Goal: Contribute content: Contribute content

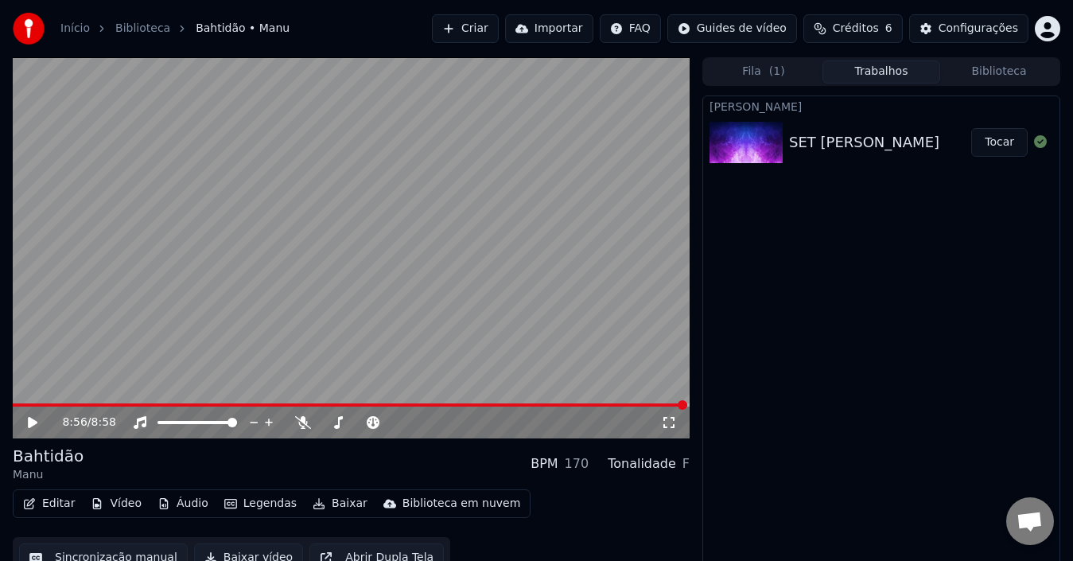
click at [53, 505] on button "Editar" at bounding box center [49, 503] width 64 height 22
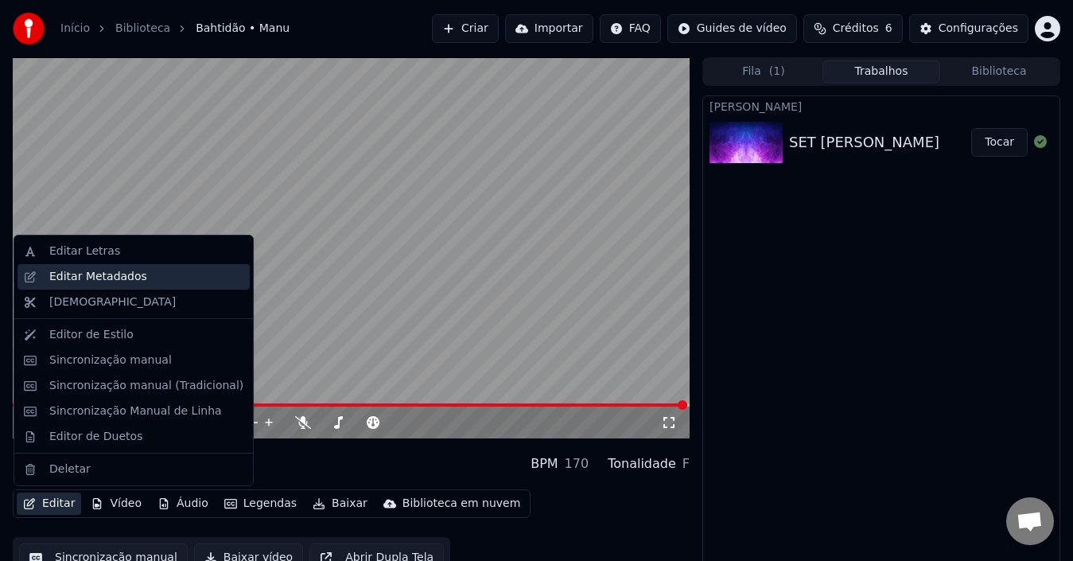
click at [92, 279] on div "Editar Metadados" at bounding box center [98, 277] width 98 height 16
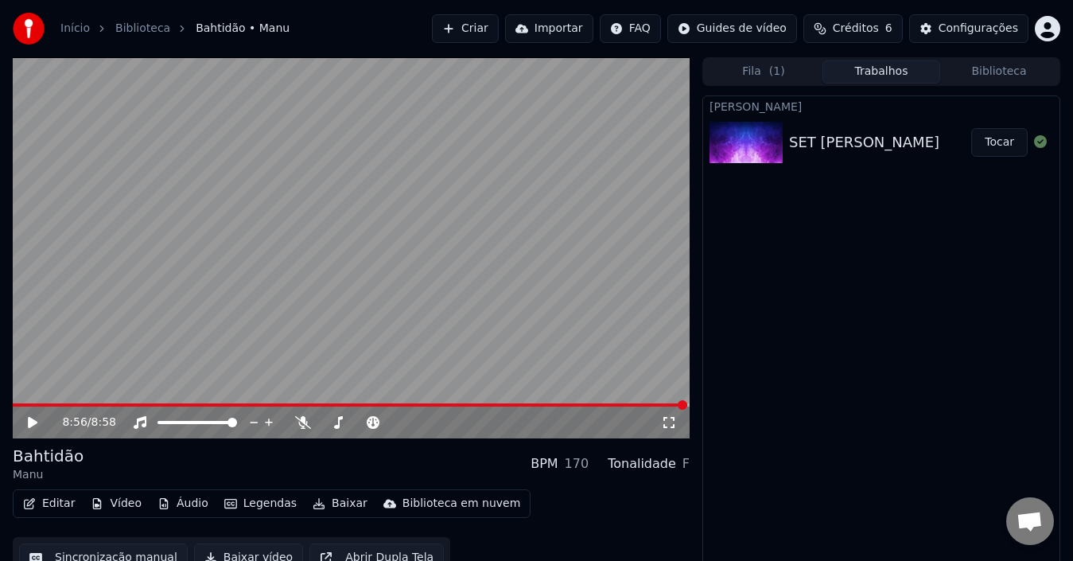
click at [55, 509] on button "Editar" at bounding box center [49, 503] width 64 height 22
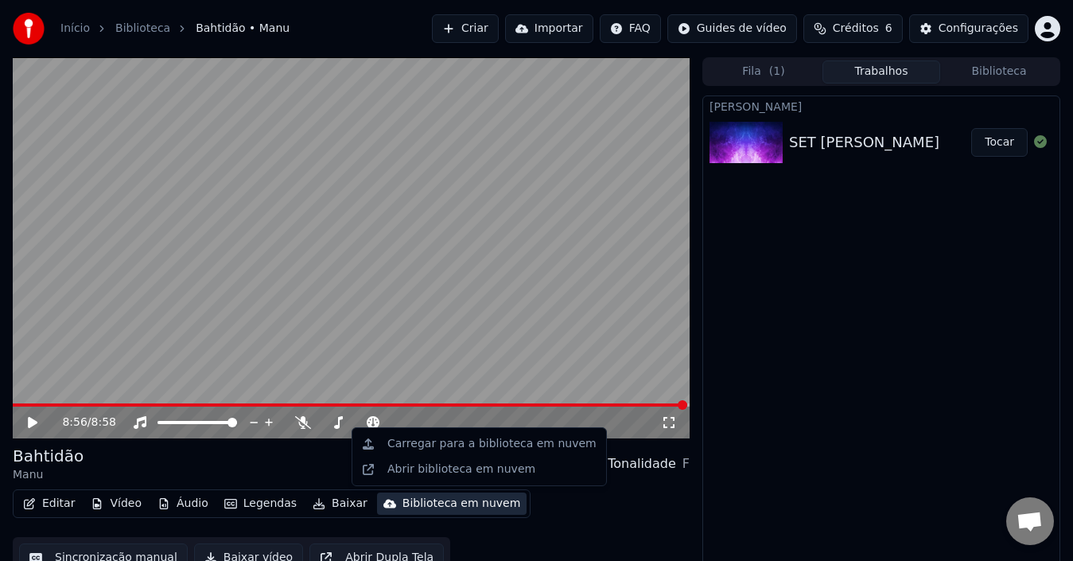
click at [29, 422] on icon at bounding box center [33, 422] width 10 height 11
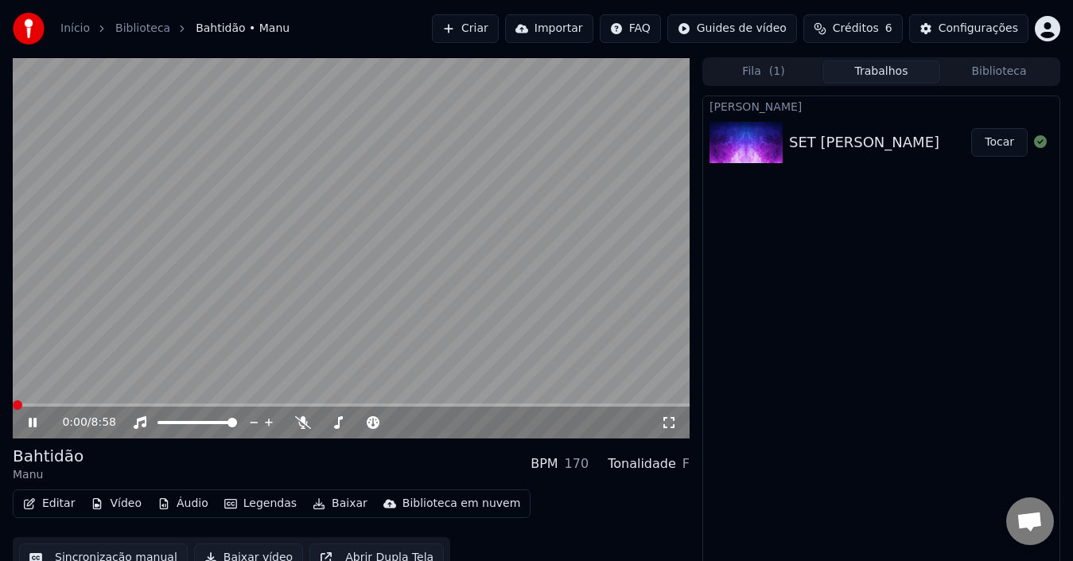
click at [13, 400] on span at bounding box center [18, 405] width 10 height 10
click at [29, 418] on icon at bounding box center [33, 422] width 8 height 10
click at [50, 500] on button "Editar" at bounding box center [49, 503] width 64 height 22
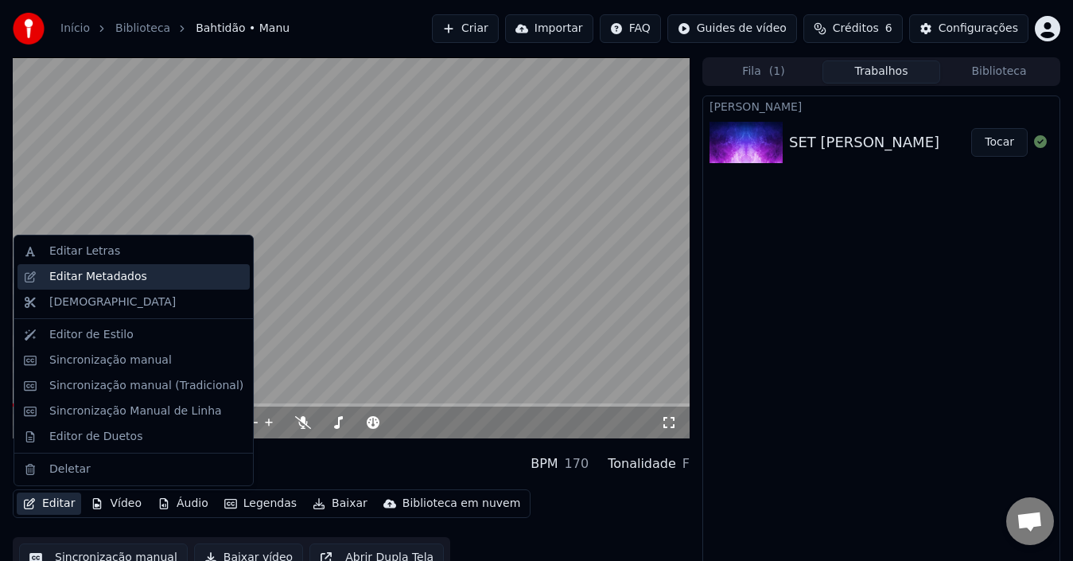
click at [68, 279] on div "Editar Metadados" at bounding box center [98, 277] width 98 height 16
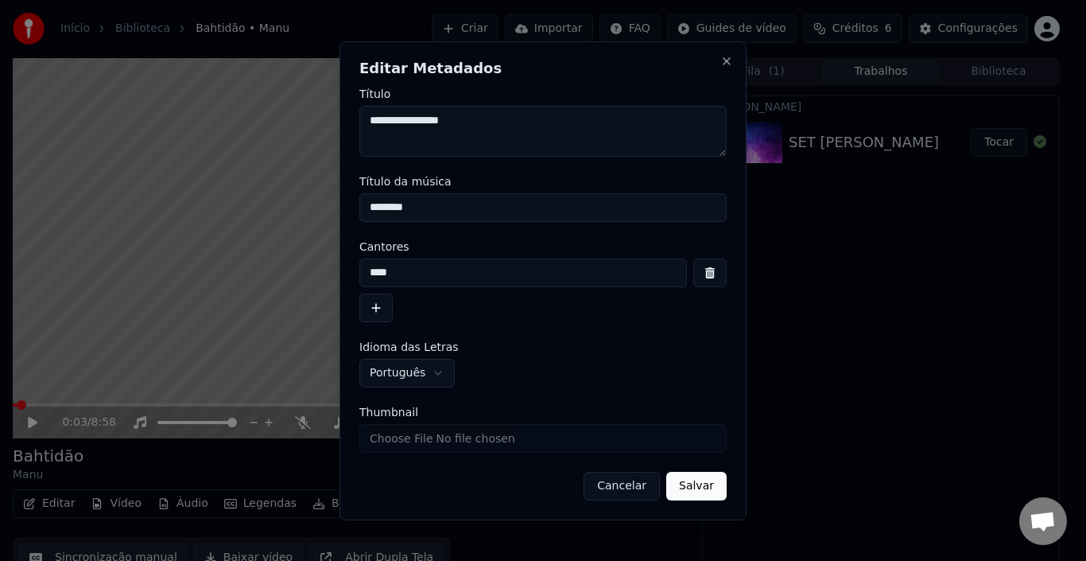
drag, startPoint x: 466, startPoint y: 119, endPoint x: 192, endPoint y: 128, distance: 274.5
click at [178, 122] on body "**********" at bounding box center [536, 280] width 1073 height 561
drag, startPoint x: 420, startPoint y: 208, endPoint x: 222, endPoint y: 205, distance: 198.0
click at [222, 205] on body "**********" at bounding box center [536, 280] width 1073 height 561
drag, startPoint x: 472, startPoint y: 126, endPoint x: 155, endPoint y: 127, distance: 316.5
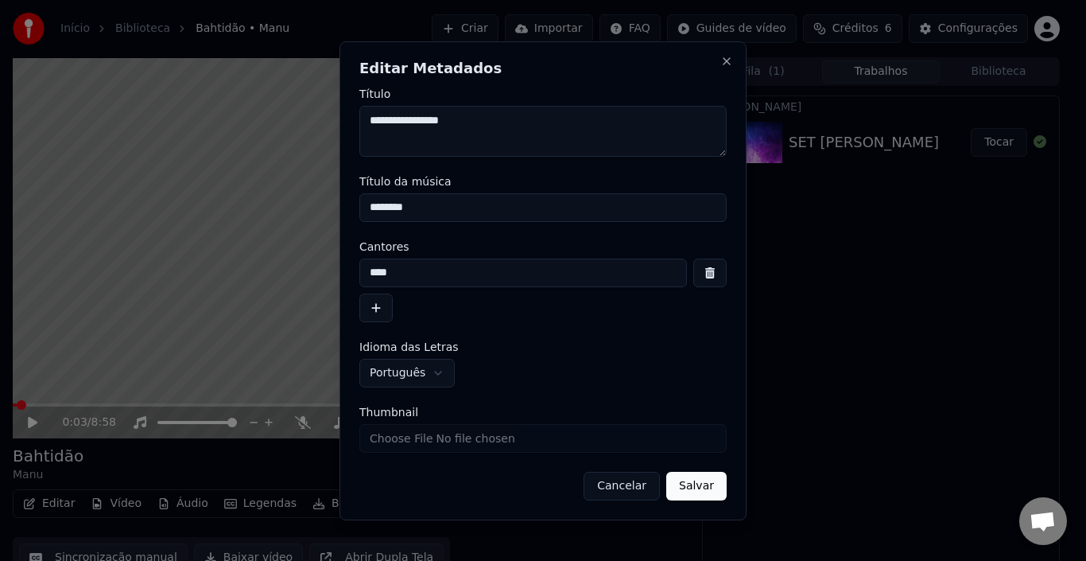
click at [149, 126] on body "**********" at bounding box center [536, 280] width 1073 height 561
drag, startPoint x: 433, startPoint y: 211, endPoint x: 65, endPoint y: 212, distance: 367.4
click at [65, 212] on body "**********" at bounding box center [536, 280] width 1073 height 561
paste input "*********"
drag, startPoint x: 401, startPoint y: 213, endPoint x: 417, endPoint y: 212, distance: 16.0
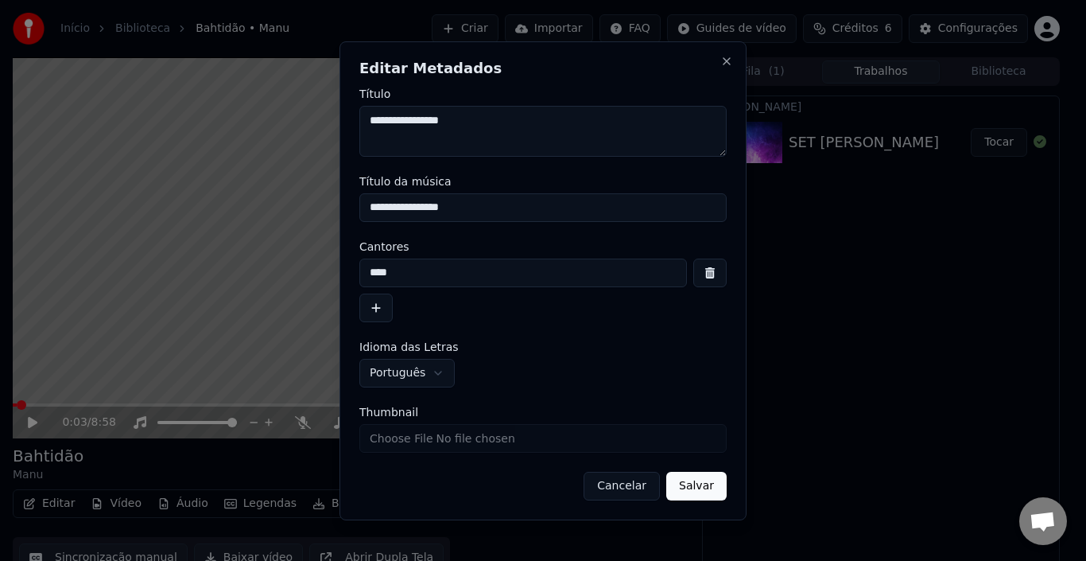
click at [417, 212] on input "**********" at bounding box center [542, 207] width 367 height 29
drag, startPoint x: 428, startPoint y: 204, endPoint x: 556, endPoint y: 219, distance: 128.9
click at [556, 219] on input "**********" at bounding box center [542, 207] width 367 height 29
type input "**********"
click at [368, 118] on textarea "**********" at bounding box center [542, 131] width 367 height 51
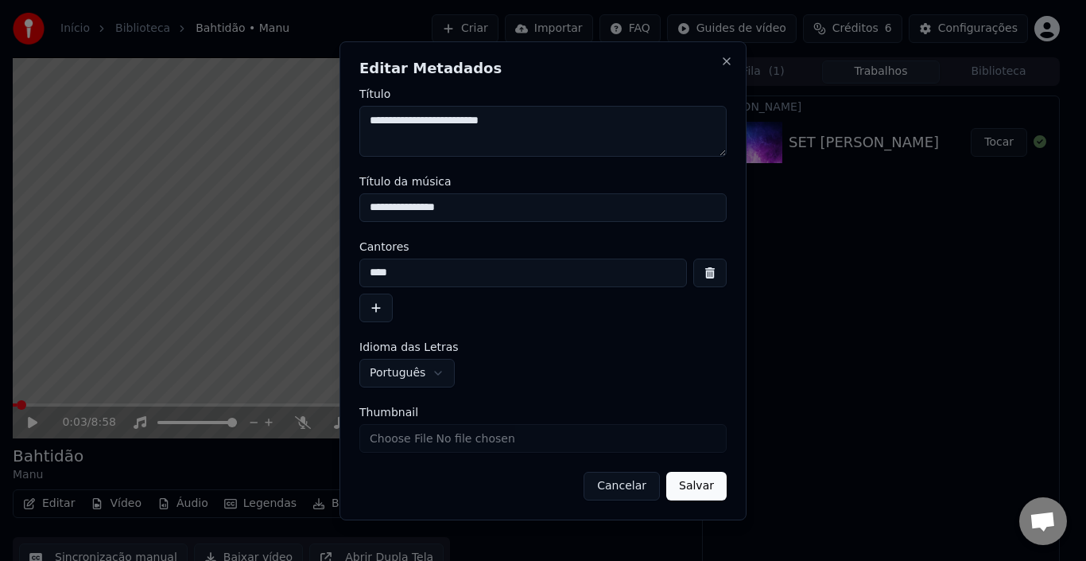
type textarea "**********"
click at [694, 480] on button "Salvar" at bounding box center [696, 486] width 60 height 29
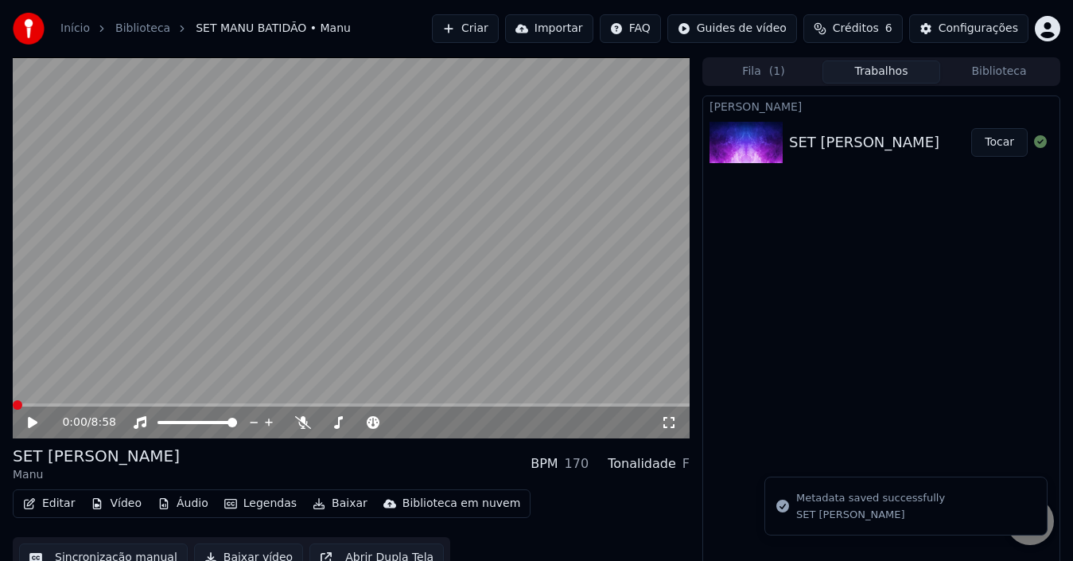
click at [48, 506] on button "Editar" at bounding box center [49, 503] width 64 height 22
click at [25, 402] on span at bounding box center [30, 405] width 10 height 10
click at [34, 425] on icon at bounding box center [33, 422] width 8 height 10
click at [52, 503] on button "Editar" at bounding box center [49, 503] width 64 height 22
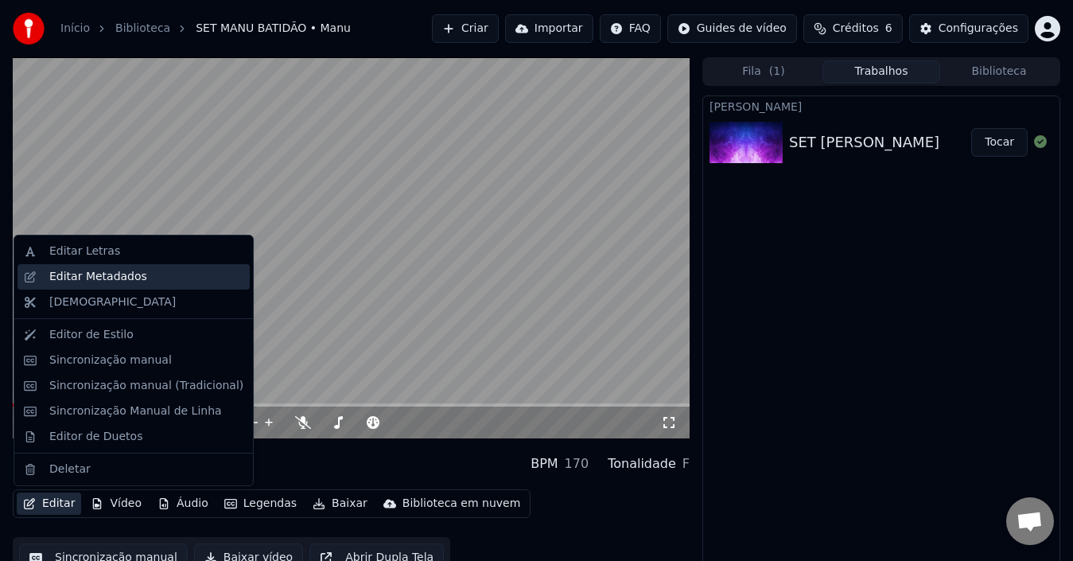
click at [82, 282] on div "Editar Metadados" at bounding box center [98, 277] width 98 height 16
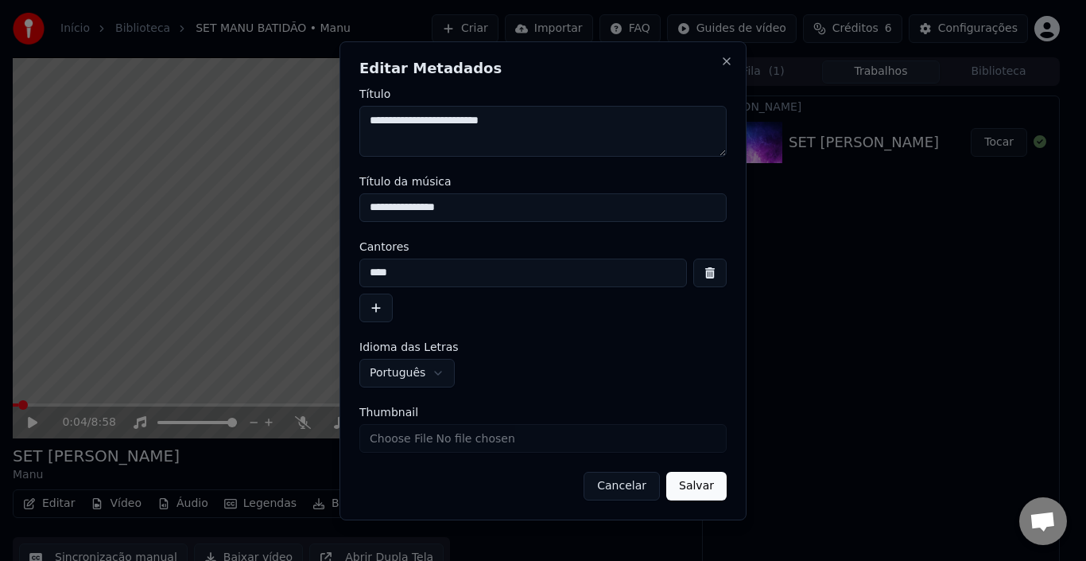
drag, startPoint x: 397, startPoint y: 270, endPoint x: 186, endPoint y: 266, distance: 210.8
click at [190, 266] on body "**********" at bounding box center [536, 280] width 1073 height 561
click at [713, 274] on button "button" at bounding box center [709, 272] width 33 height 29
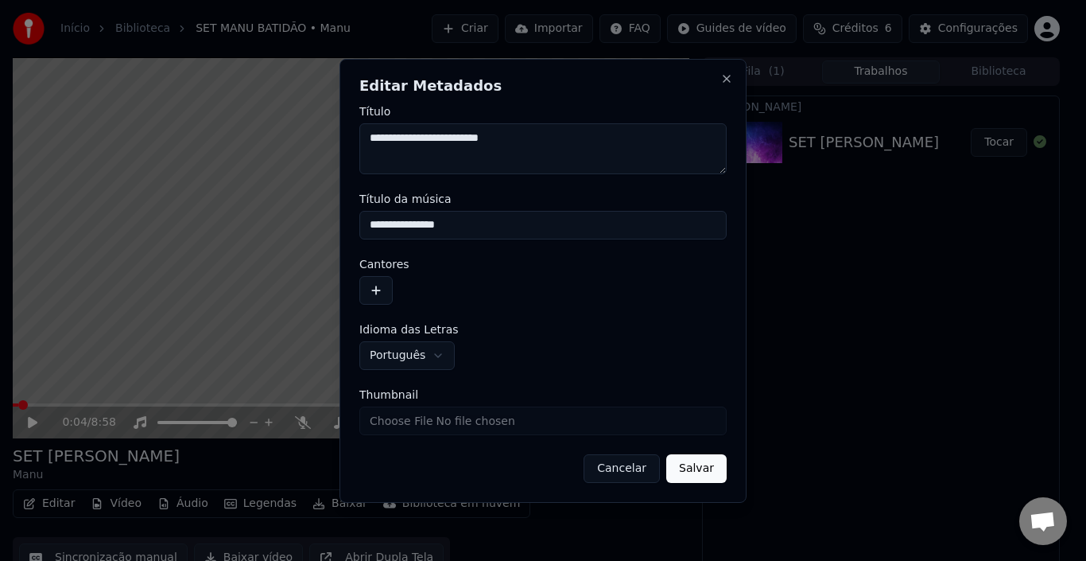
click at [703, 461] on button "Salvar" at bounding box center [696, 468] width 60 height 29
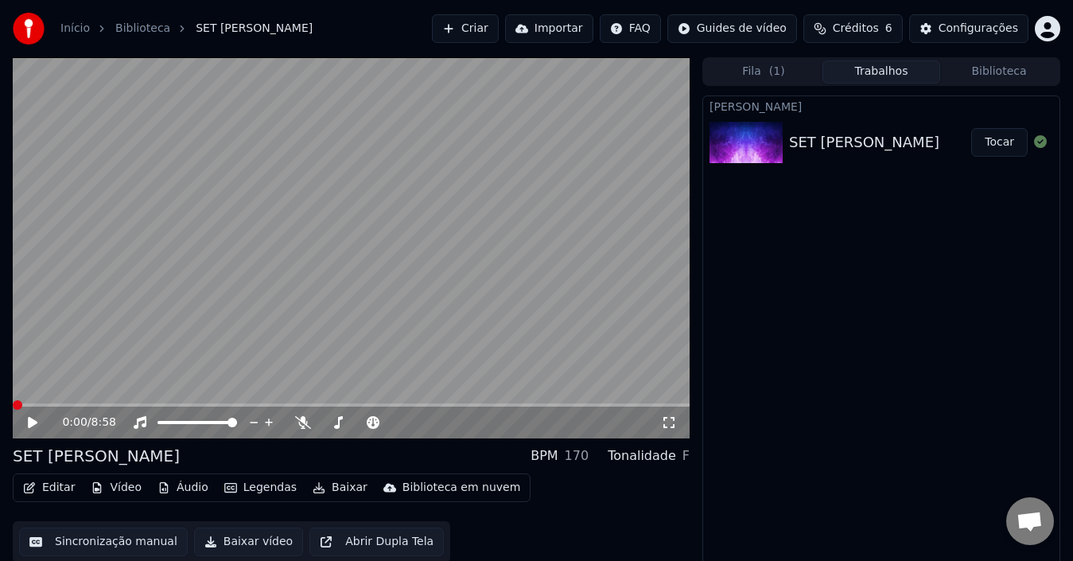
click at [37, 424] on icon at bounding box center [43, 422] width 37 height 13
click at [29, 425] on icon at bounding box center [43, 422] width 37 height 13
click at [46, 481] on button "Editar" at bounding box center [49, 487] width 64 height 22
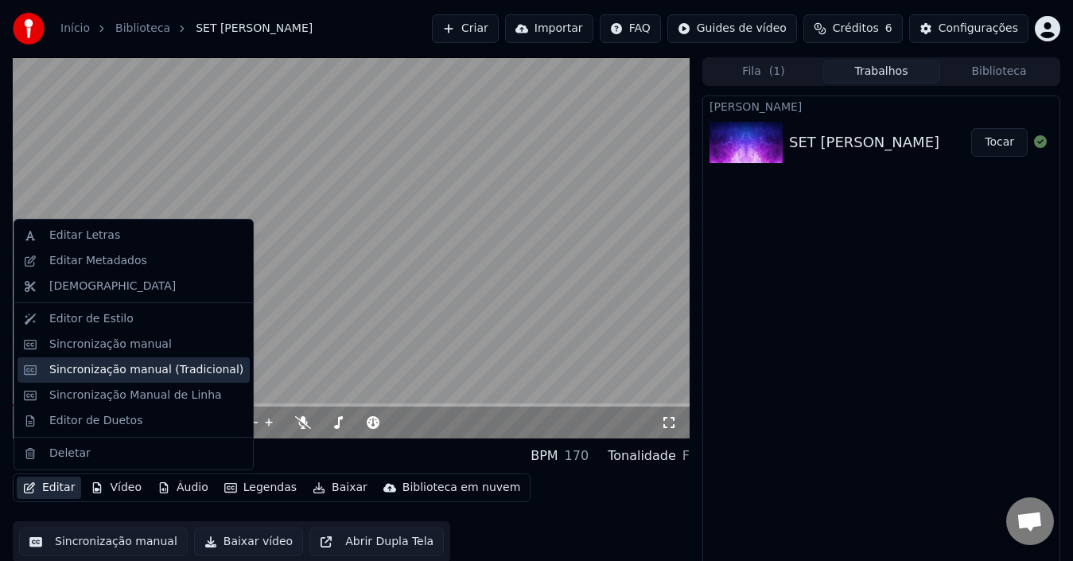
click at [120, 367] on div "Sincronização manual (Tradicional)" at bounding box center [146, 370] width 194 height 16
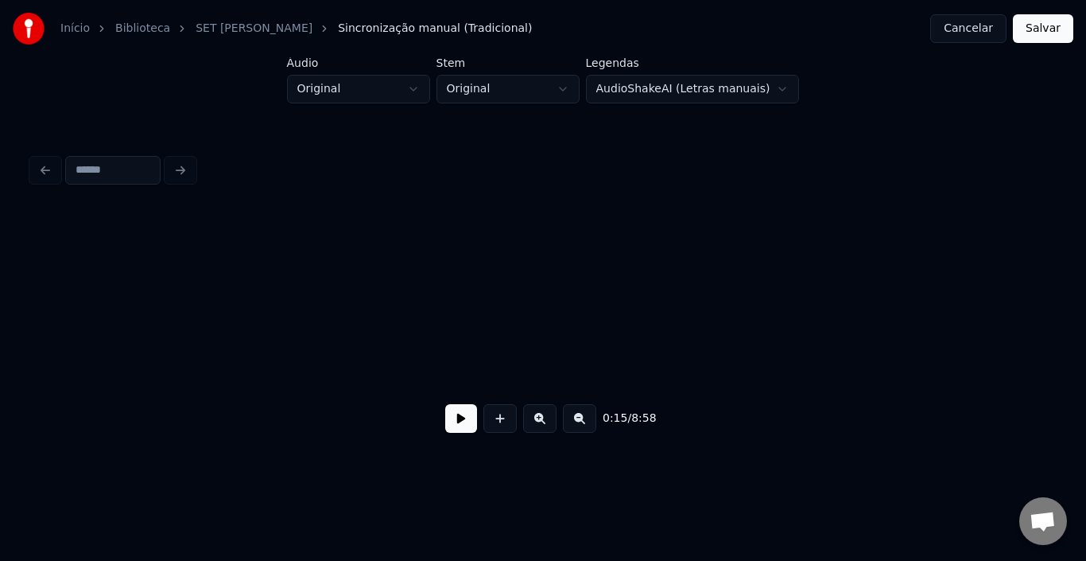
click at [455, 414] on button at bounding box center [461, 418] width 32 height 29
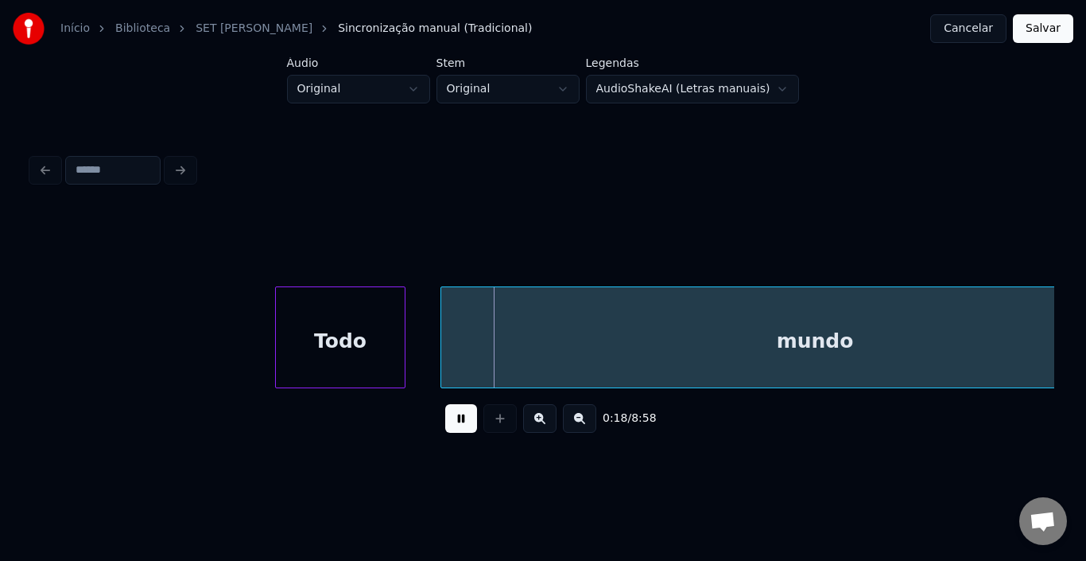
click at [456, 429] on button at bounding box center [461, 418] width 32 height 29
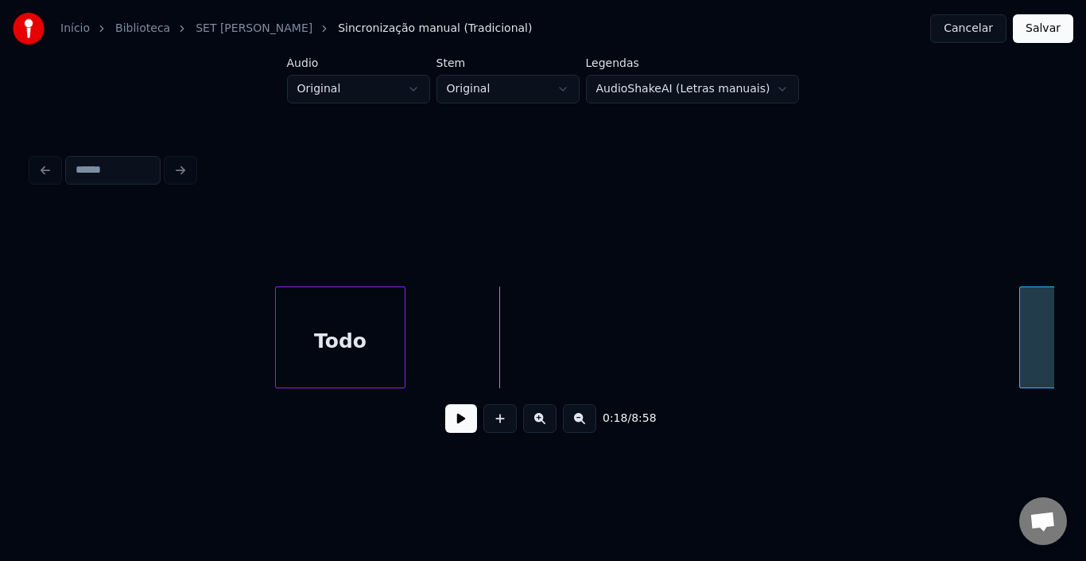
click at [1023, 331] on div at bounding box center [1022, 337] width 5 height 100
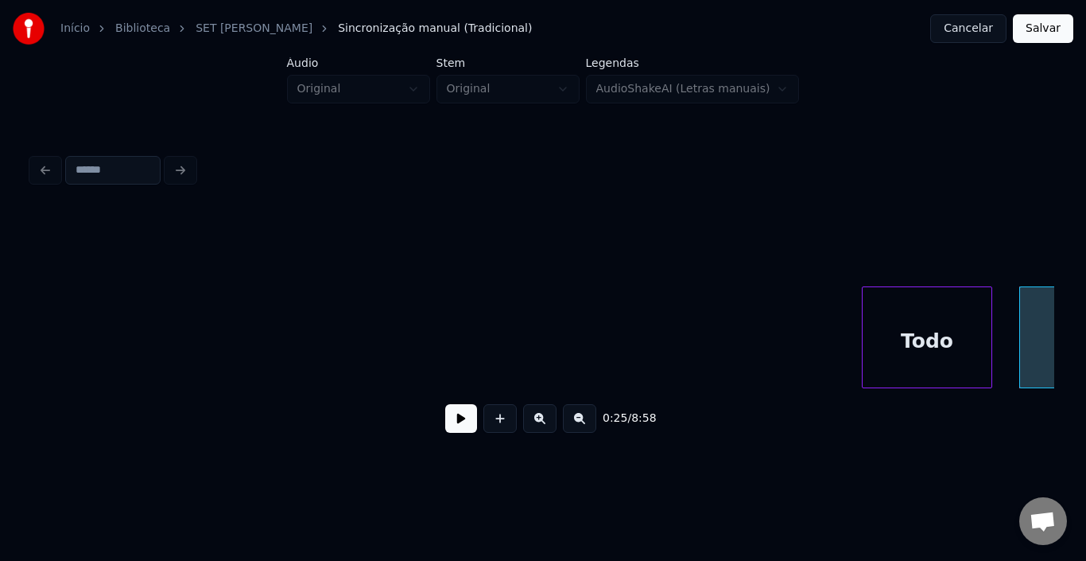
click at [947, 332] on div "Todo" at bounding box center [927, 341] width 129 height 108
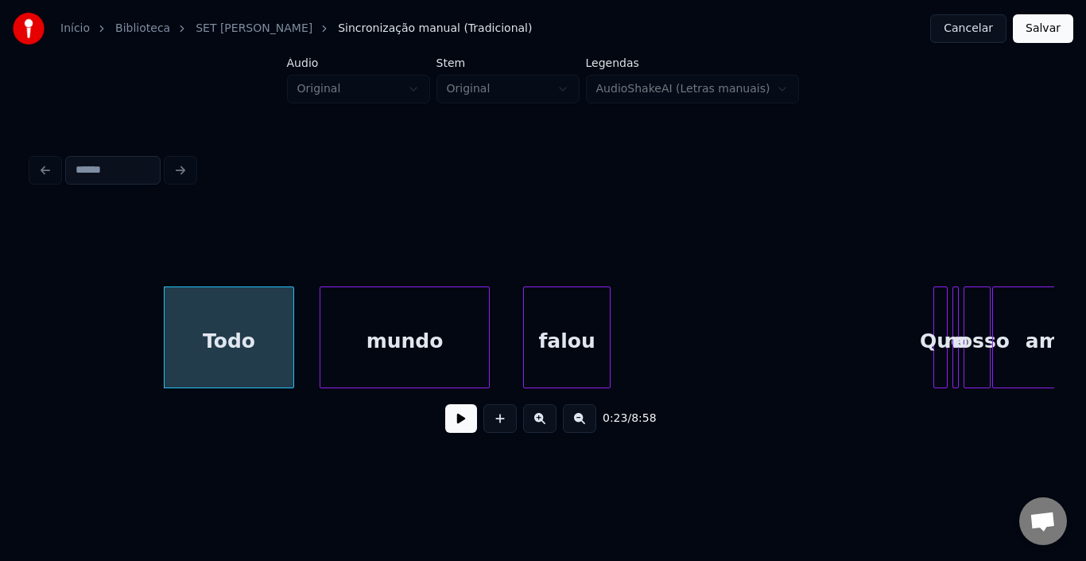
scroll to position [0, 1818]
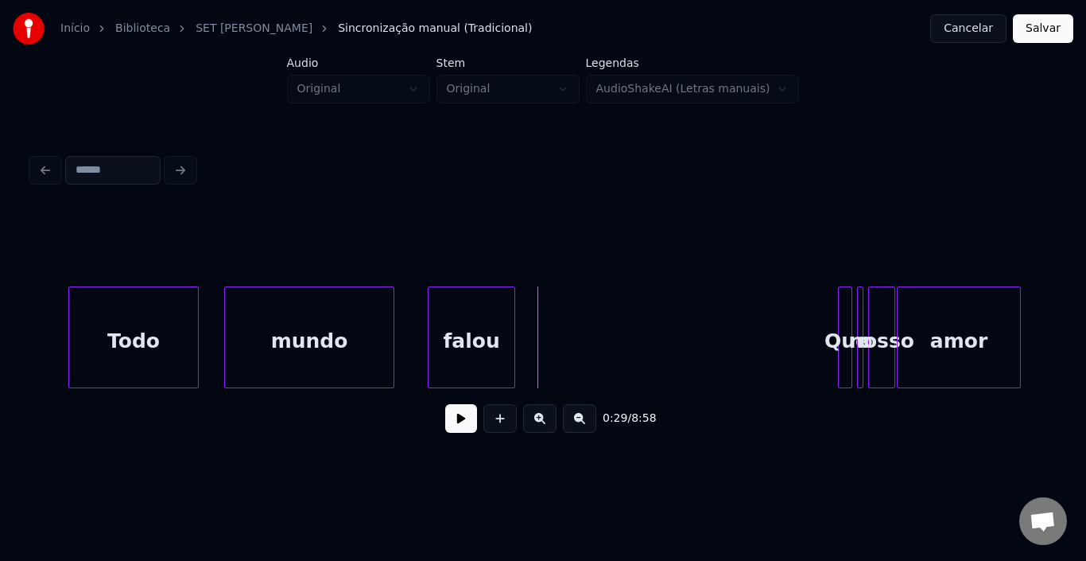
click at [441, 428] on div "0:29 / 8:58" at bounding box center [543, 418] width 997 height 35
click at [464, 428] on button at bounding box center [461, 418] width 32 height 29
click at [515, 332] on div "falou" at bounding box center [472, 341] width 86 height 108
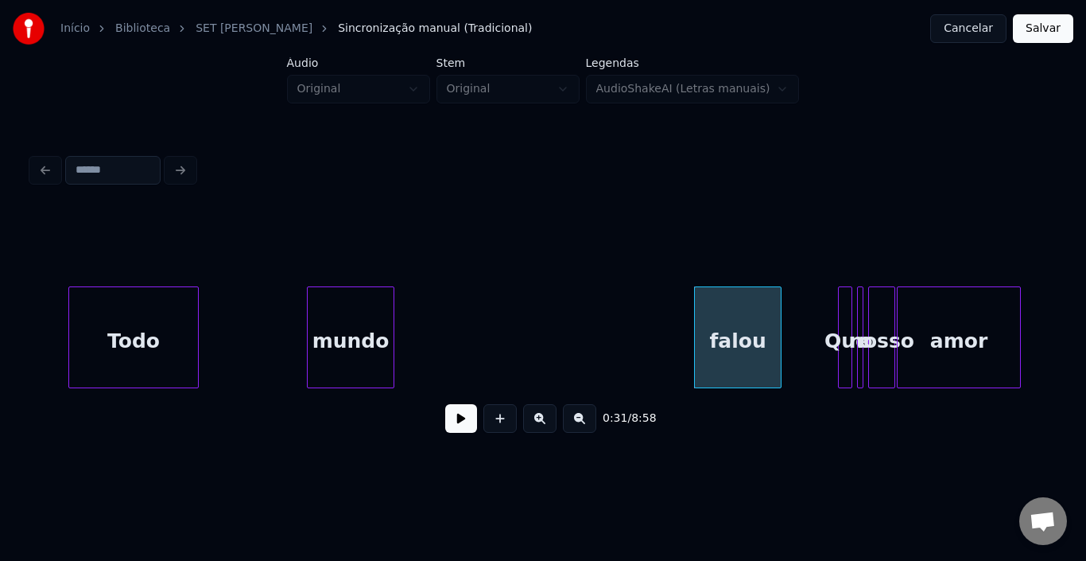
click at [313, 319] on div at bounding box center [310, 337] width 5 height 100
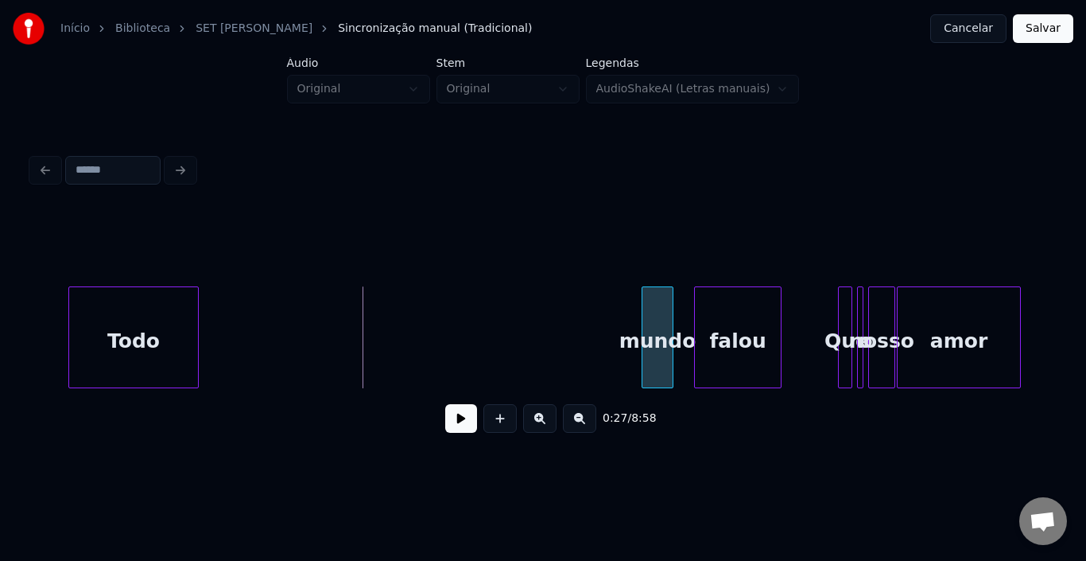
click at [657, 308] on div "mundo" at bounding box center [658, 341] width 30 height 108
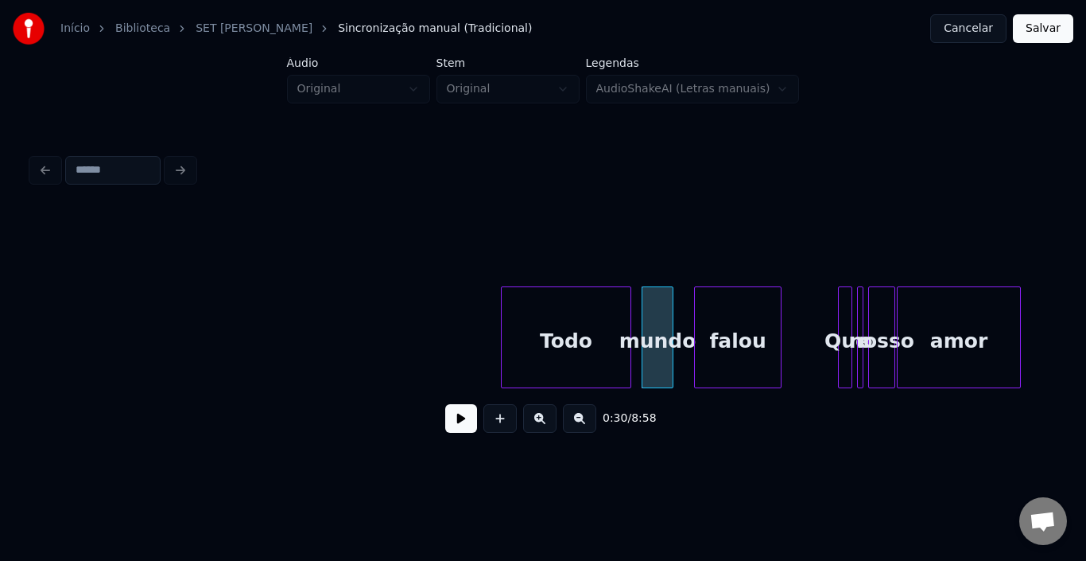
click at [593, 307] on div "Todo" at bounding box center [566, 341] width 129 height 108
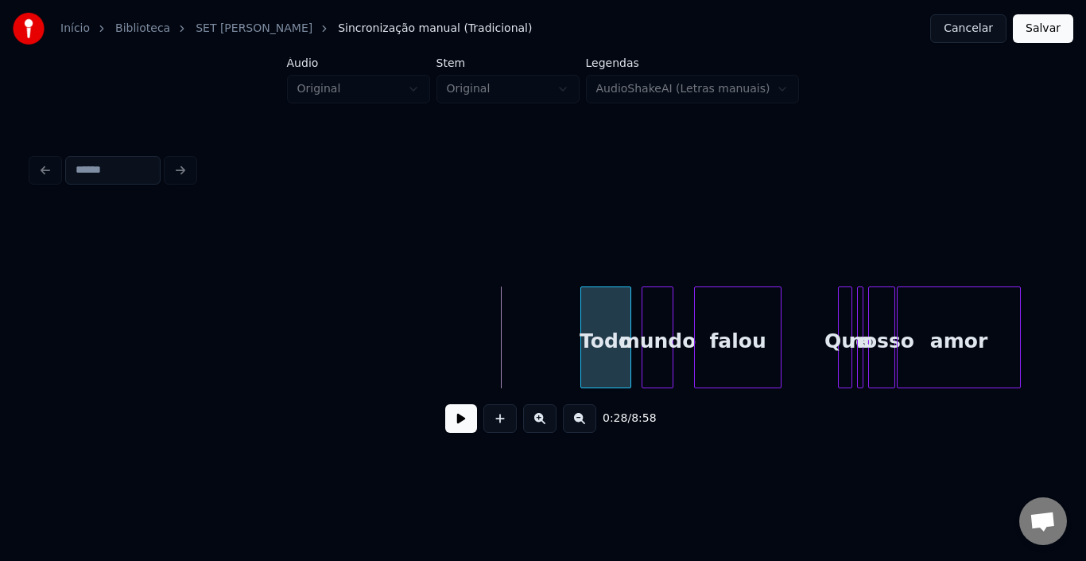
click at [586, 319] on div at bounding box center [583, 337] width 5 height 100
click at [623, 313] on div at bounding box center [620, 337] width 5 height 100
click at [455, 426] on button at bounding box center [461, 418] width 32 height 29
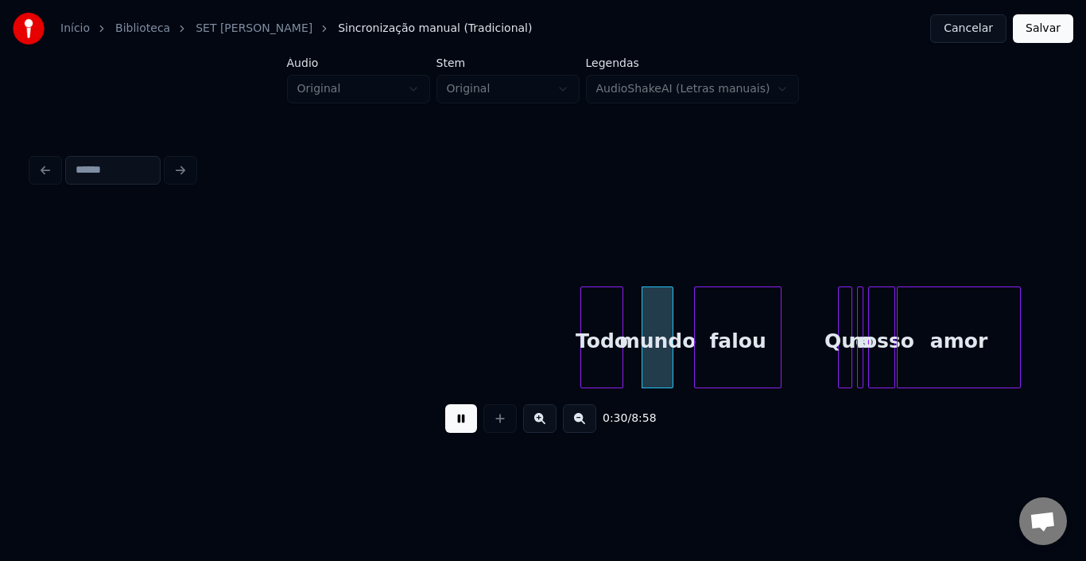
click at [455, 426] on button at bounding box center [461, 418] width 32 height 29
click at [616, 319] on div at bounding box center [615, 337] width 5 height 100
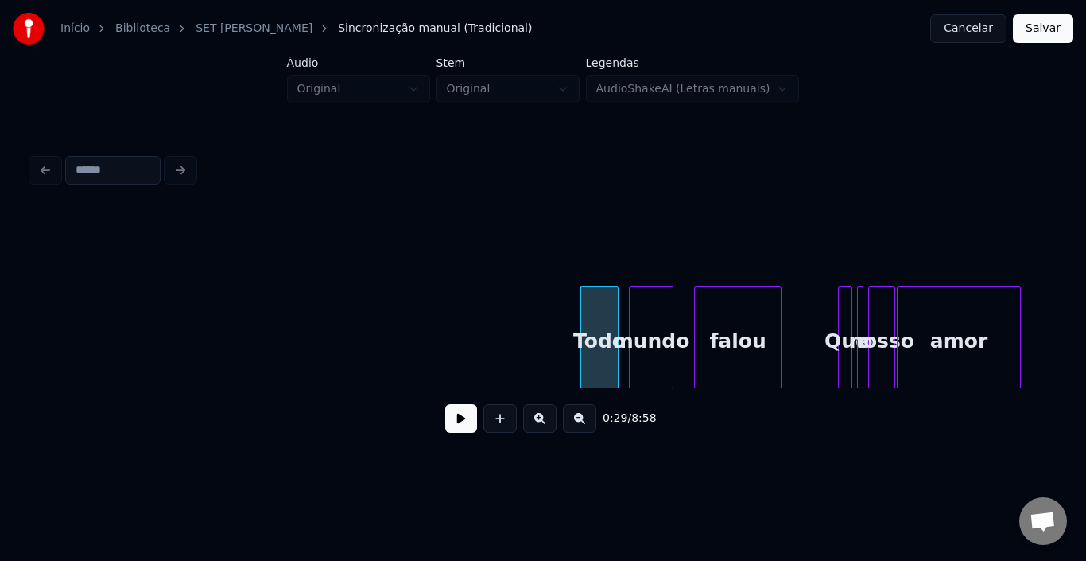
click at [631, 313] on div at bounding box center [632, 337] width 5 height 100
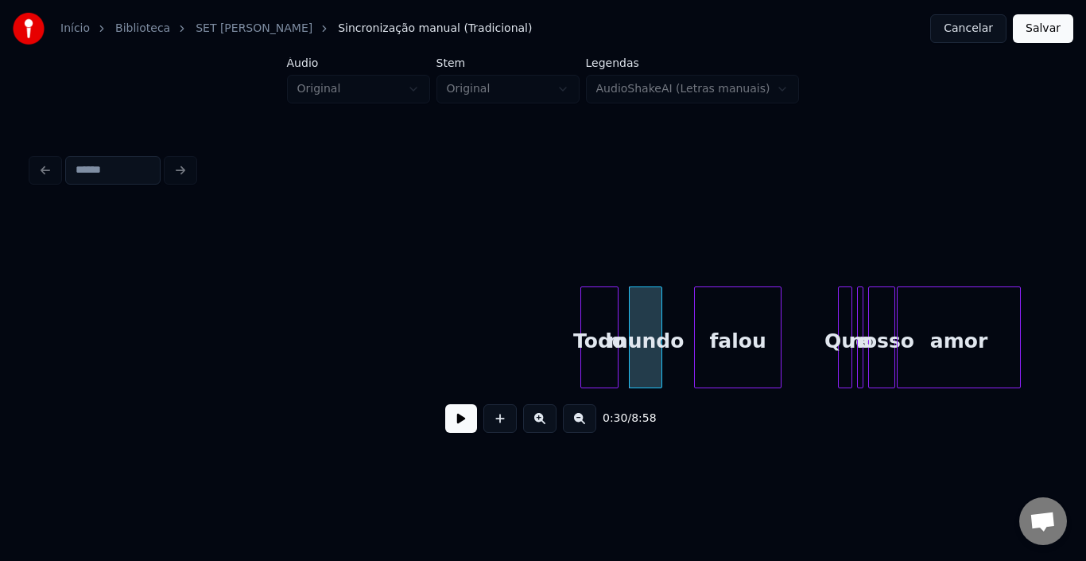
click at [658, 319] on div at bounding box center [659, 337] width 5 height 100
click at [646, 307] on div "mundo" at bounding box center [640, 341] width 32 height 108
click at [601, 311] on div "Todo" at bounding box center [599, 341] width 37 height 108
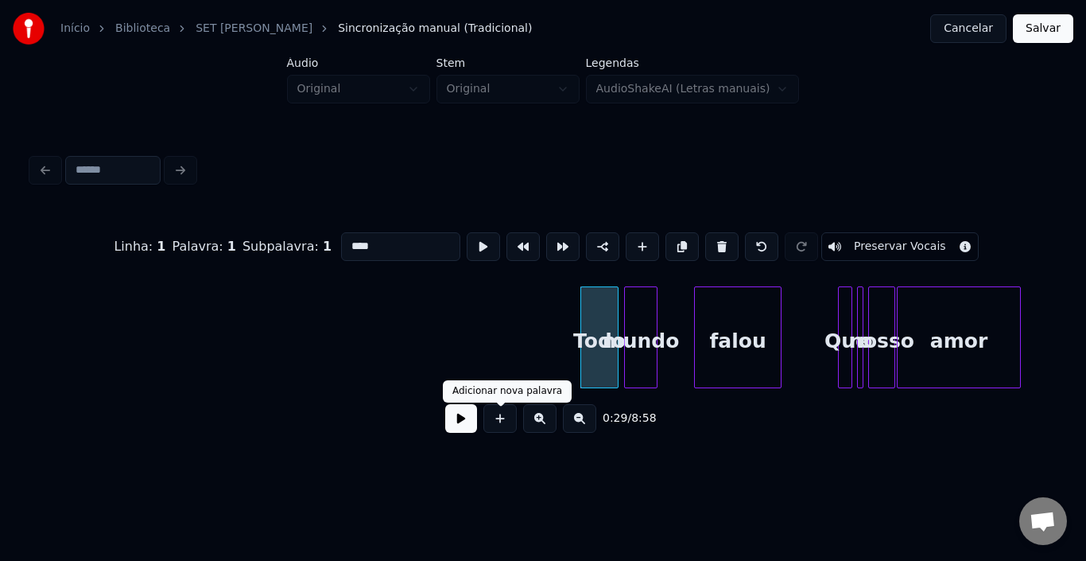
click at [466, 425] on button at bounding box center [461, 418] width 32 height 29
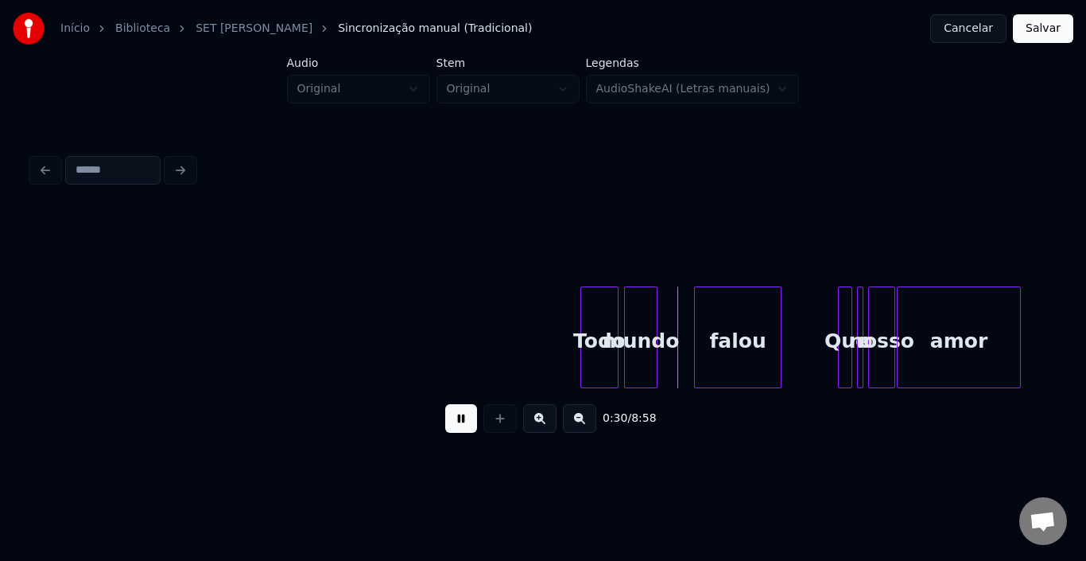
click at [466, 425] on button at bounding box center [461, 418] width 32 height 29
click at [665, 304] on div at bounding box center [667, 337] width 5 height 100
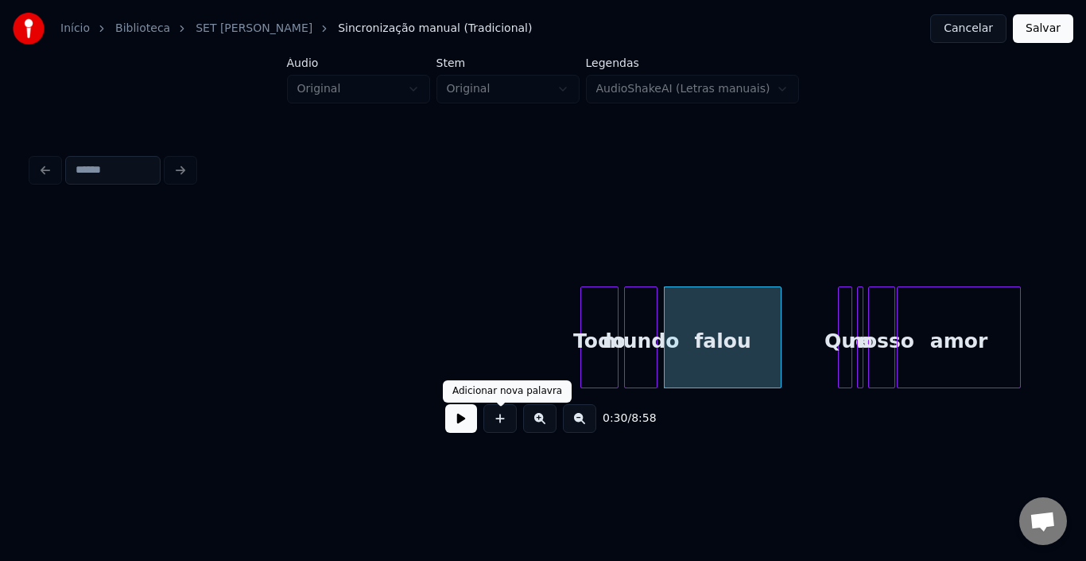
click at [460, 419] on button at bounding box center [461, 418] width 32 height 29
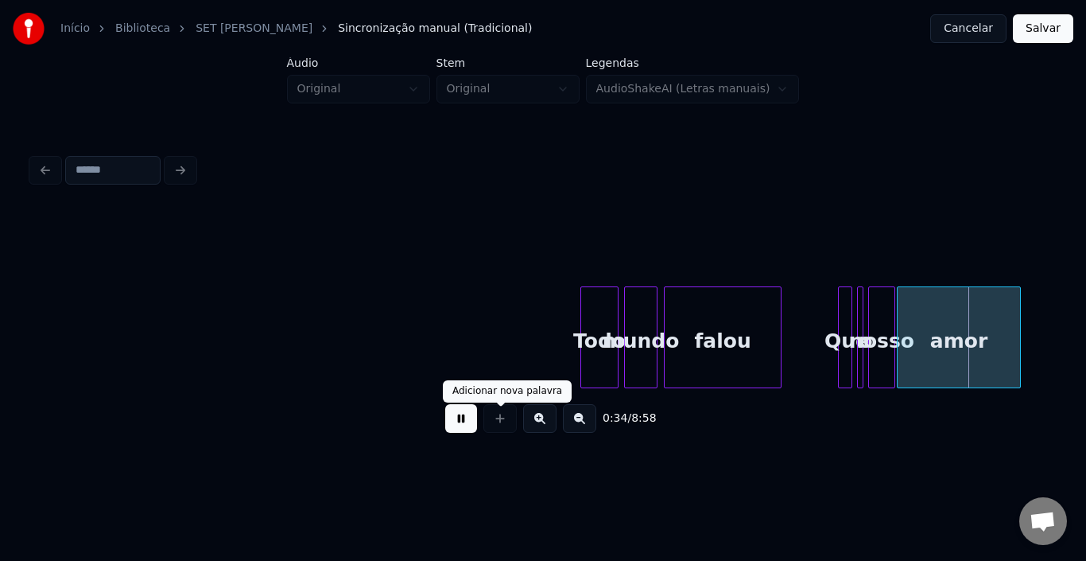
click at [456, 424] on button at bounding box center [461, 418] width 32 height 29
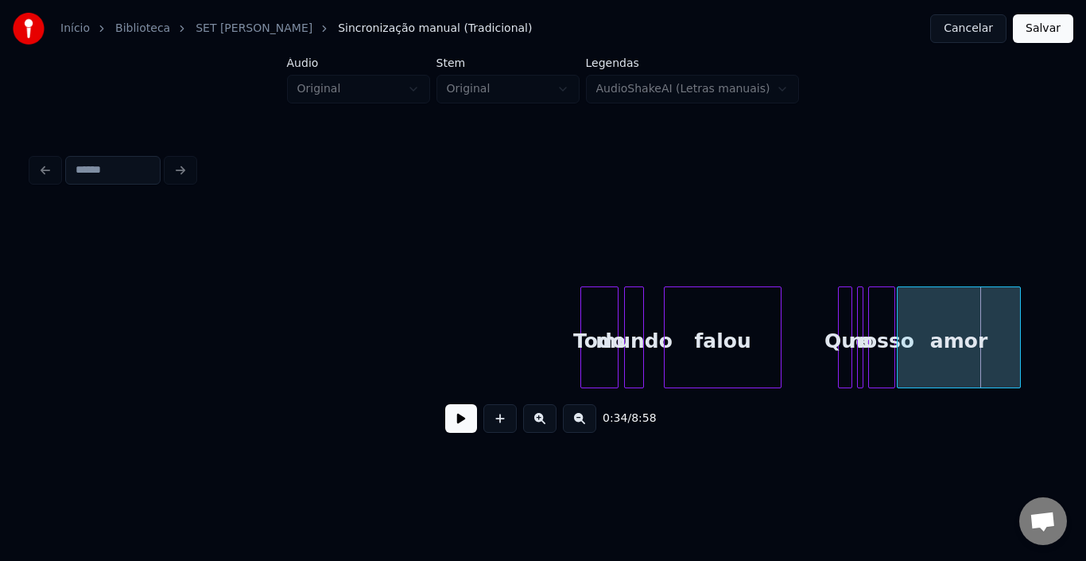
click at [640, 311] on div at bounding box center [641, 337] width 5 height 100
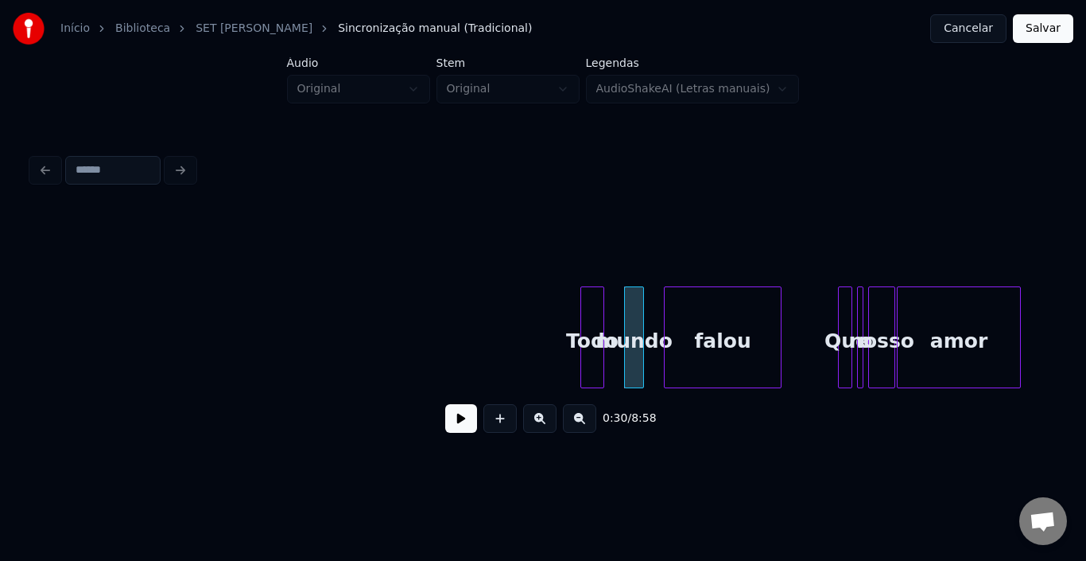
click at [600, 316] on div at bounding box center [601, 337] width 5 height 100
click at [620, 303] on div "mundo" at bounding box center [621, 341] width 18 height 108
click at [651, 313] on div at bounding box center [649, 337] width 5 height 100
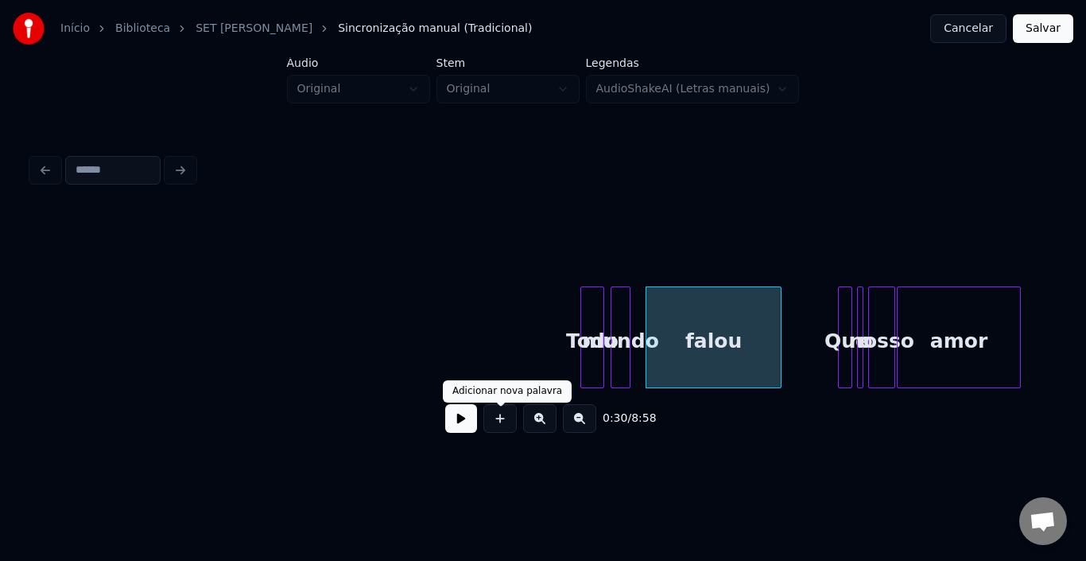
click at [468, 423] on button at bounding box center [461, 418] width 32 height 29
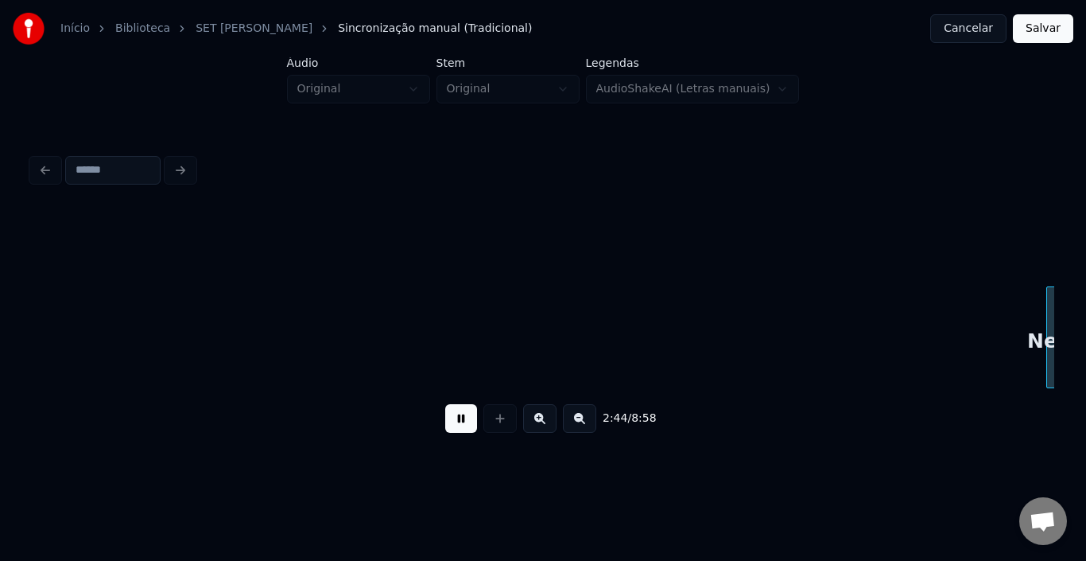
scroll to position [0, 13109]
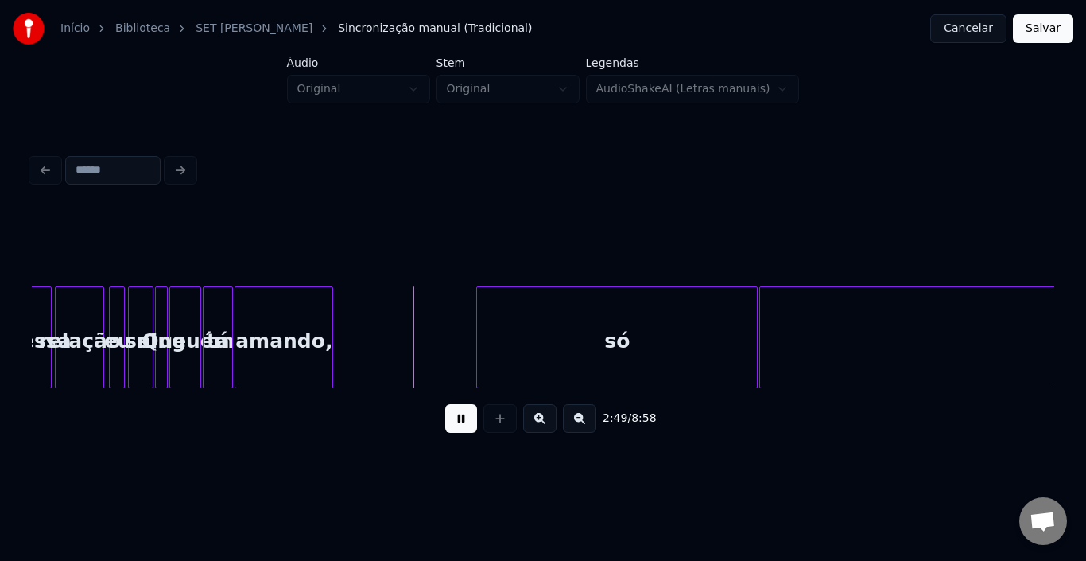
click at [471, 430] on button at bounding box center [461, 418] width 32 height 29
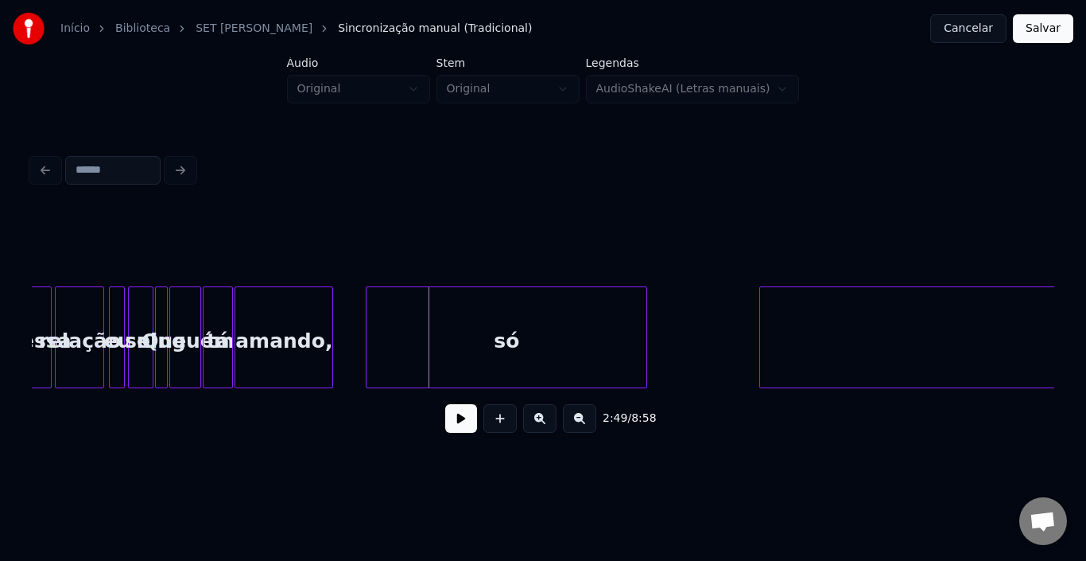
click at [505, 342] on div "só" at bounding box center [507, 341] width 280 height 108
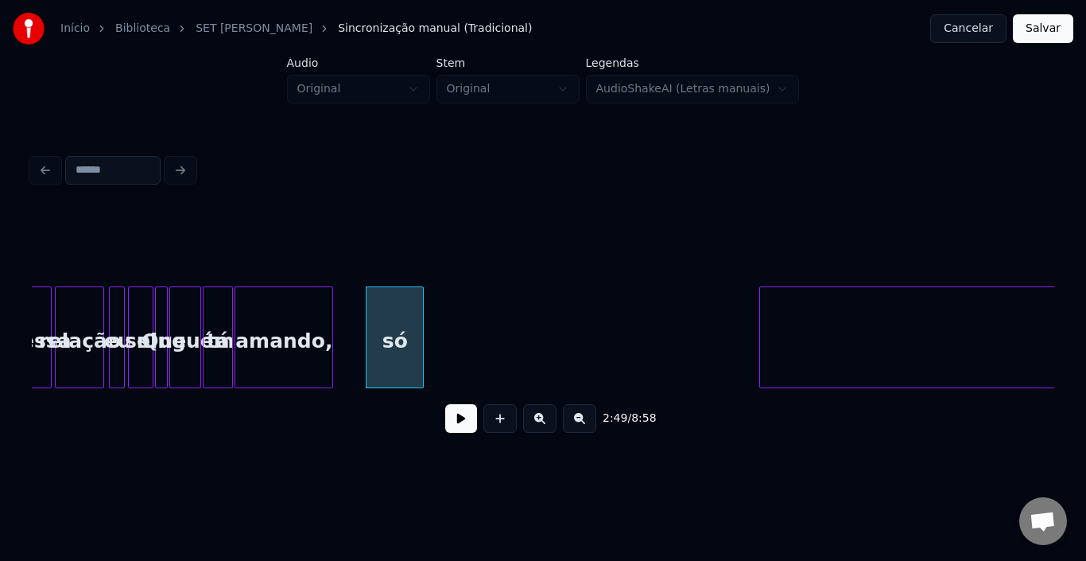
click at [421, 328] on div at bounding box center [420, 337] width 5 height 100
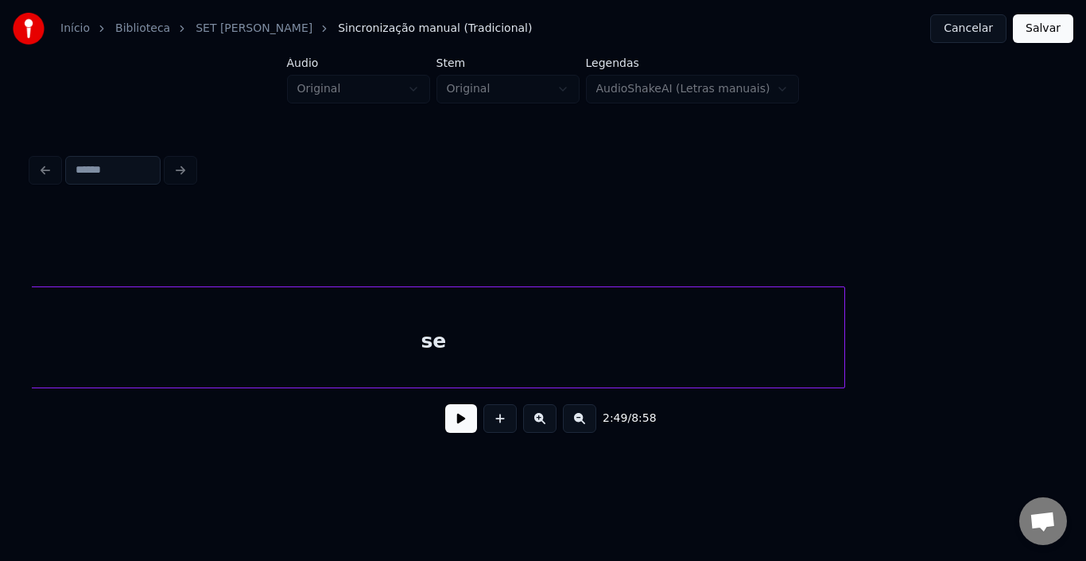
scroll to position [0, 13603]
click at [619, 338] on div "se" at bounding box center [444, 341] width 822 height 108
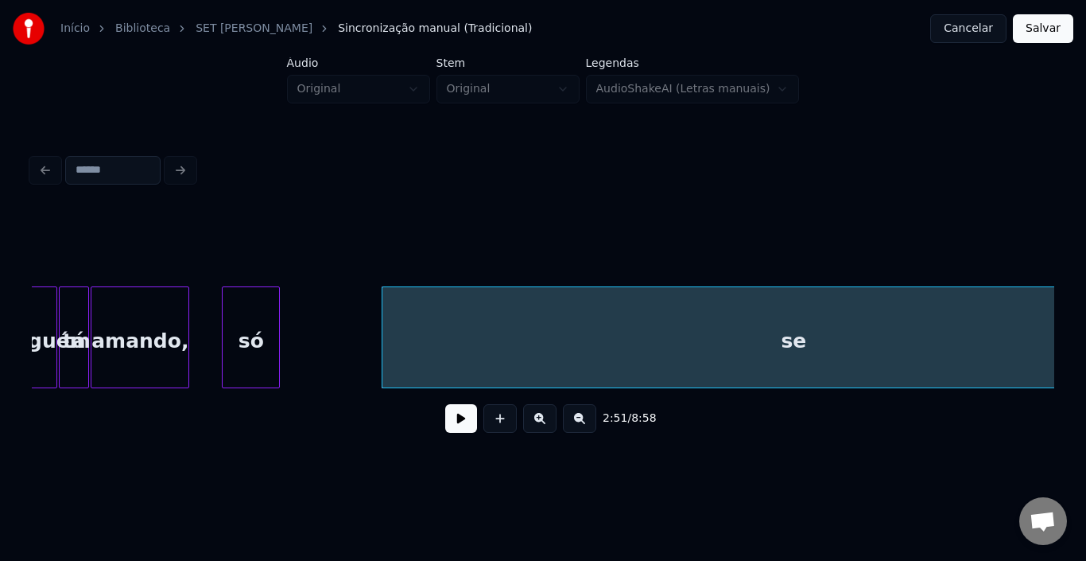
scroll to position [0, 13401]
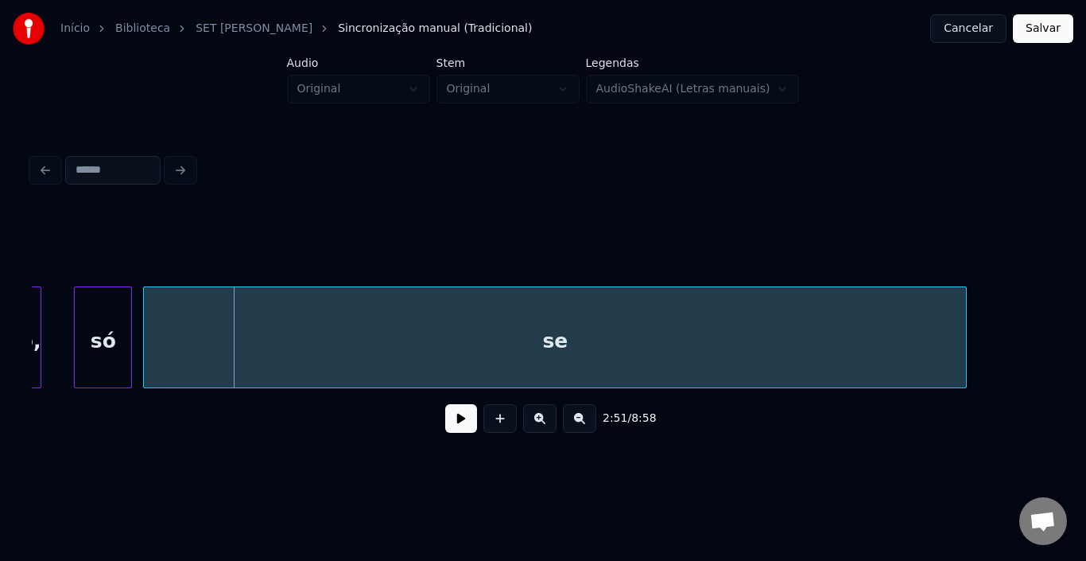
click at [450, 342] on div "se" at bounding box center [555, 341] width 822 height 108
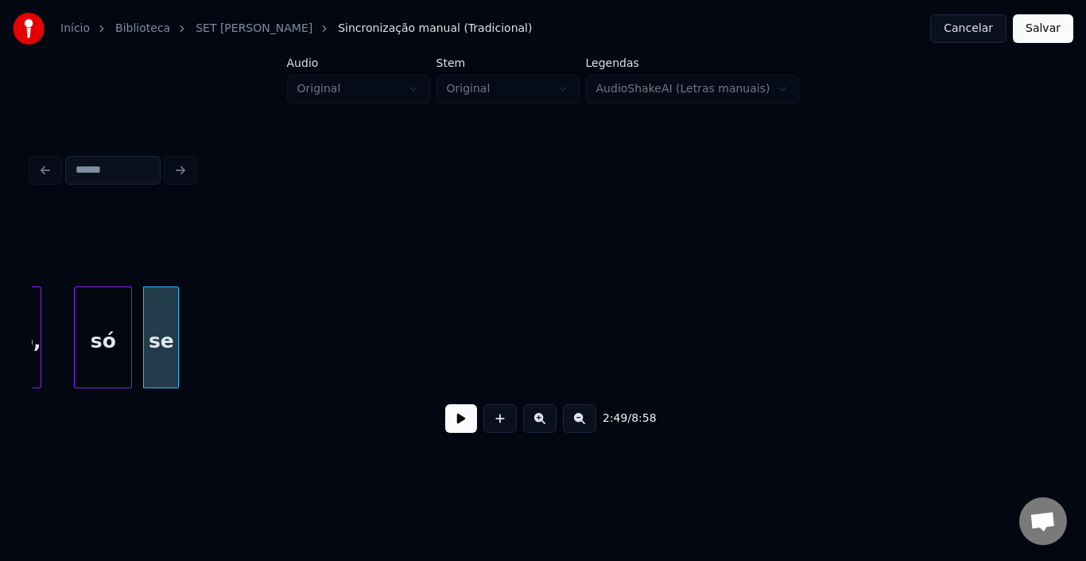
click at [174, 319] on div at bounding box center [175, 337] width 5 height 100
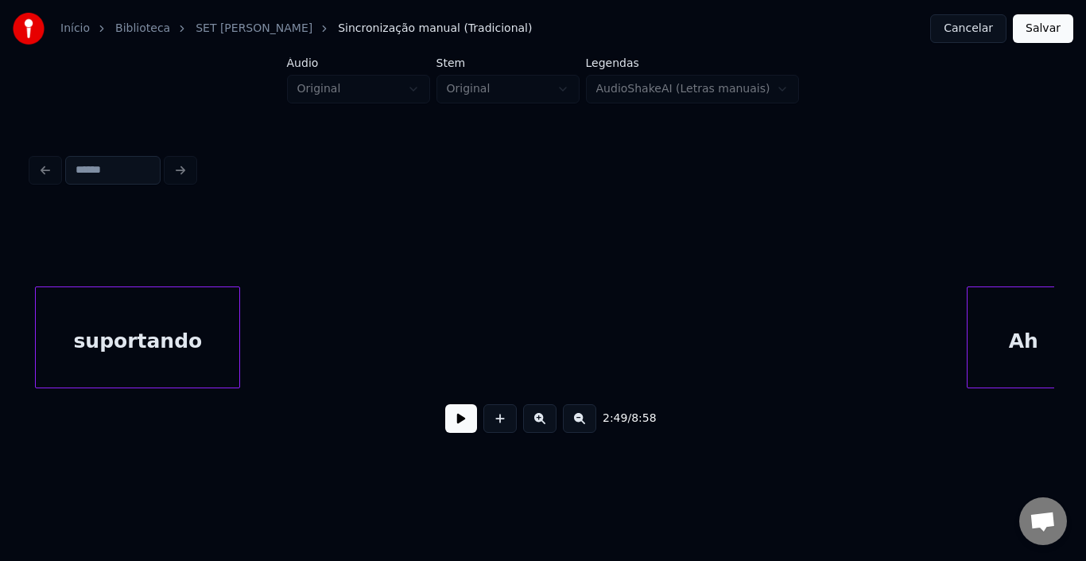
scroll to position [0, 13935]
click at [142, 343] on div "suportando" at bounding box center [135, 341] width 204 height 108
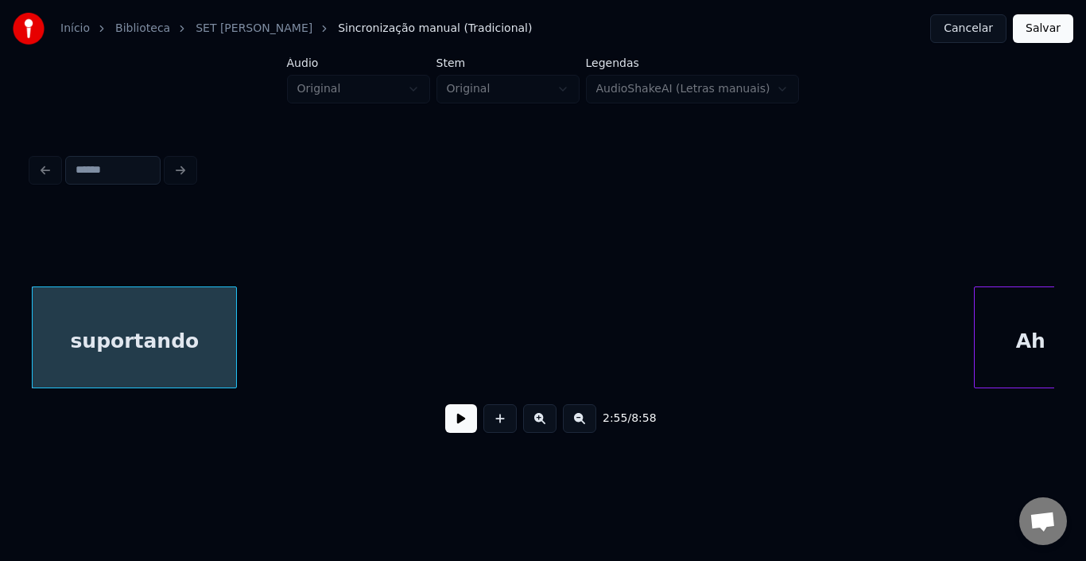
scroll to position [0, 13959]
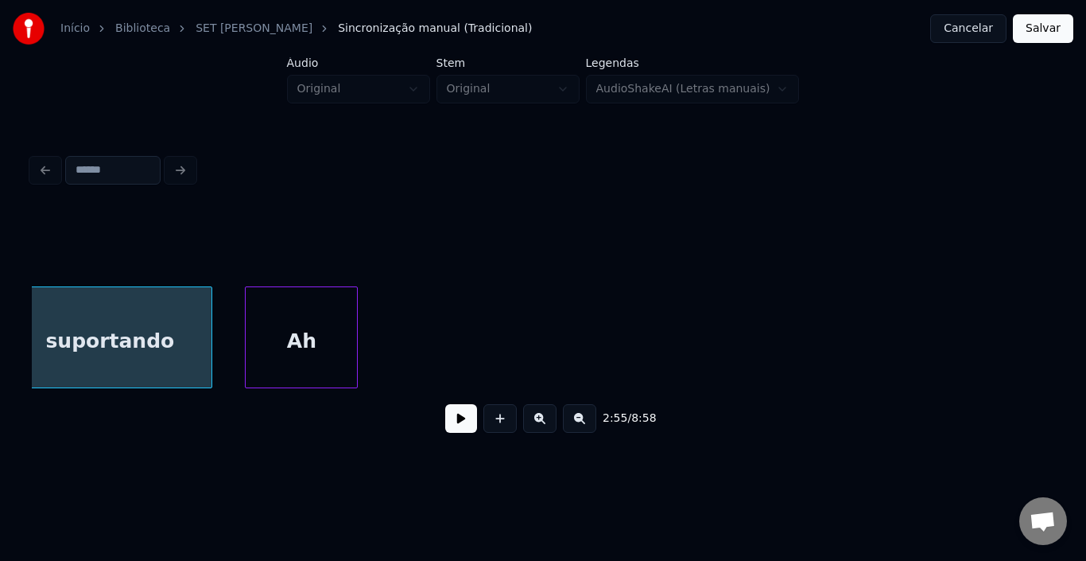
click at [327, 351] on div "Ah" at bounding box center [301, 341] width 111 height 108
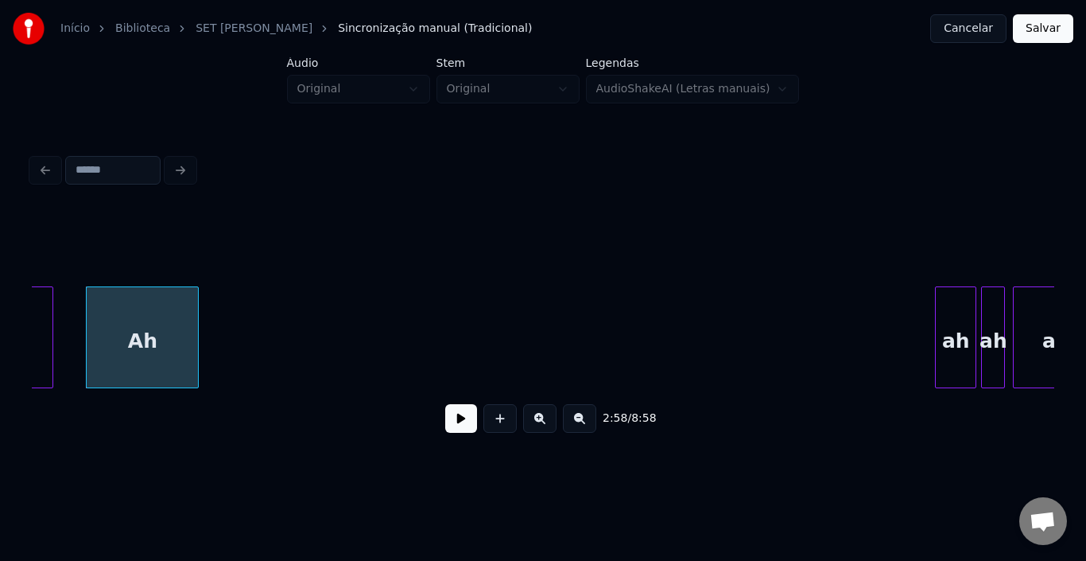
scroll to position [0, 14150]
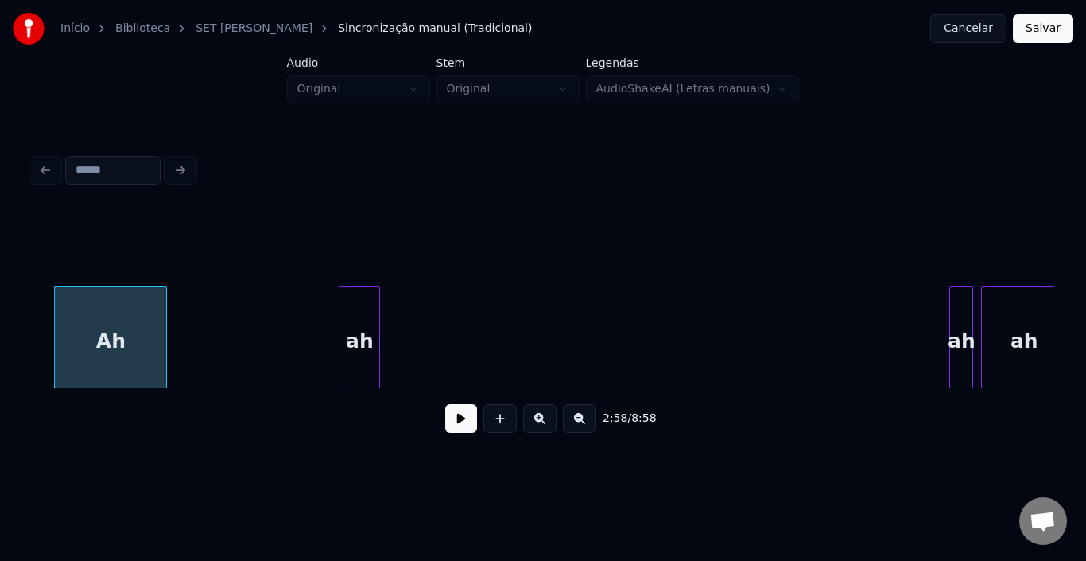
click at [353, 309] on div "ah" at bounding box center [360, 341] width 40 height 108
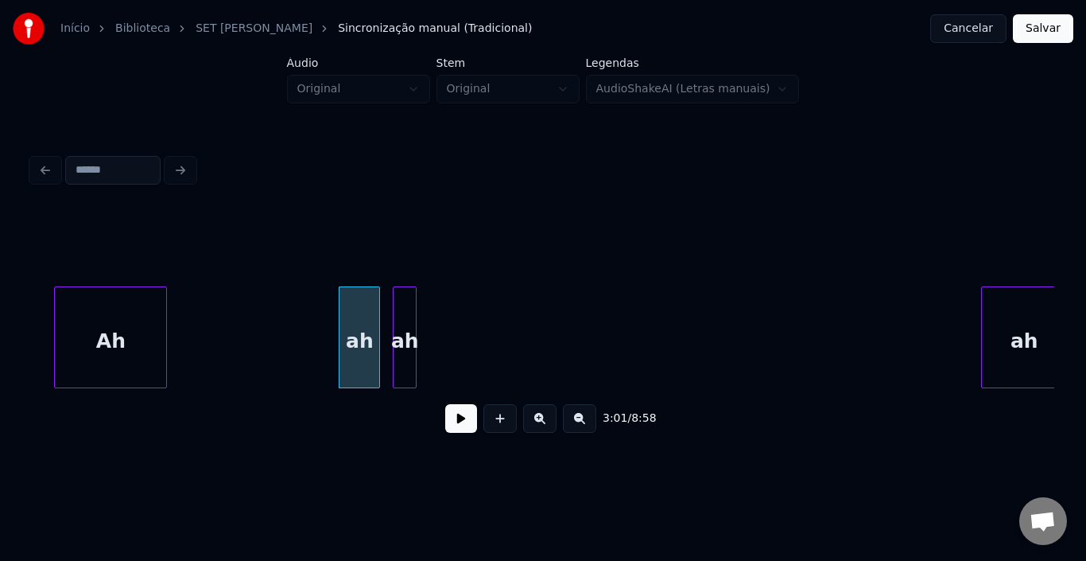
click at [399, 320] on div "ah" at bounding box center [405, 341] width 22 height 108
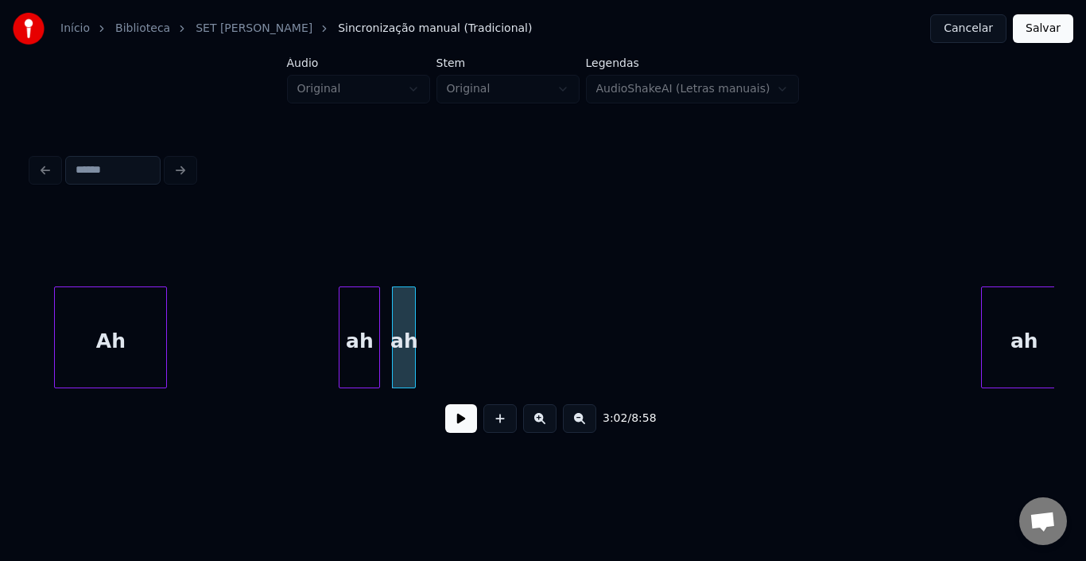
scroll to position [0, 14157]
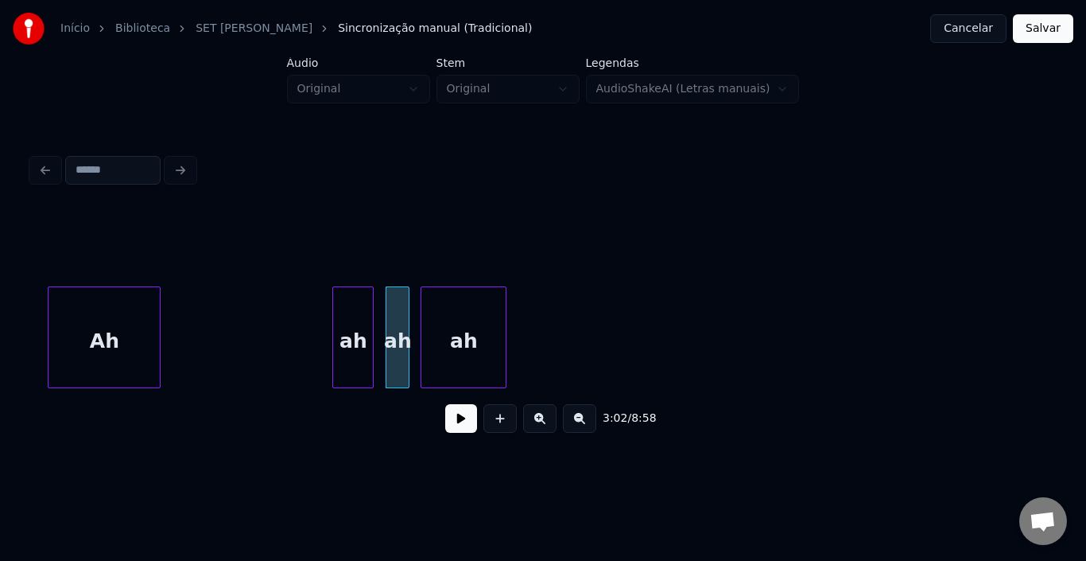
click at [459, 320] on div "ah" at bounding box center [463, 341] width 84 height 108
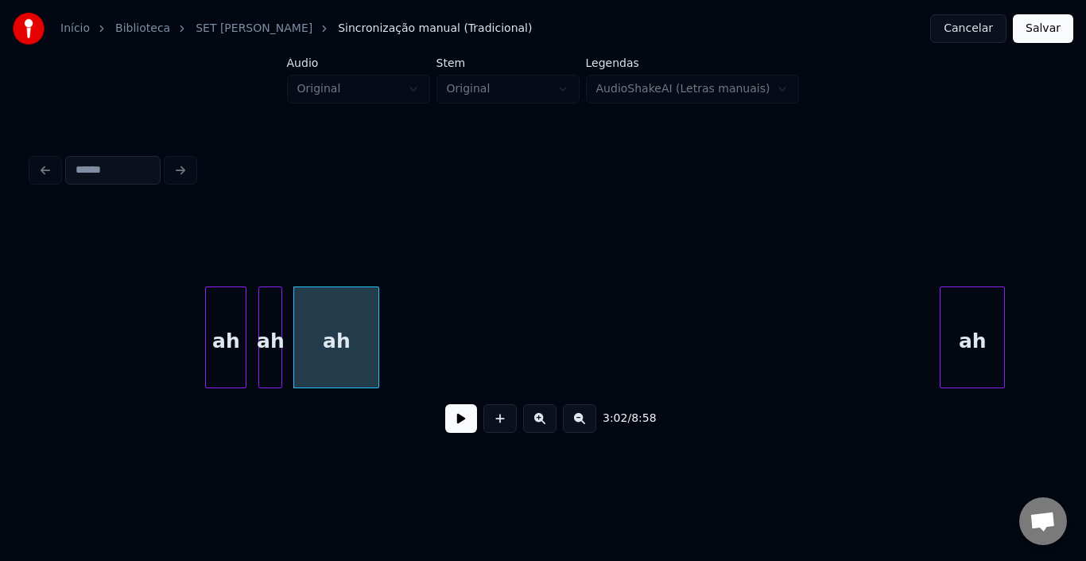
scroll to position [0, 14348]
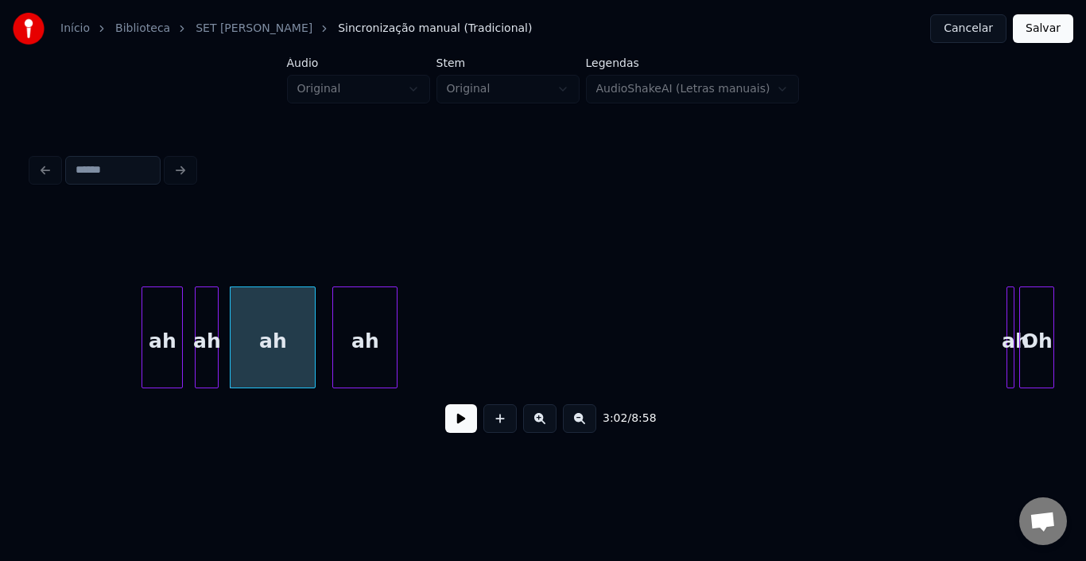
click at [363, 317] on div "ah" at bounding box center [365, 341] width 64 height 108
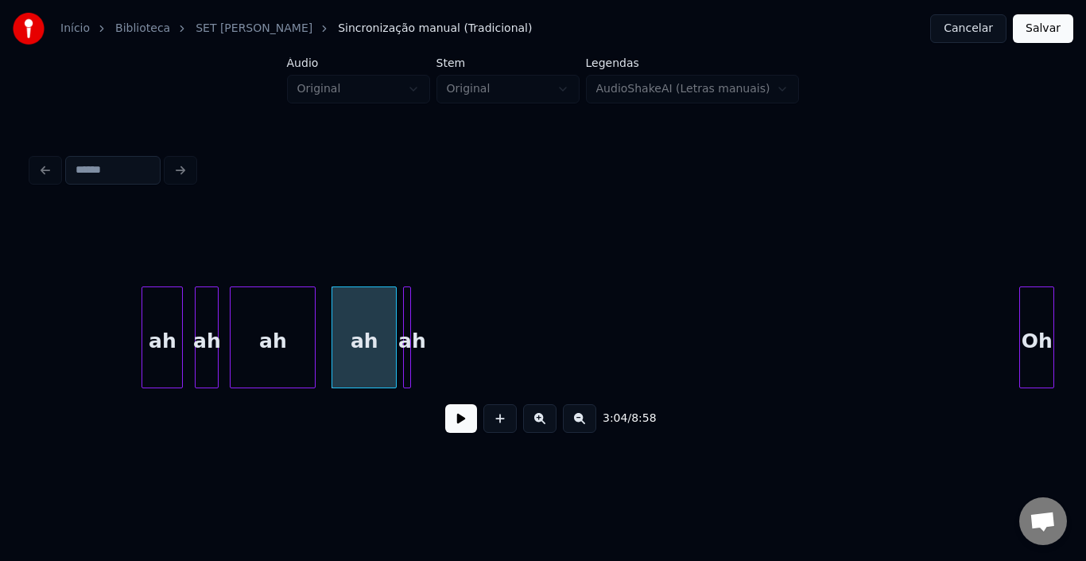
click at [413, 321] on div "ah" at bounding box center [412, 341] width 16 height 108
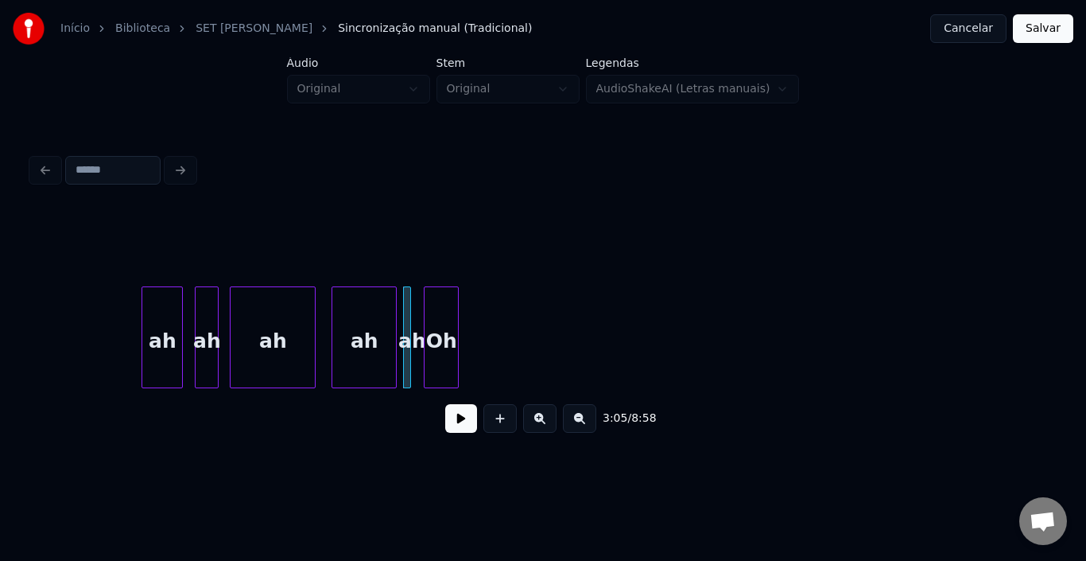
click at [437, 330] on div "Oh" at bounding box center [441, 341] width 33 height 108
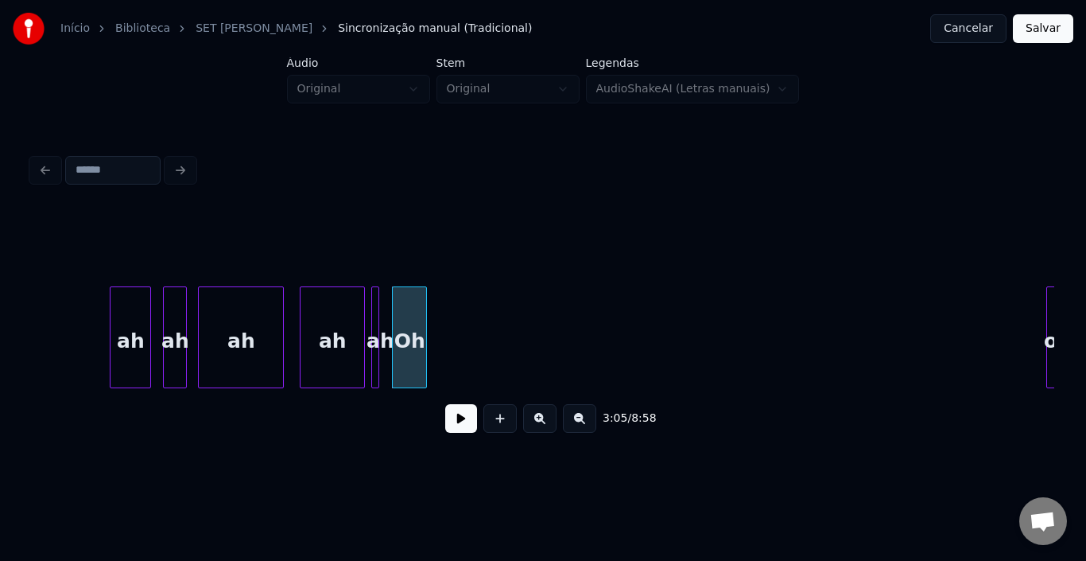
scroll to position [0, 14538]
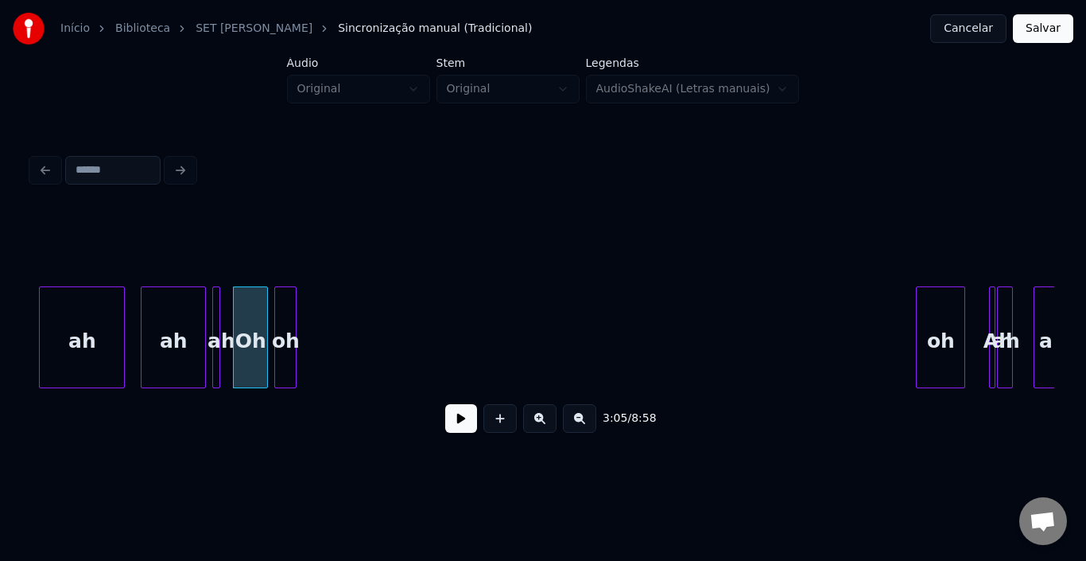
click at [284, 309] on div "oh" at bounding box center [285, 341] width 21 height 108
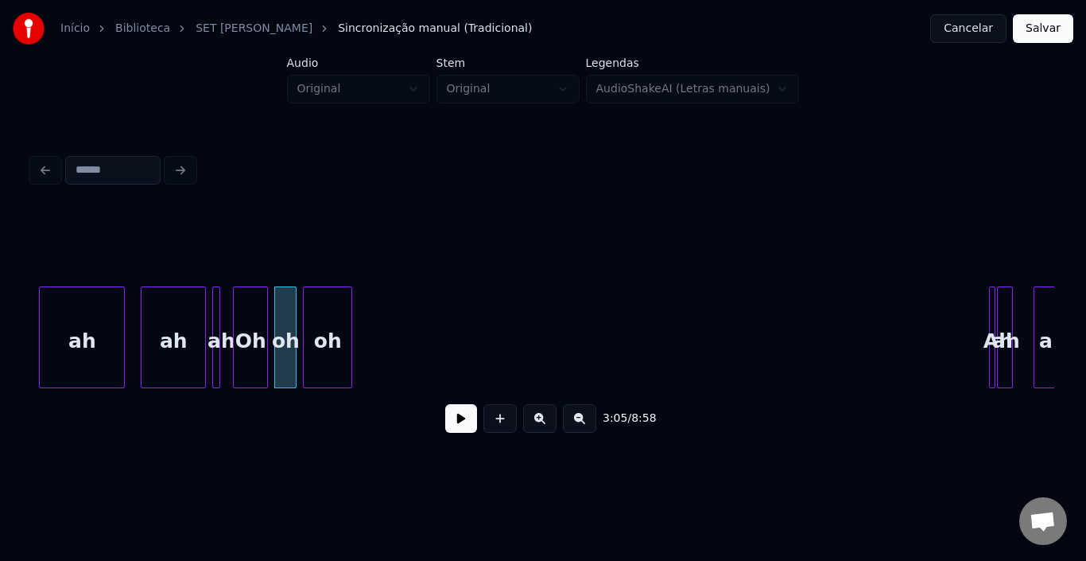
click at [321, 306] on div "oh" at bounding box center [328, 341] width 48 height 108
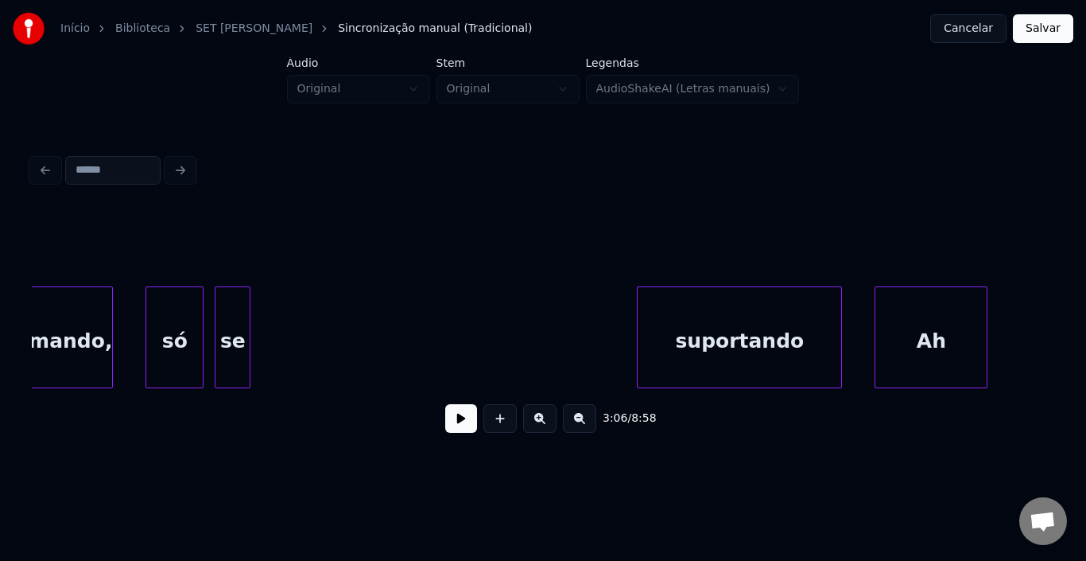
scroll to position [0, 13298]
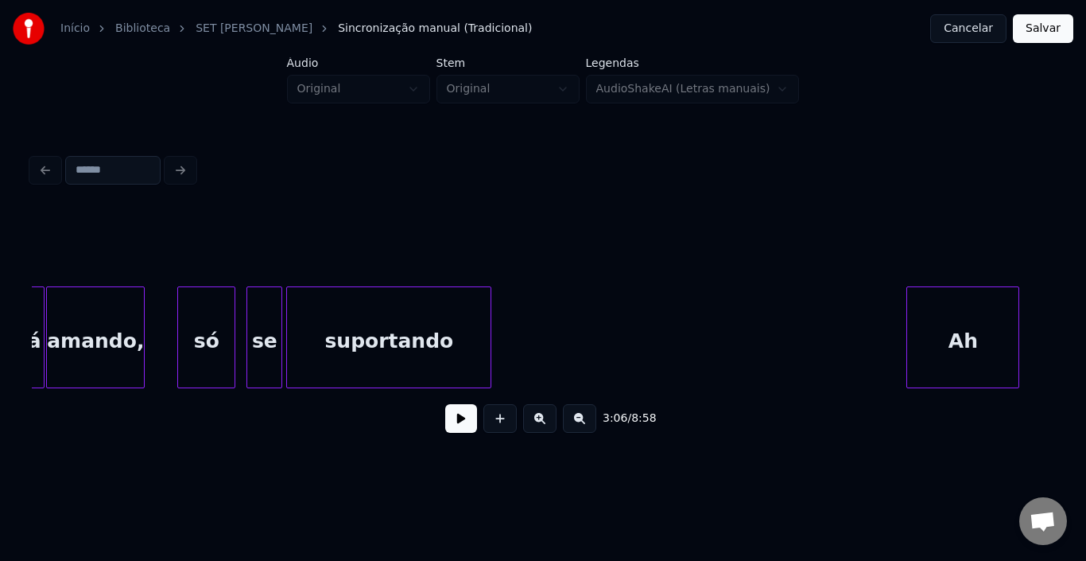
click at [367, 322] on div "suportando" at bounding box center [389, 341] width 204 height 108
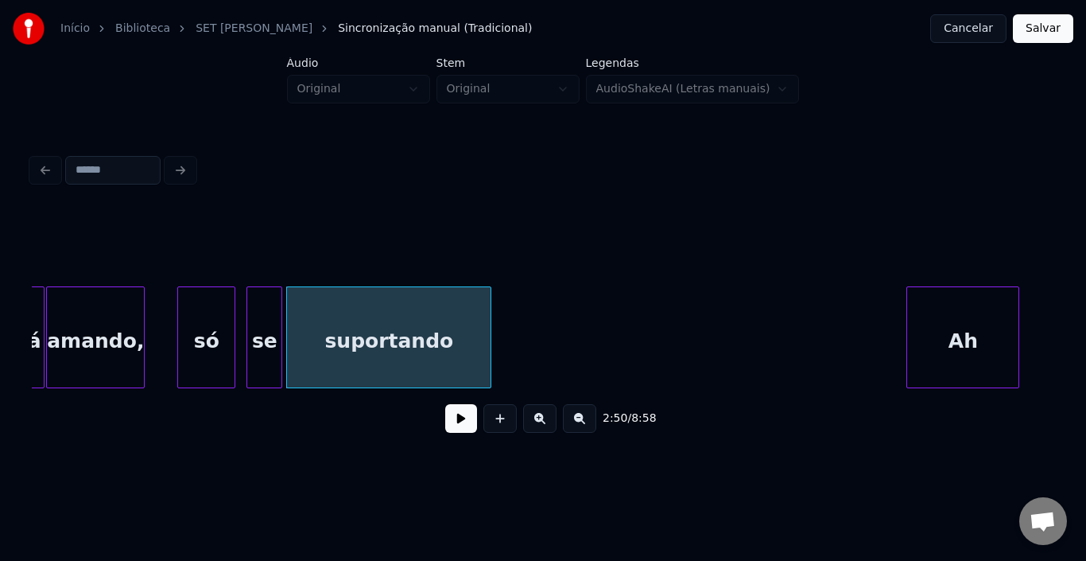
click at [214, 336] on div "só" at bounding box center [206, 341] width 56 height 108
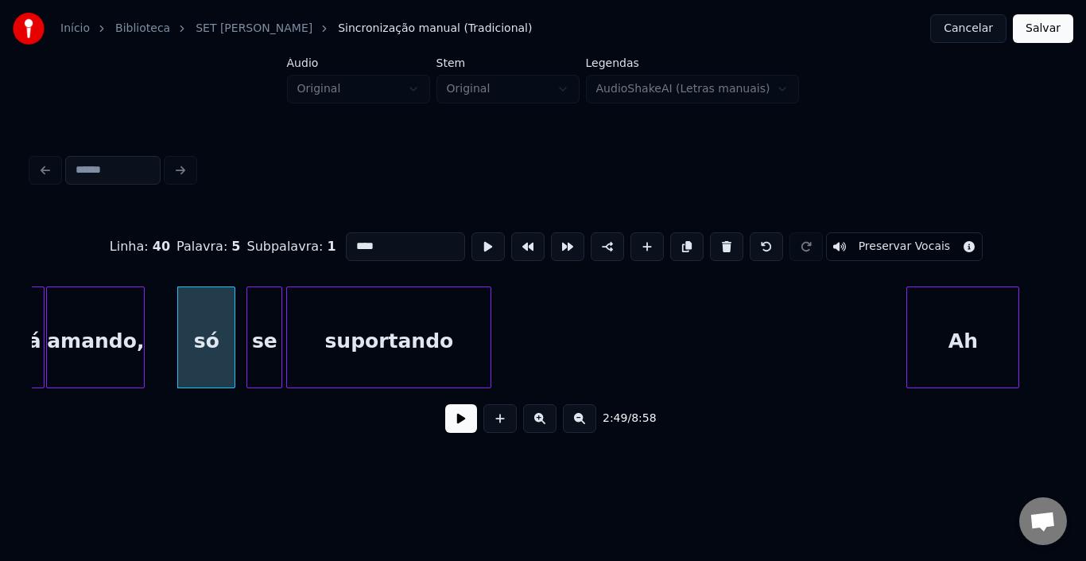
type input "**"
click at [454, 422] on button at bounding box center [461, 418] width 32 height 29
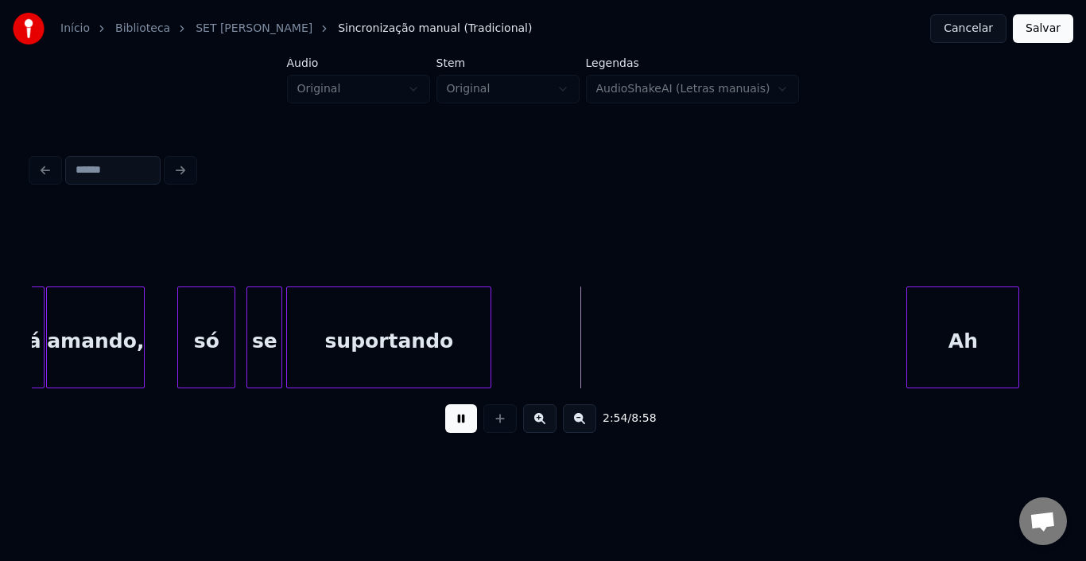
click at [466, 429] on button at bounding box center [461, 418] width 32 height 29
click at [499, 324] on div at bounding box center [501, 337] width 5 height 100
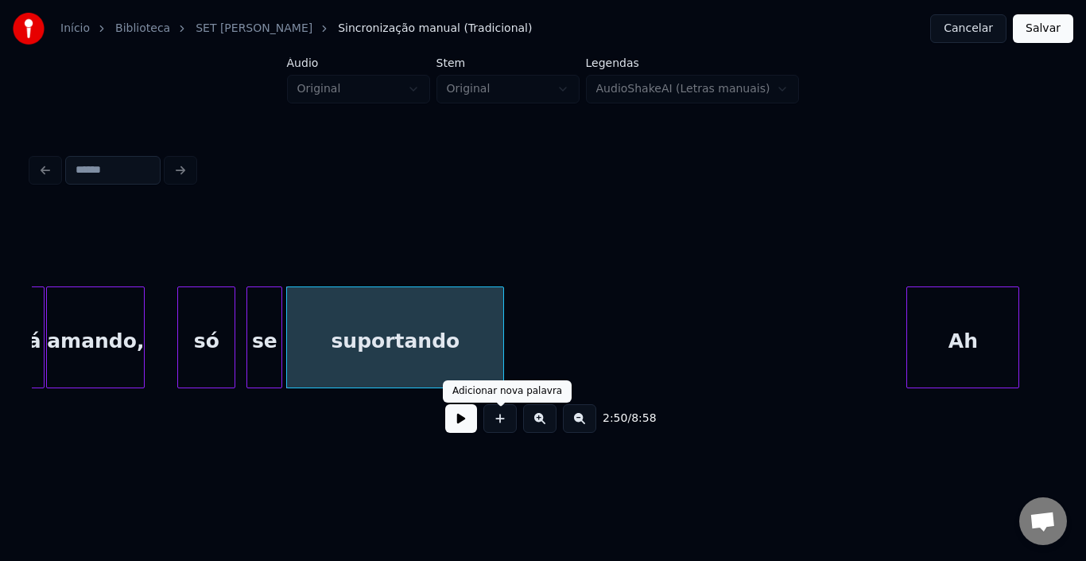
click at [469, 422] on button at bounding box center [461, 418] width 32 height 29
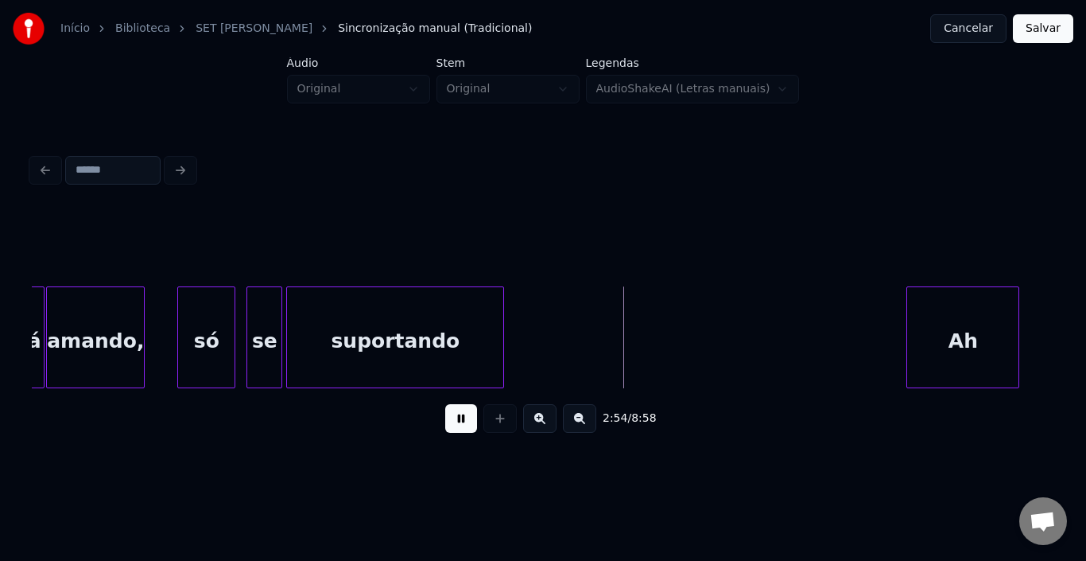
click at [469, 422] on button at bounding box center [461, 418] width 32 height 29
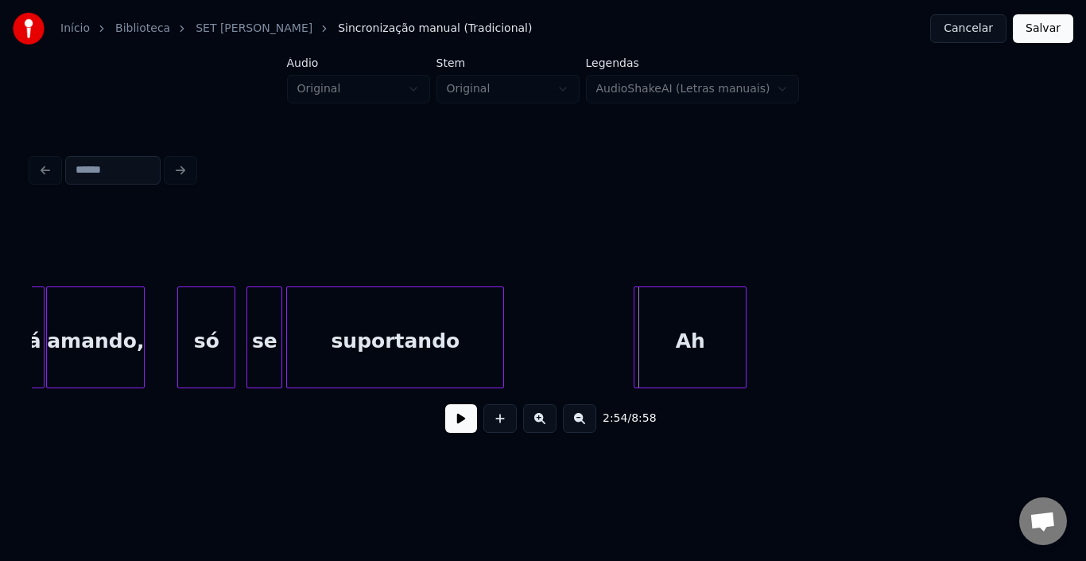
click at [686, 328] on div "Ah" at bounding box center [690, 341] width 111 height 108
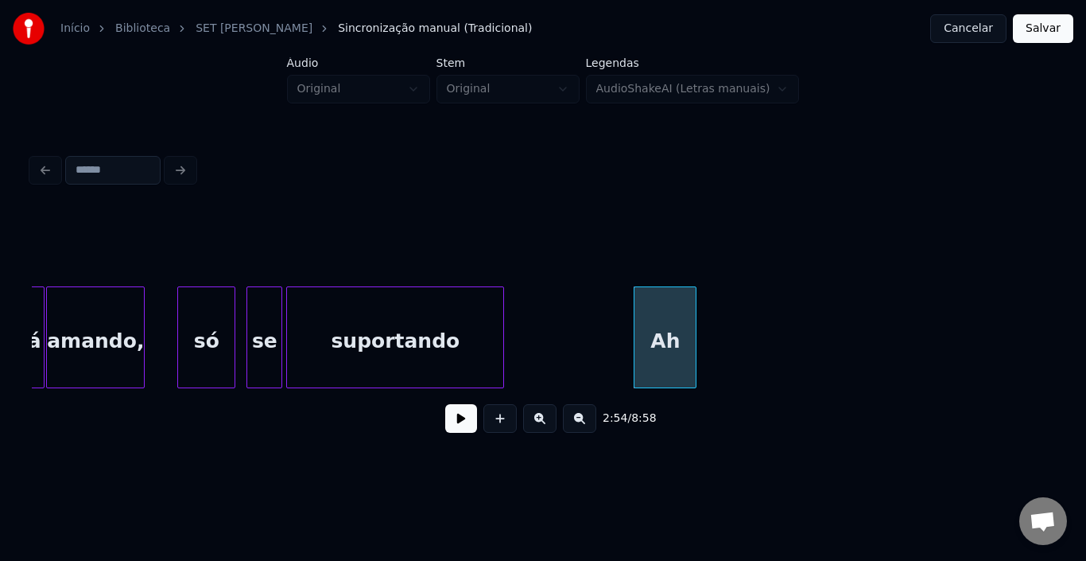
click at [693, 319] on div at bounding box center [693, 337] width 5 height 100
click at [459, 428] on button at bounding box center [461, 418] width 32 height 29
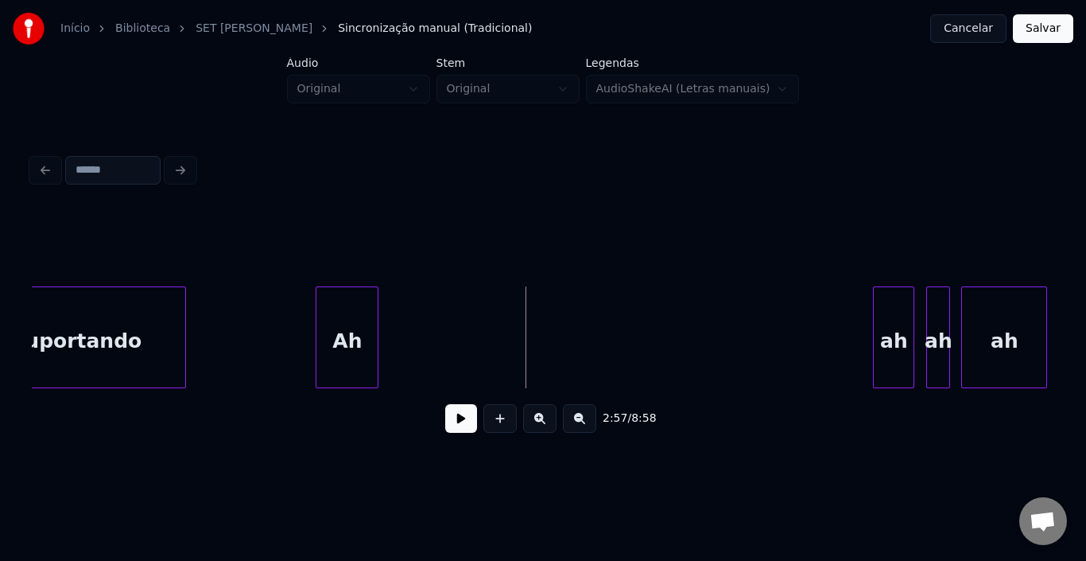
scroll to position [0, 13711]
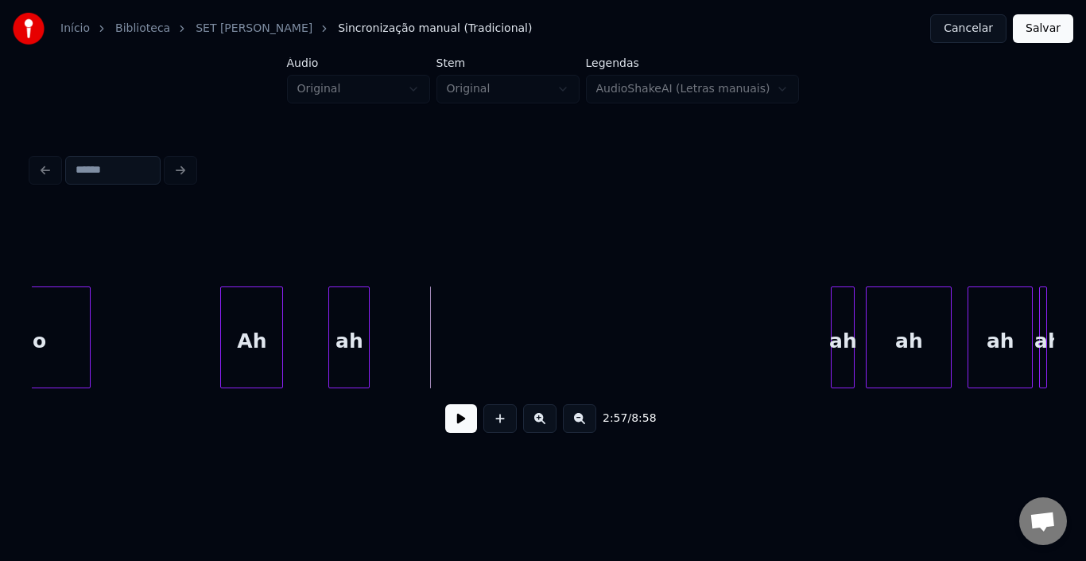
click at [349, 322] on div "ah" at bounding box center [349, 341] width 40 height 108
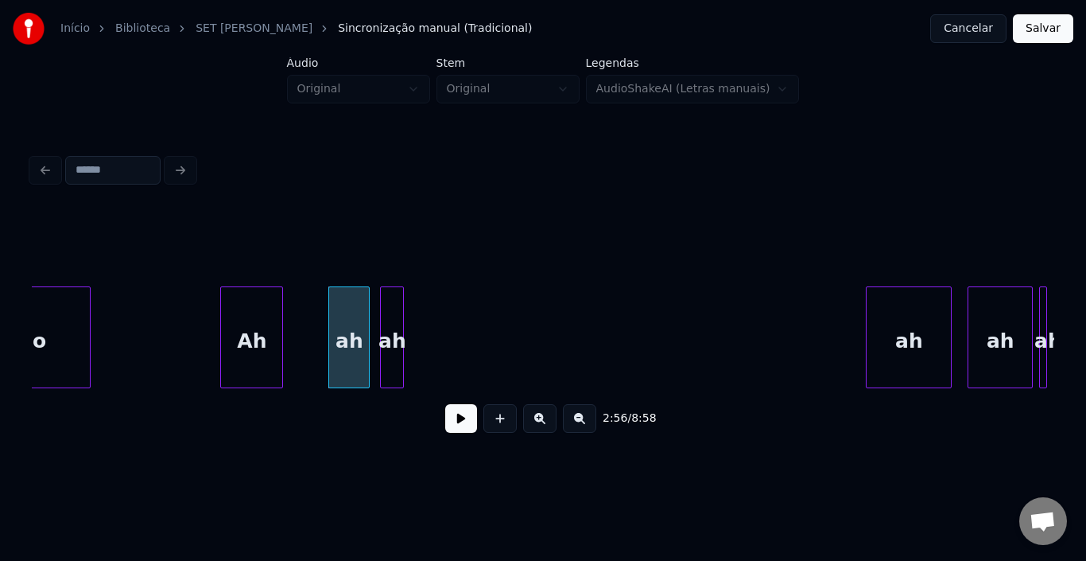
click at [390, 320] on div "ah" at bounding box center [392, 341] width 22 height 108
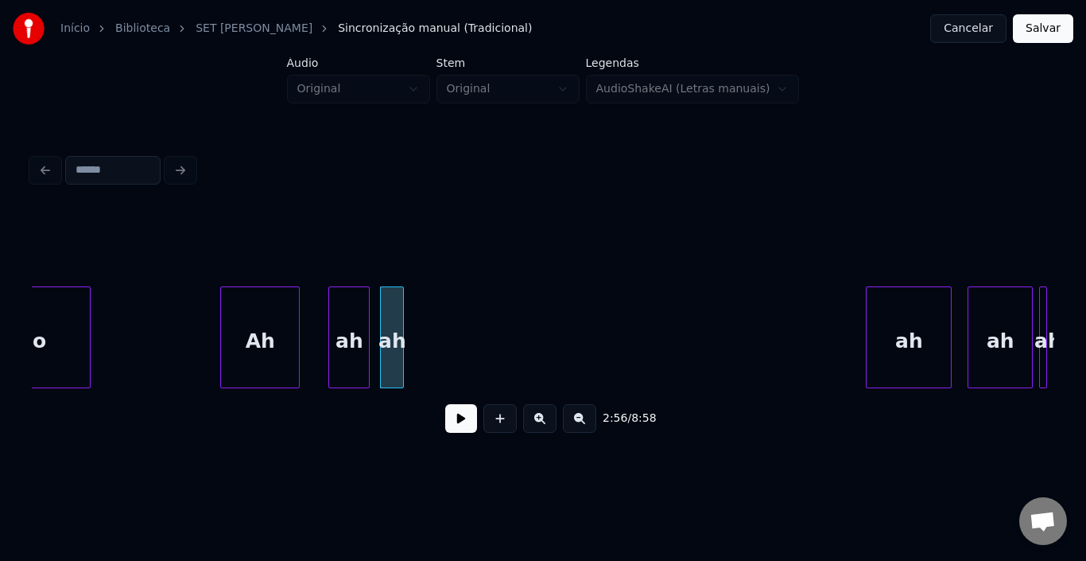
click at [296, 321] on div at bounding box center [296, 337] width 5 height 100
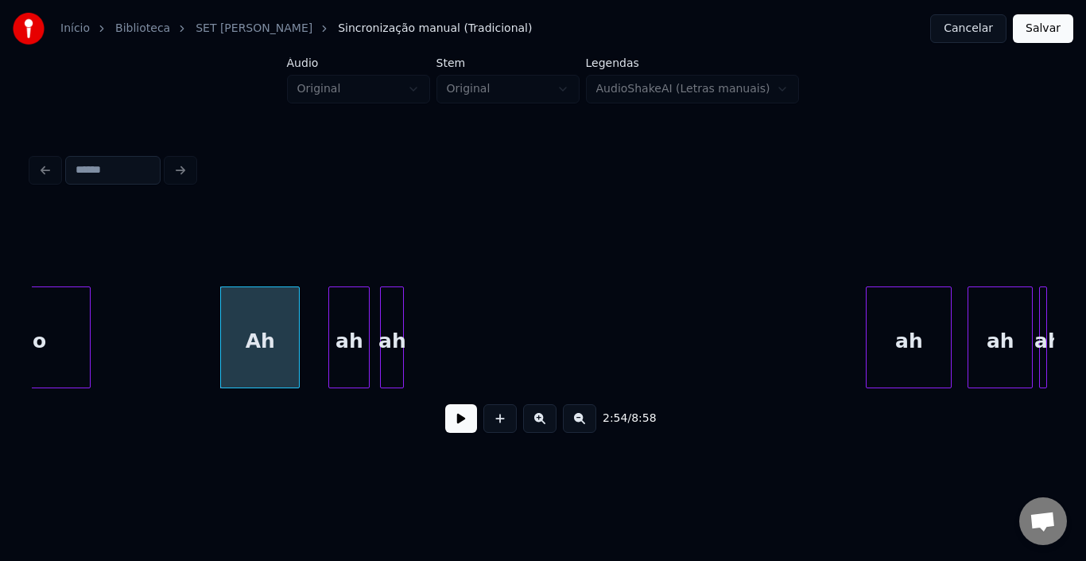
click at [257, 343] on div "Ah" at bounding box center [260, 341] width 78 height 108
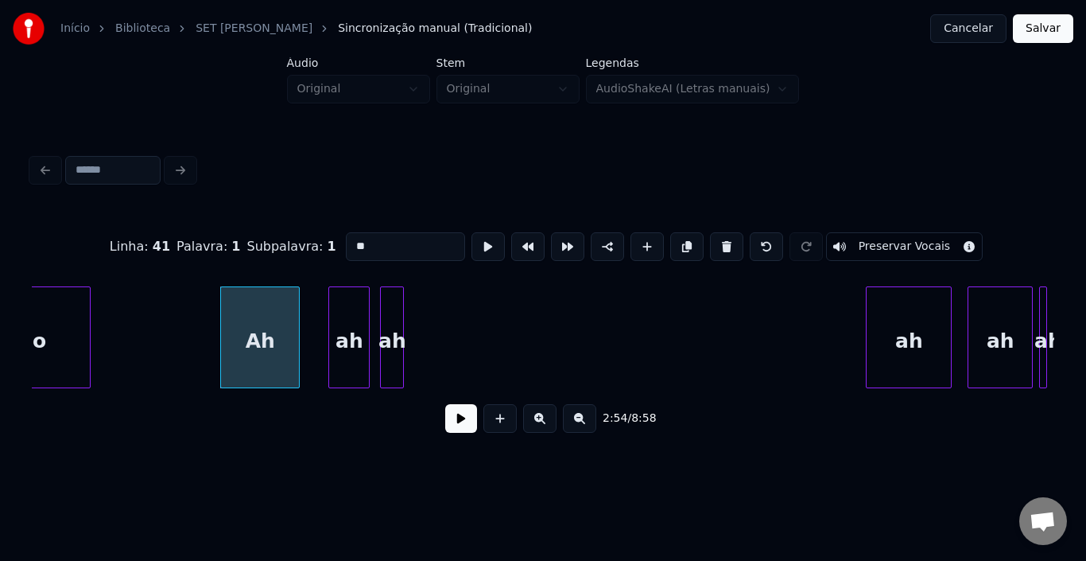
click at [461, 424] on button at bounding box center [461, 418] width 32 height 29
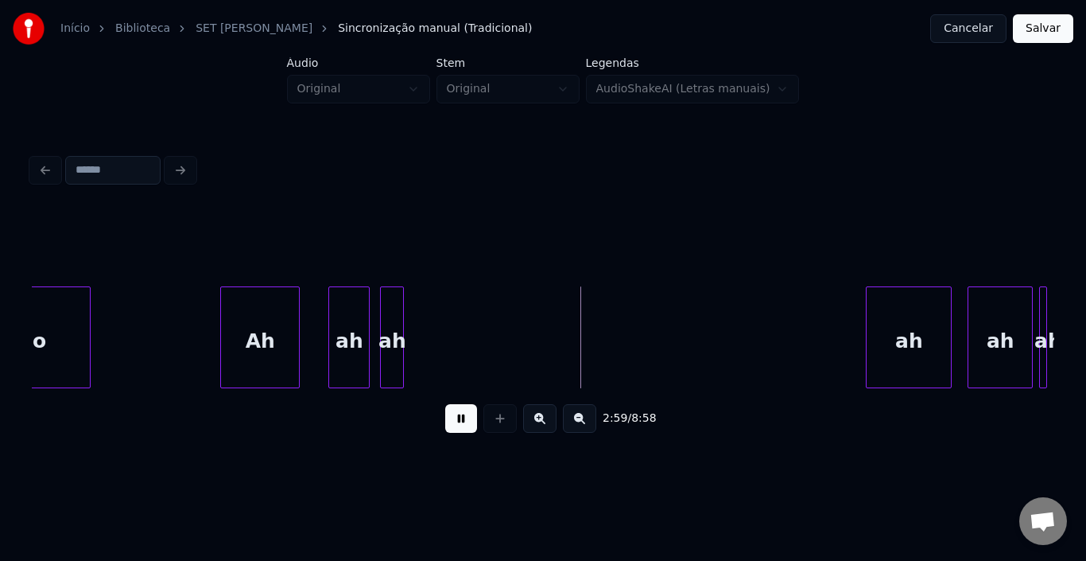
click at [462, 425] on button at bounding box center [461, 418] width 32 height 29
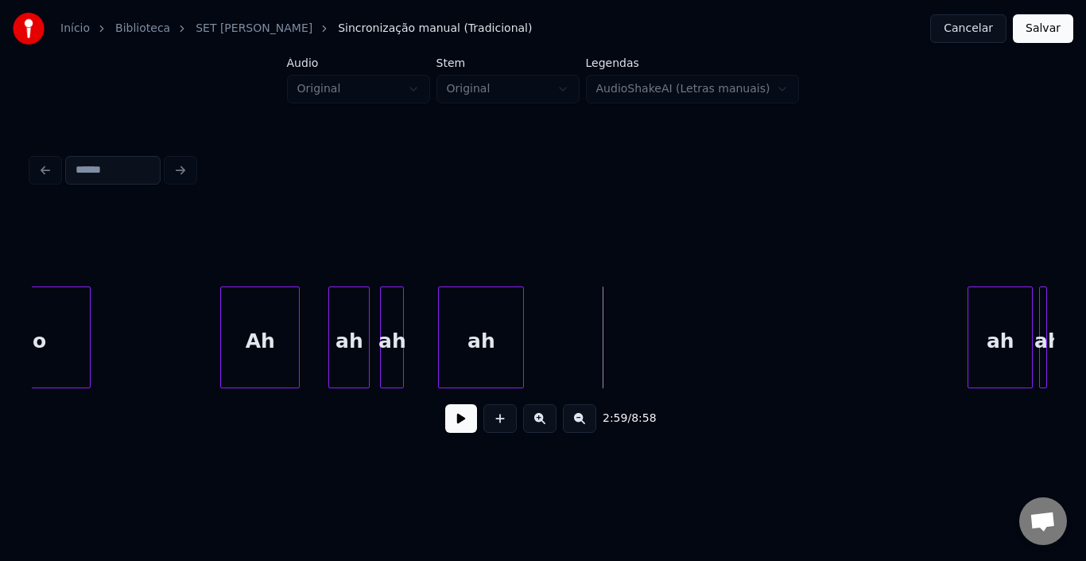
click at [480, 321] on div "ah" at bounding box center [481, 341] width 84 height 108
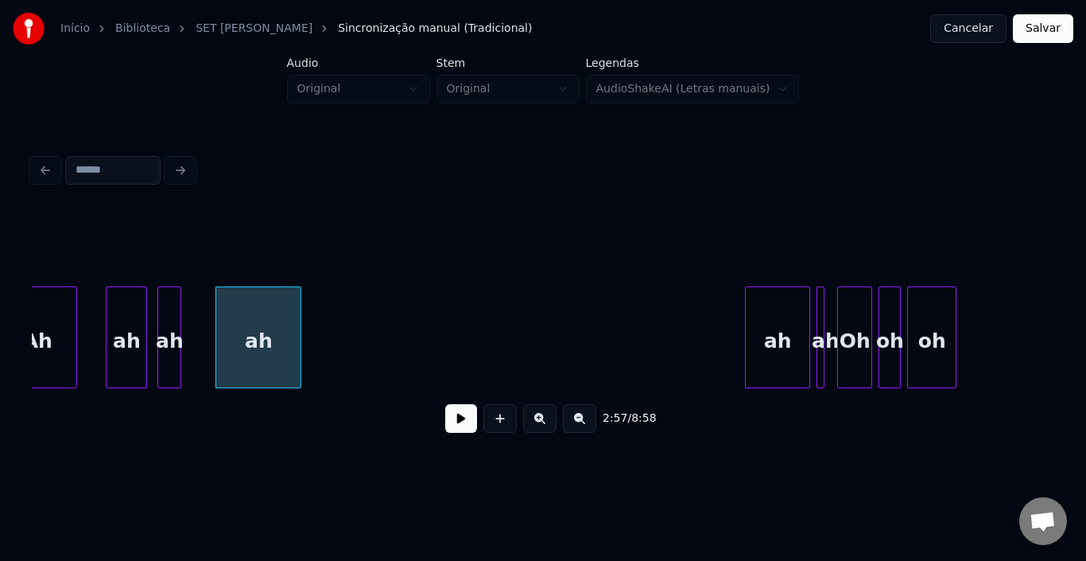
scroll to position [0, 13966]
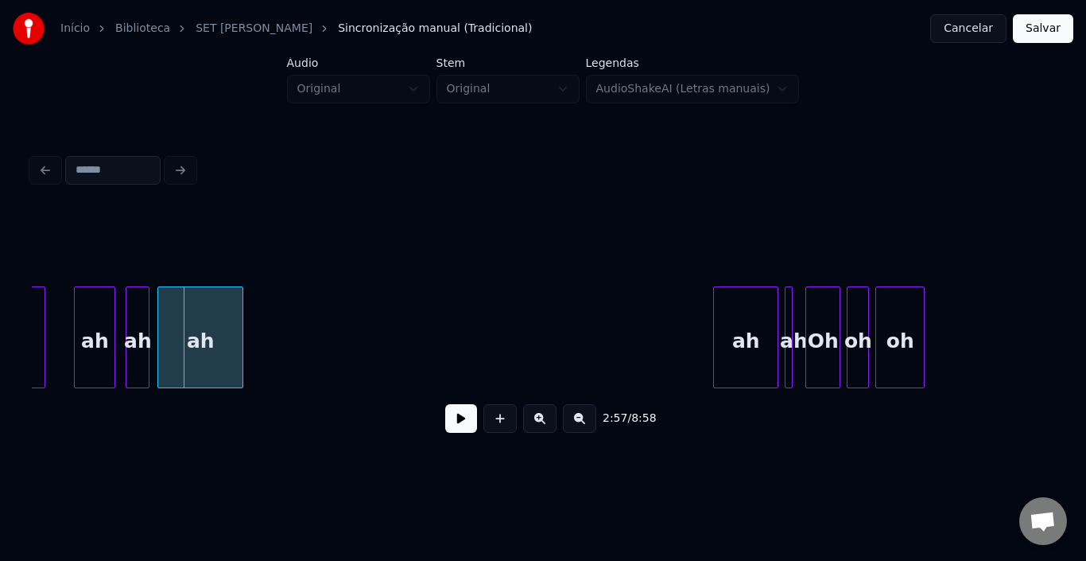
click at [183, 313] on div "ah" at bounding box center [200, 341] width 84 height 108
click at [189, 315] on div at bounding box center [191, 337] width 5 height 100
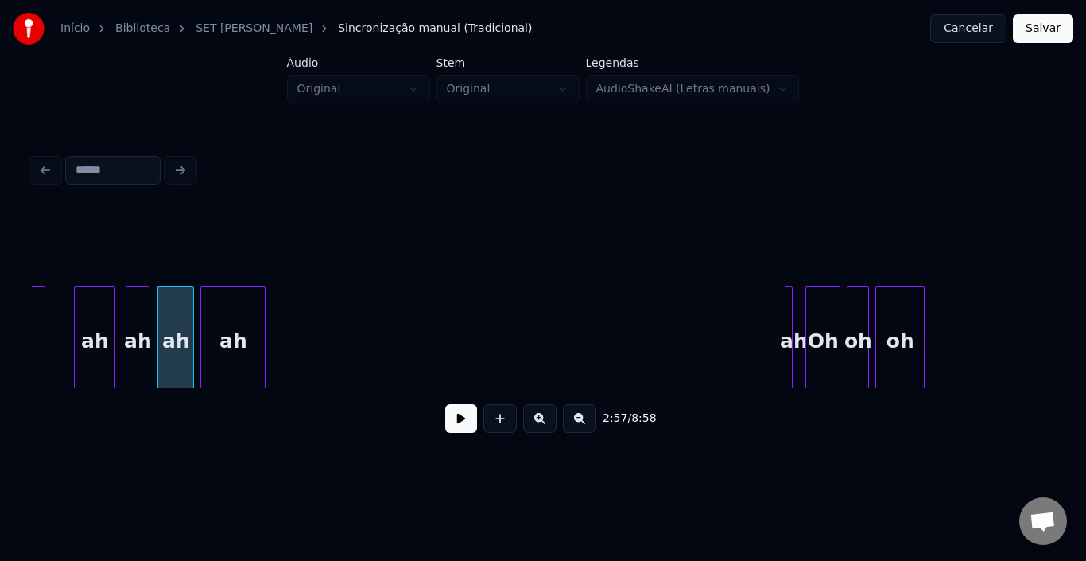
click at [227, 312] on div "ah" at bounding box center [233, 341] width 64 height 108
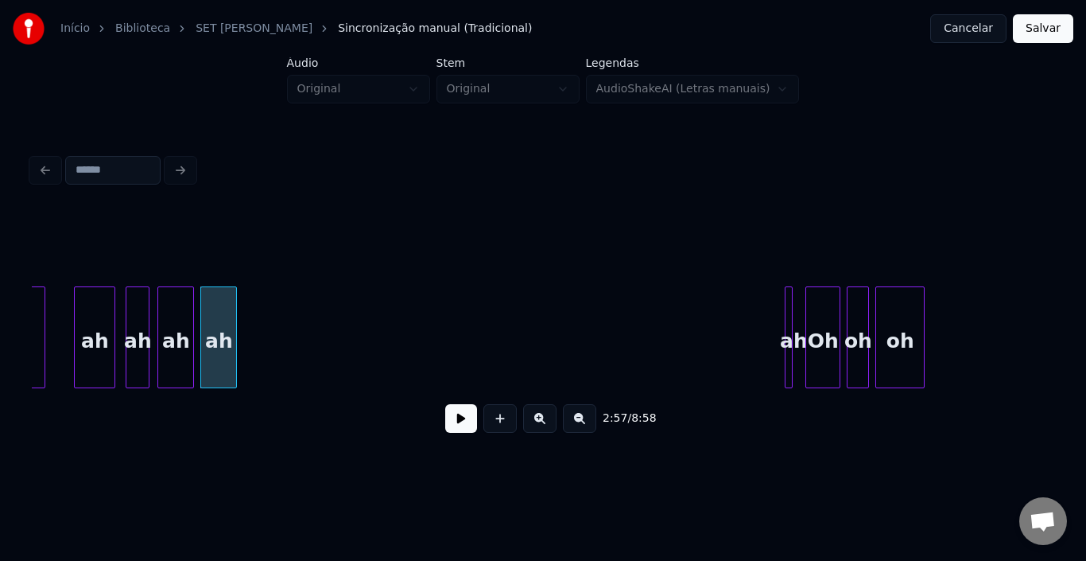
click at [236, 316] on div at bounding box center [233, 337] width 5 height 100
click at [250, 333] on div "ah" at bounding box center [258, 341] width 16 height 108
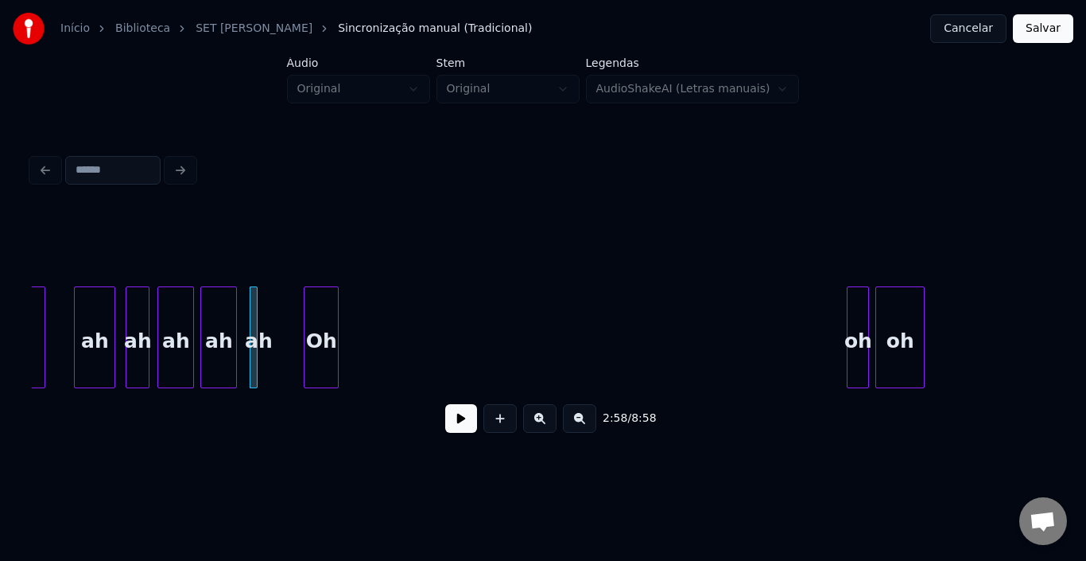
click at [320, 302] on div "Oh" at bounding box center [321, 341] width 33 height 108
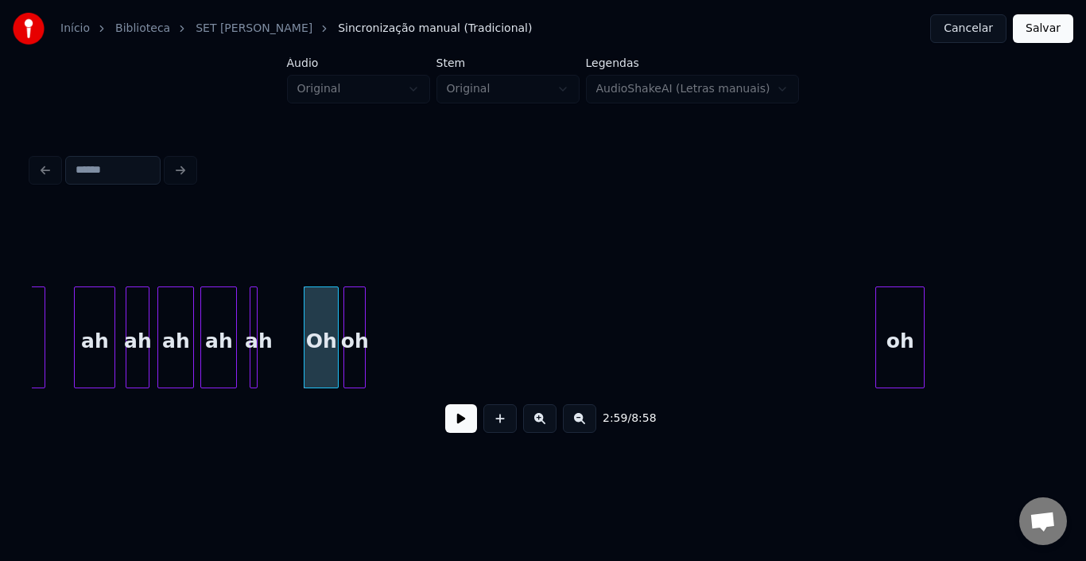
click at [351, 313] on div "oh" at bounding box center [354, 341] width 21 height 108
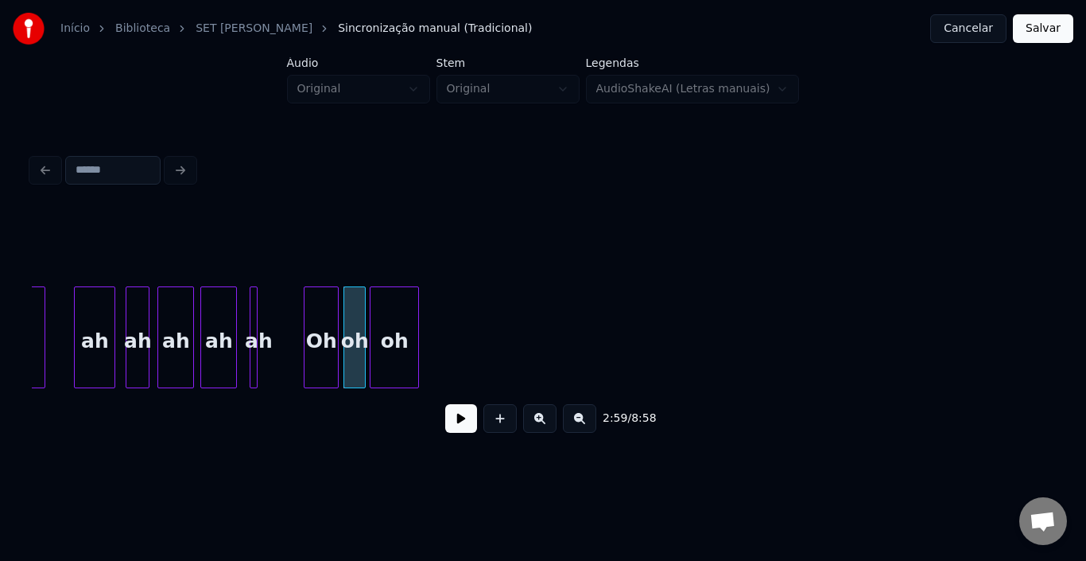
click at [389, 320] on div "oh" at bounding box center [395, 341] width 48 height 108
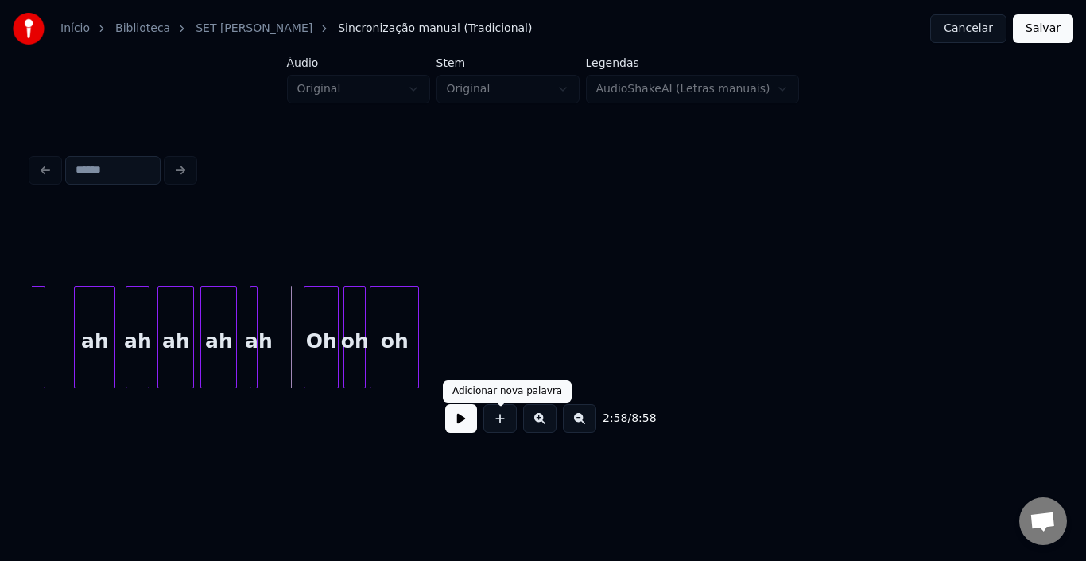
click at [464, 424] on button at bounding box center [461, 418] width 32 height 29
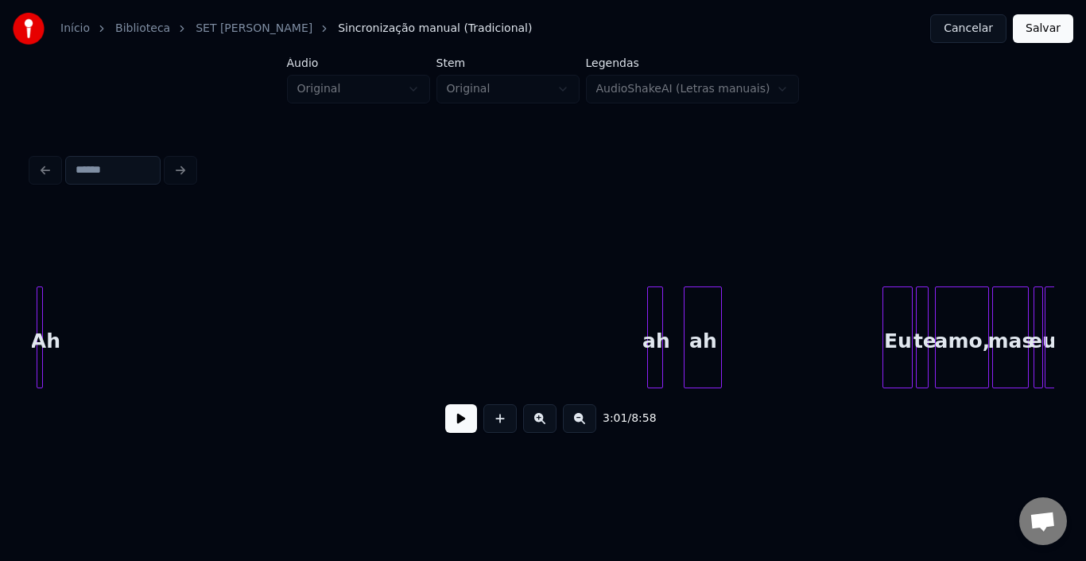
scroll to position [0, 14888]
click at [31, 305] on div "3:01 / 8:58" at bounding box center [542, 297] width 1035 height 315
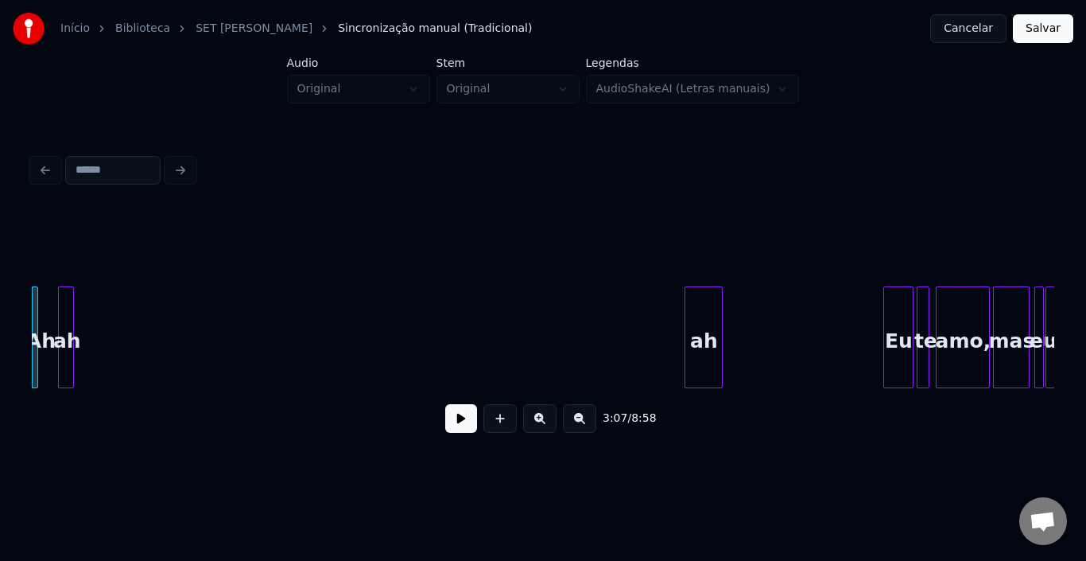
click at [68, 301] on div "ah" at bounding box center [67, 341] width 16 height 108
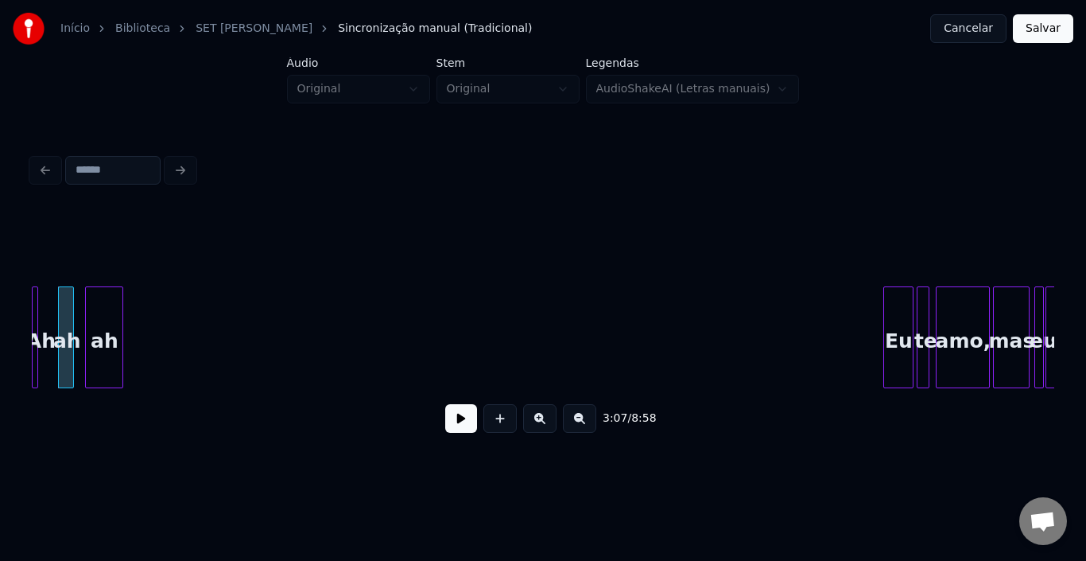
click at [107, 314] on div "ah" at bounding box center [104, 341] width 37 height 108
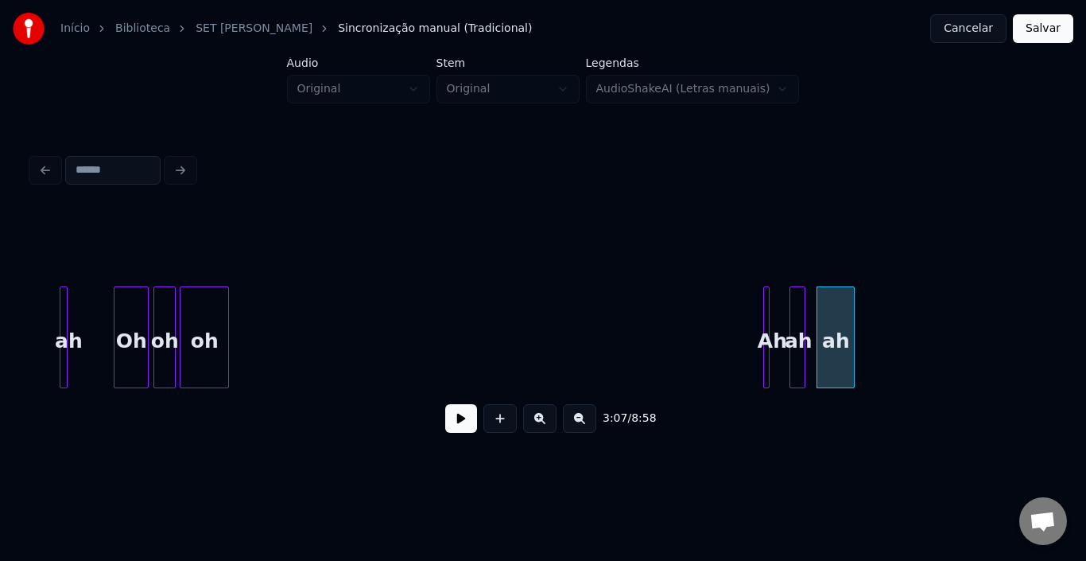
scroll to position [0, 14092]
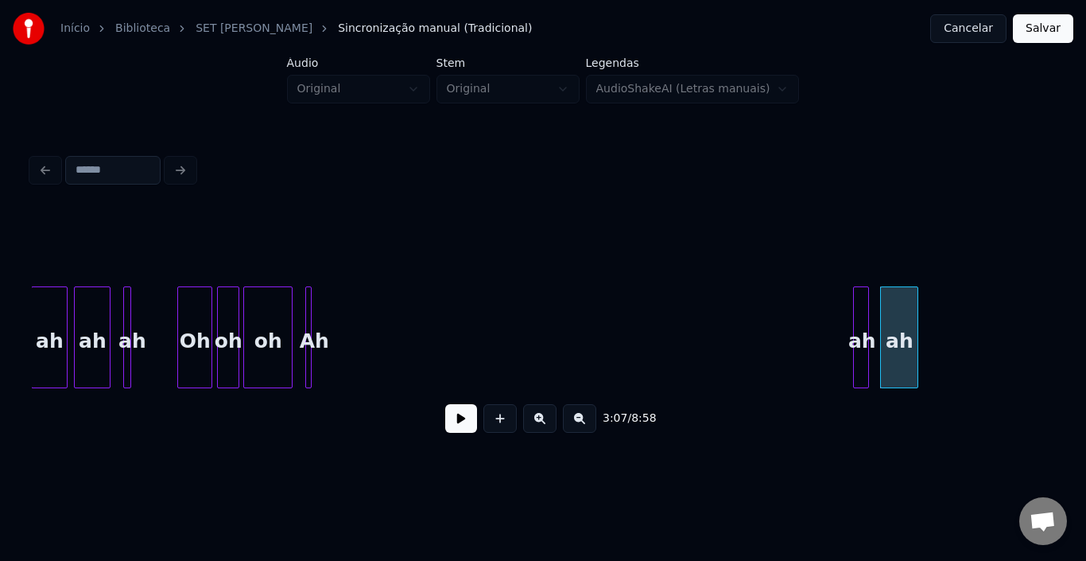
click at [316, 313] on div "Ah" at bounding box center [314, 341] width 16 height 108
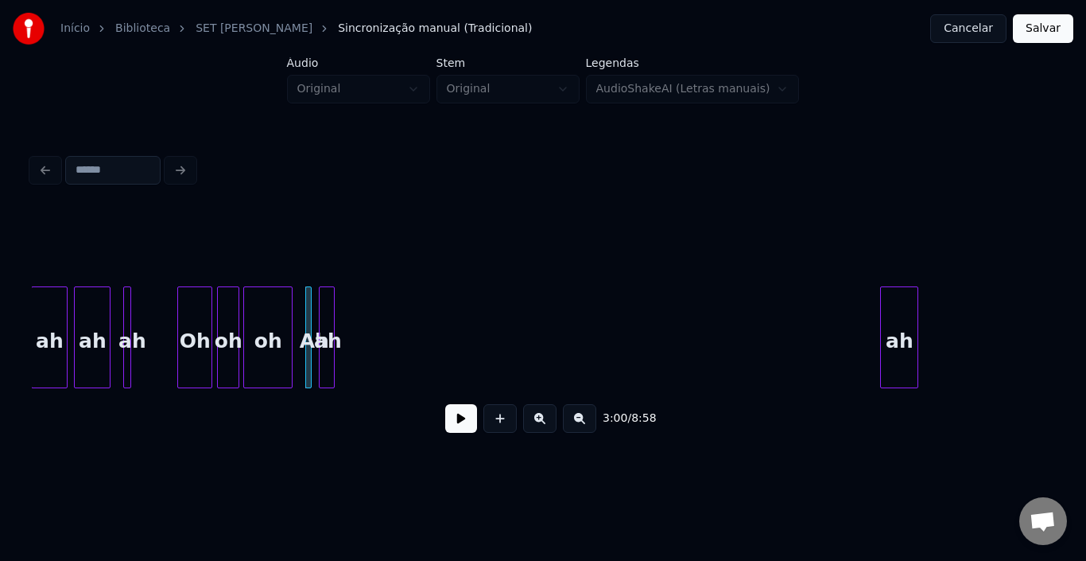
click at [327, 312] on div "ah" at bounding box center [328, 341] width 16 height 108
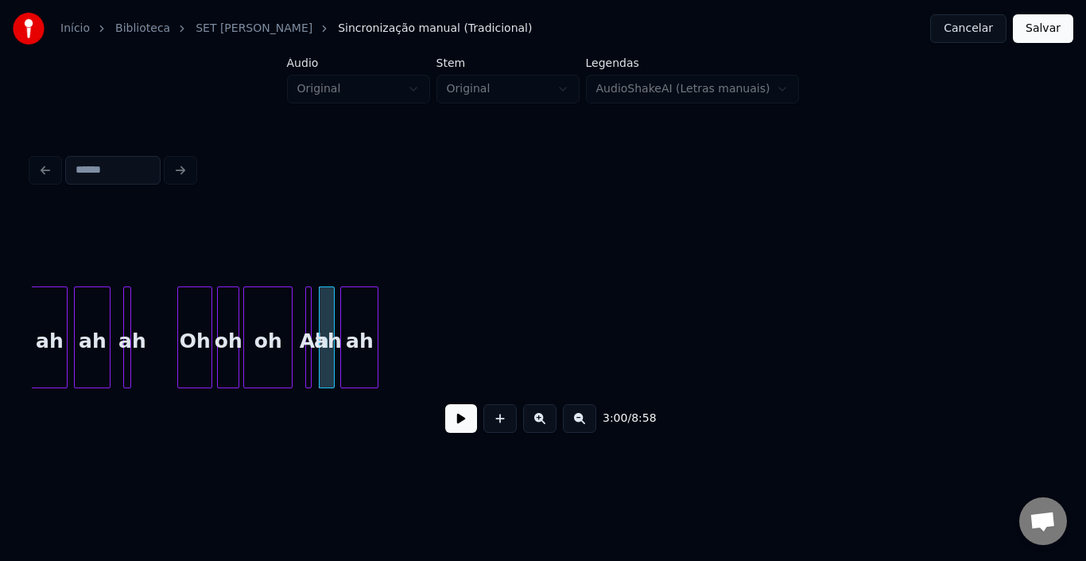
click at [360, 311] on div "ah" at bounding box center [359, 341] width 37 height 108
click at [471, 417] on button at bounding box center [461, 418] width 32 height 29
click at [466, 418] on button at bounding box center [461, 418] width 32 height 29
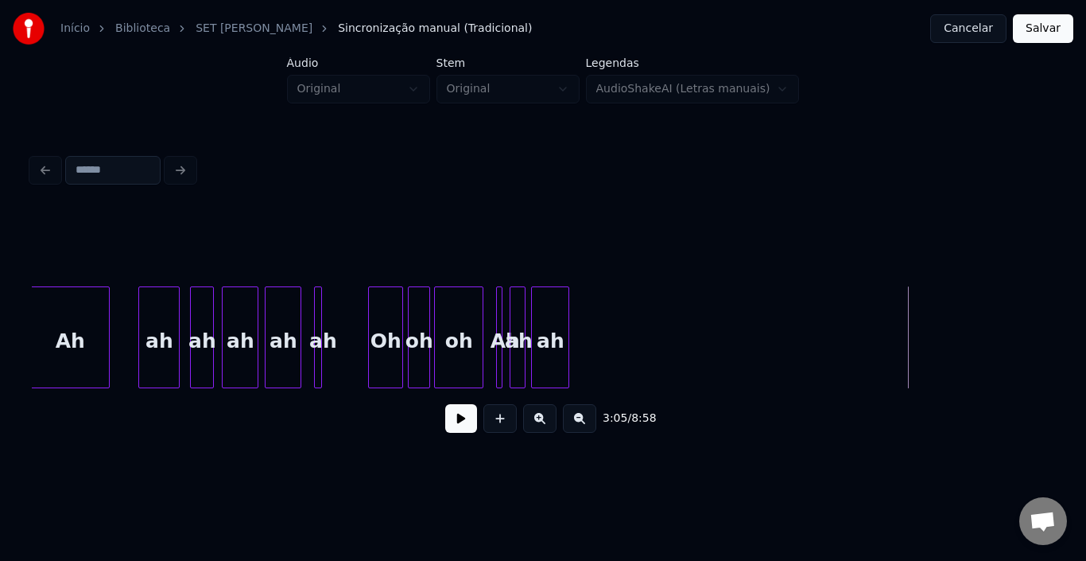
scroll to position [0, 13870]
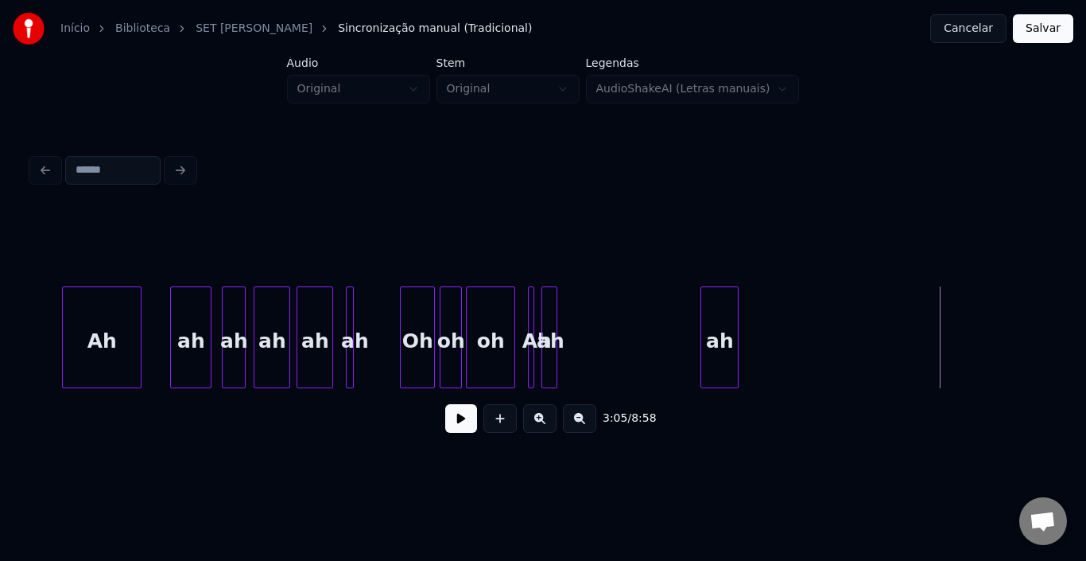
click at [720, 305] on div "ah" at bounding box center [719, 341] width 37 height 108
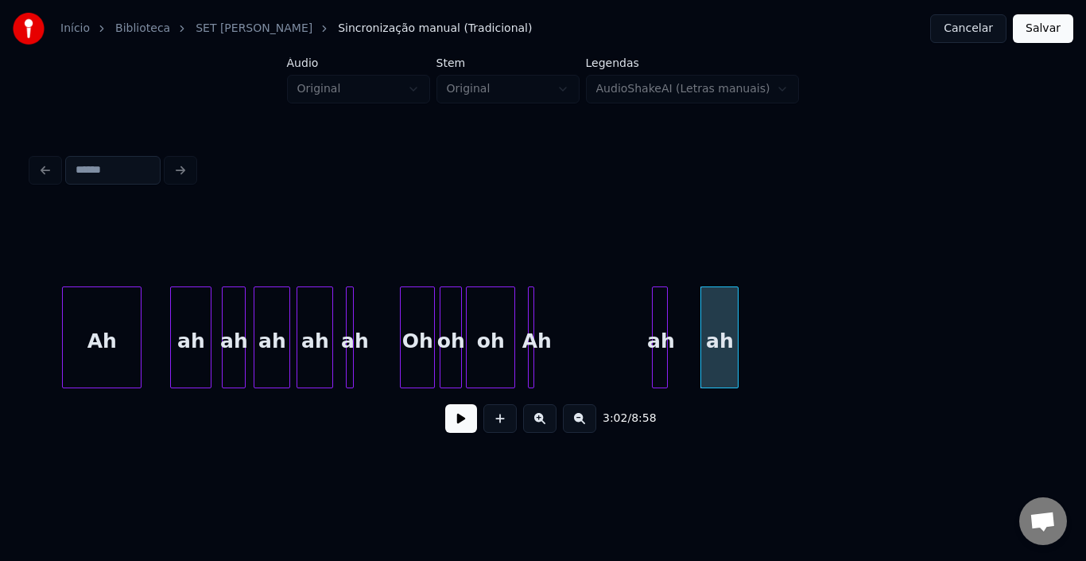
click at [659, 306] on div "ah" at bounding box center [661, 341] width 16 height 108
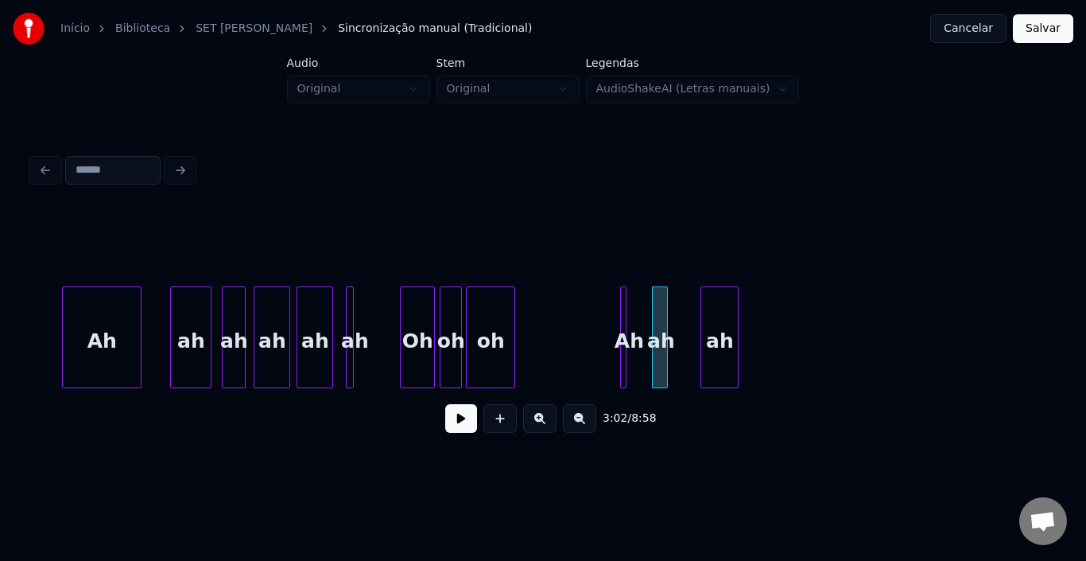
click at [629, 309] on div "Ah" at bounding box center [629, 341] width 16 height 108
click at [645, 305] on div "ah" at bounding box center [646, 341] width 16 height 108
click at [719, 313] on div "ah" at bounding box center [719, 341] width 37 height 108
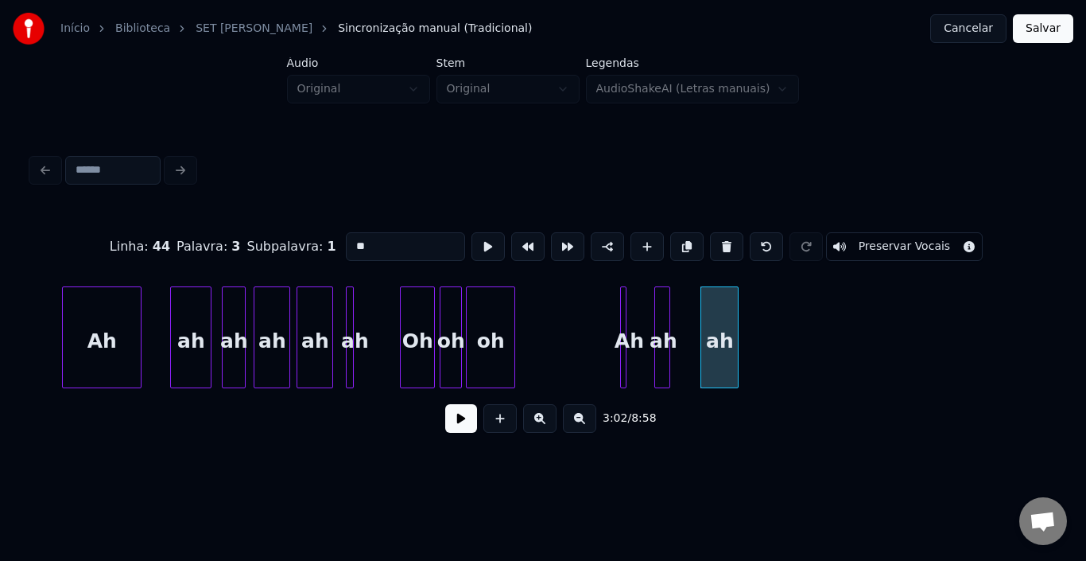
click at [664, 305] on div "ah" at bounding box center [663, 341] width 16 height 108
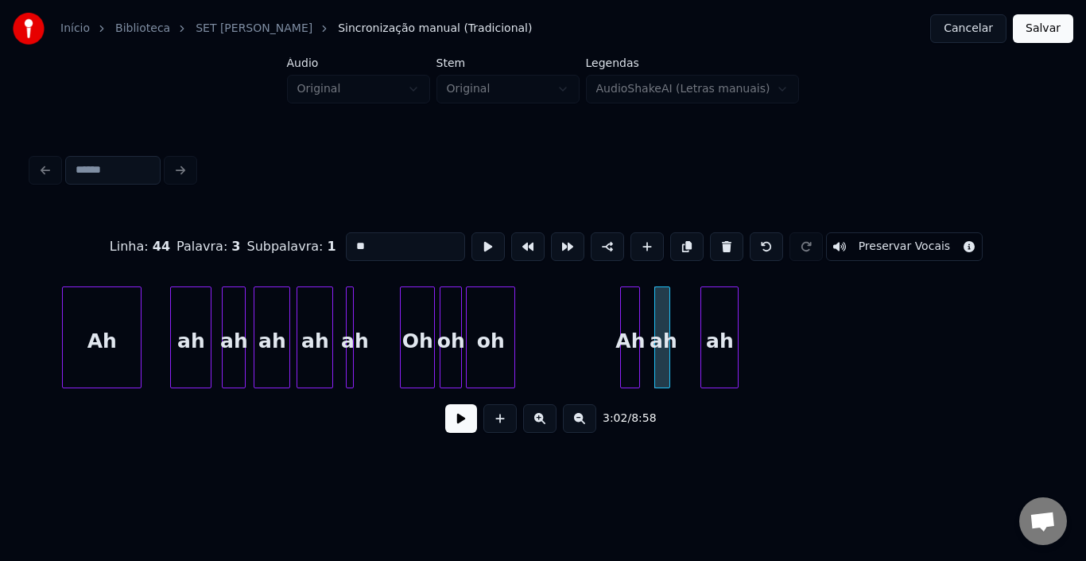
click at [639, 308] on div at bounding box center [637, 337] width 5 height 100
click at [679, 306] on div at bounding box center [677, 337] width 5 height 100
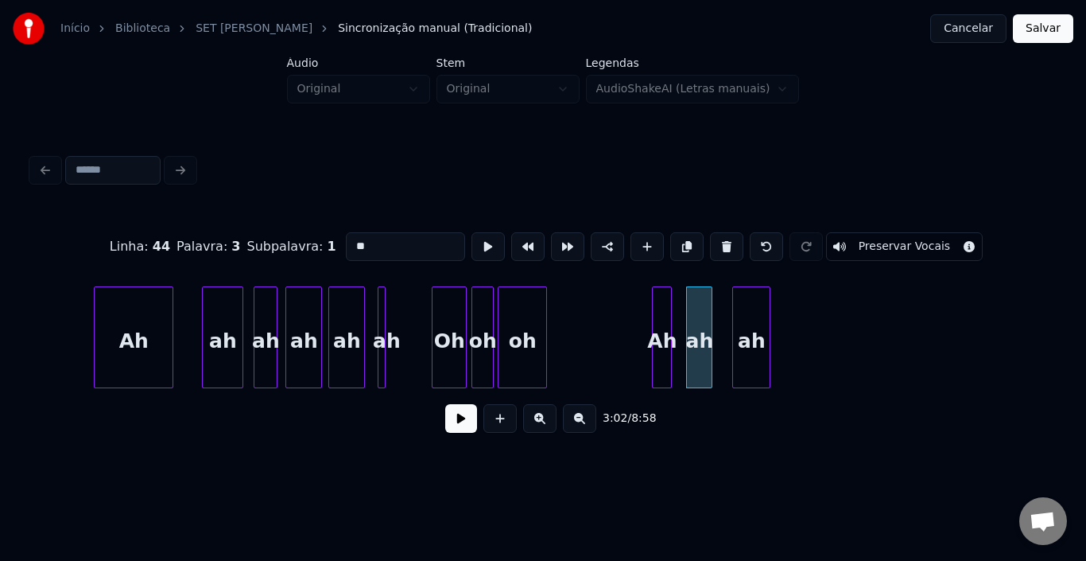
scroll to position [0, 13774]
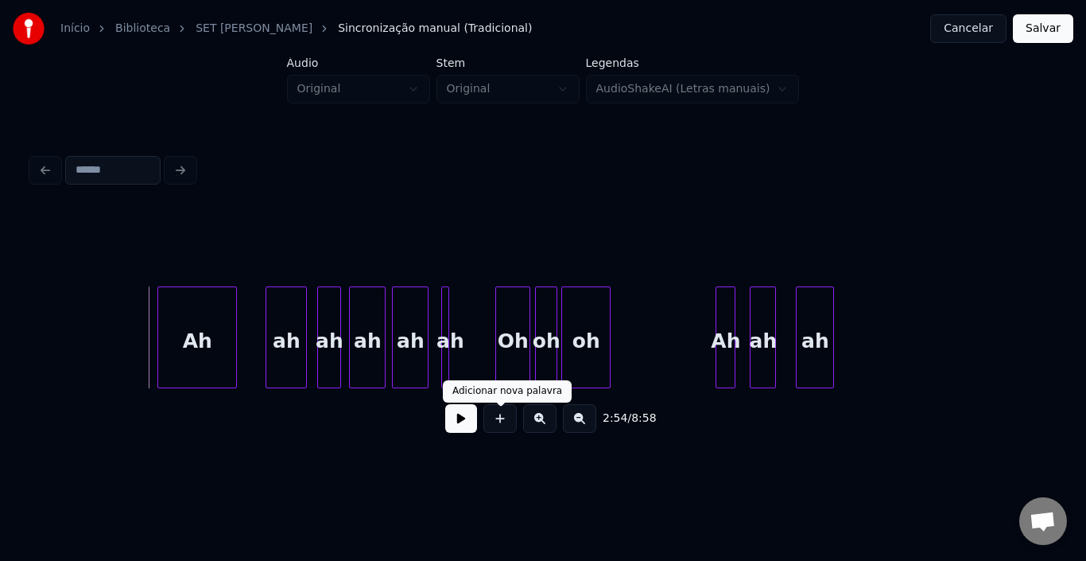
click at [463, 428] on button at bounding box center [461, 418] width 32 height 29
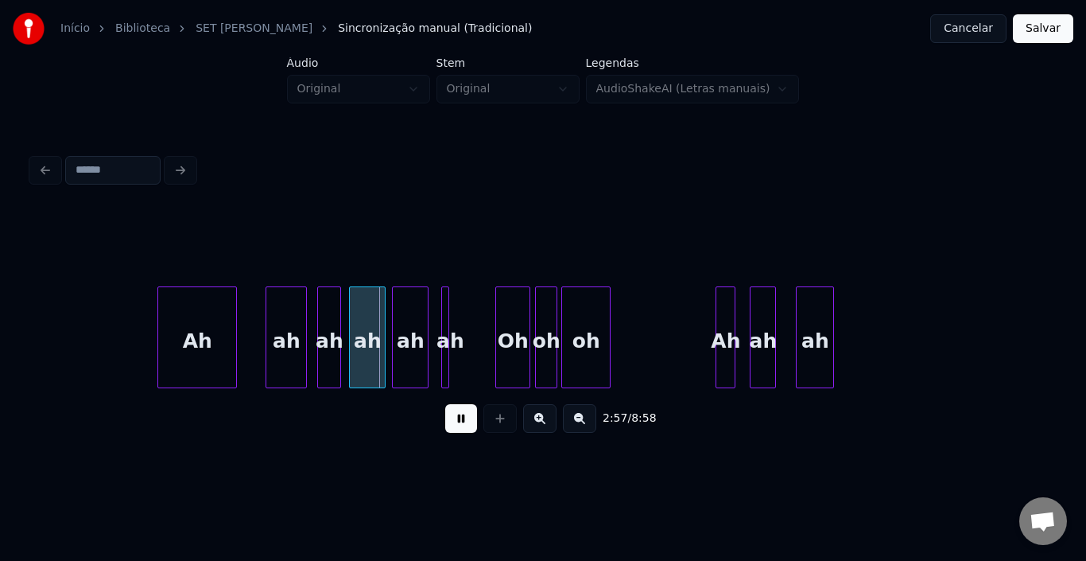
click at [464, 428] on button at bounding box center [461, 418] width 32 height 29
click at [444, 421] on div "2:58 / 8:58" at bounding box center [543, 418] width 997 height 35
click at [454, 425] on button at bounding box center [461, 418] width 32 height 29
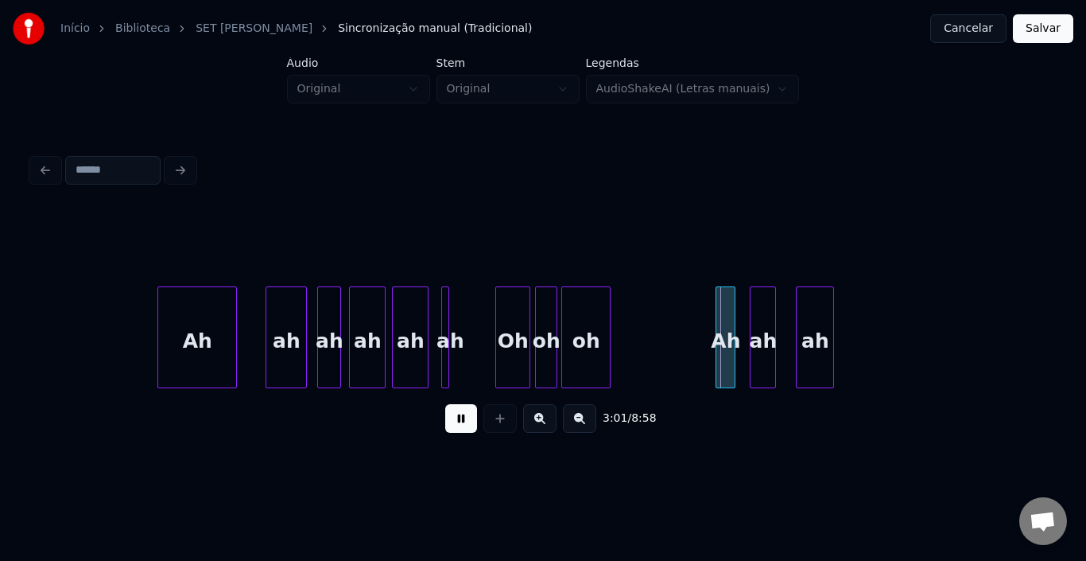
click at [454, 425] on button at bounding box center [461, 418] width 32 height 29
click at [450, 425] on button at bounding box center [461, 418] width 32 height 29
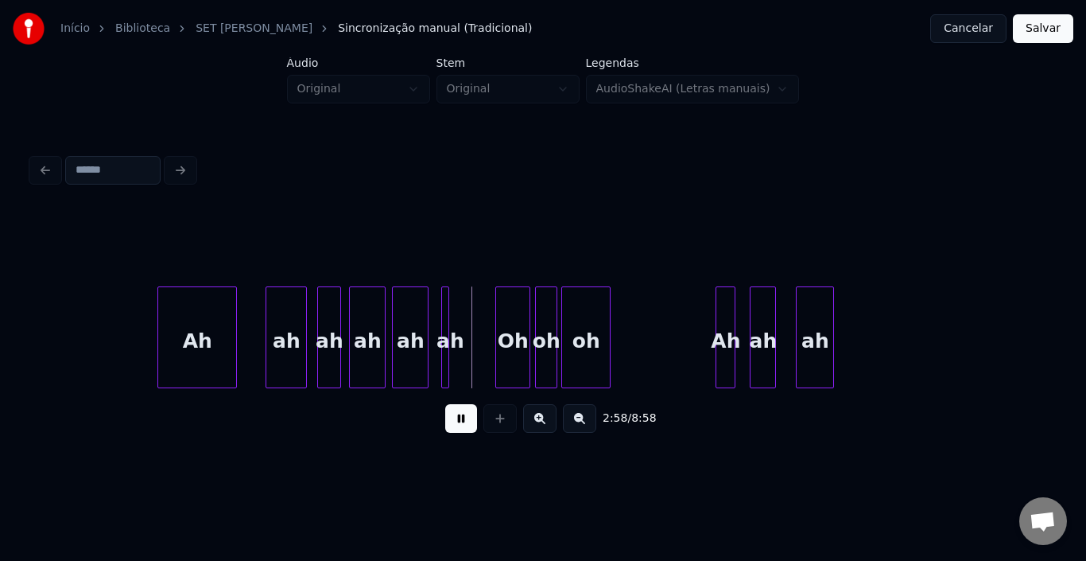
click at [459, 427] on button at bounding box center [461, 418] width 32 height 29
click at [645, 327] on div "ah" at bounding box center [642, 341] width 22 height 108
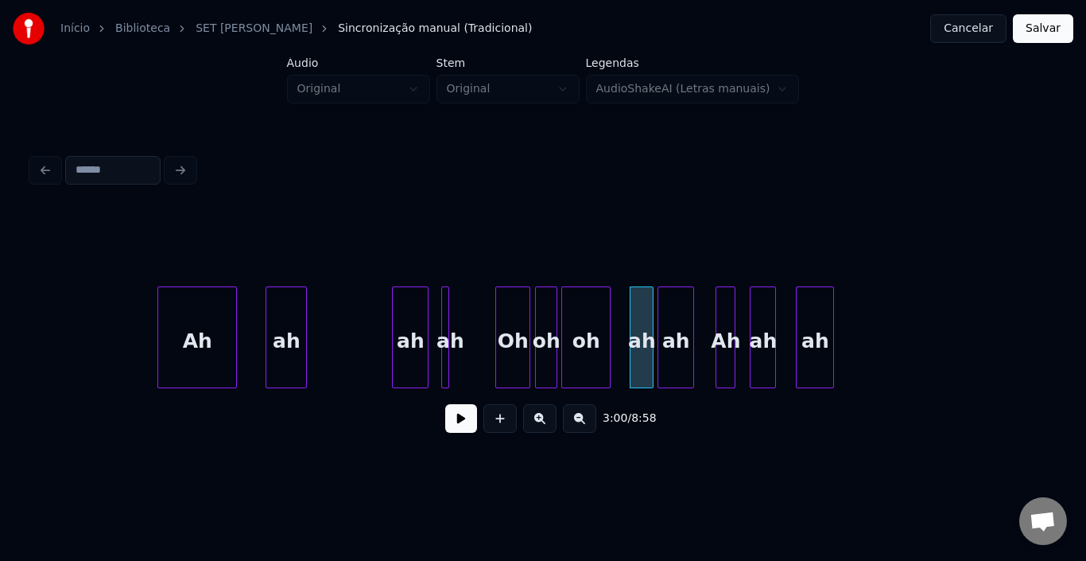
click at [667, 314] on div "ah" at bounding box center [675, 341] width 35 height 108
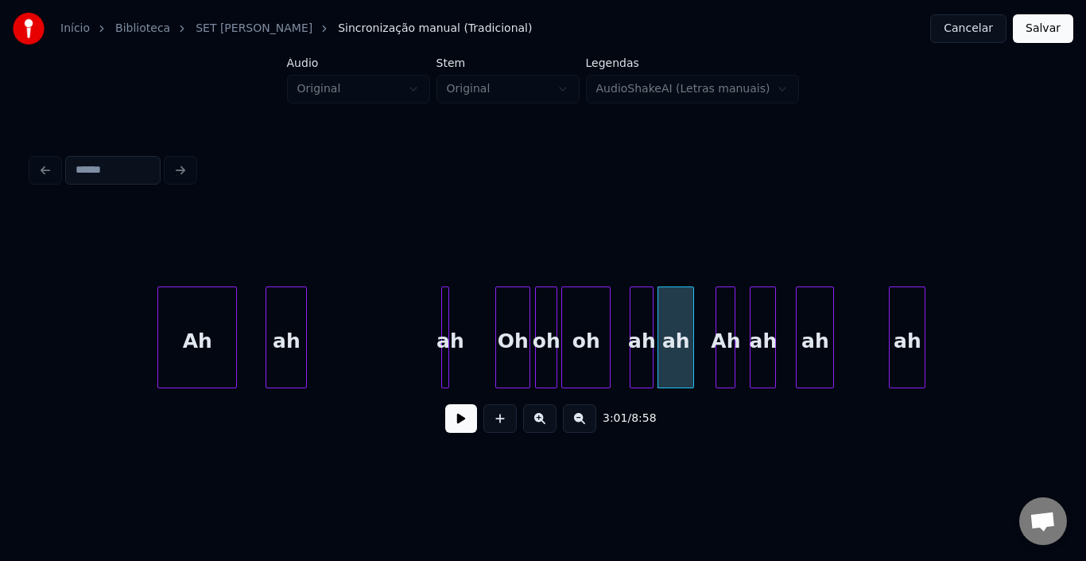
click at [907, 326] on div "ah" at bounding box center [907, 341] width 35 height 108
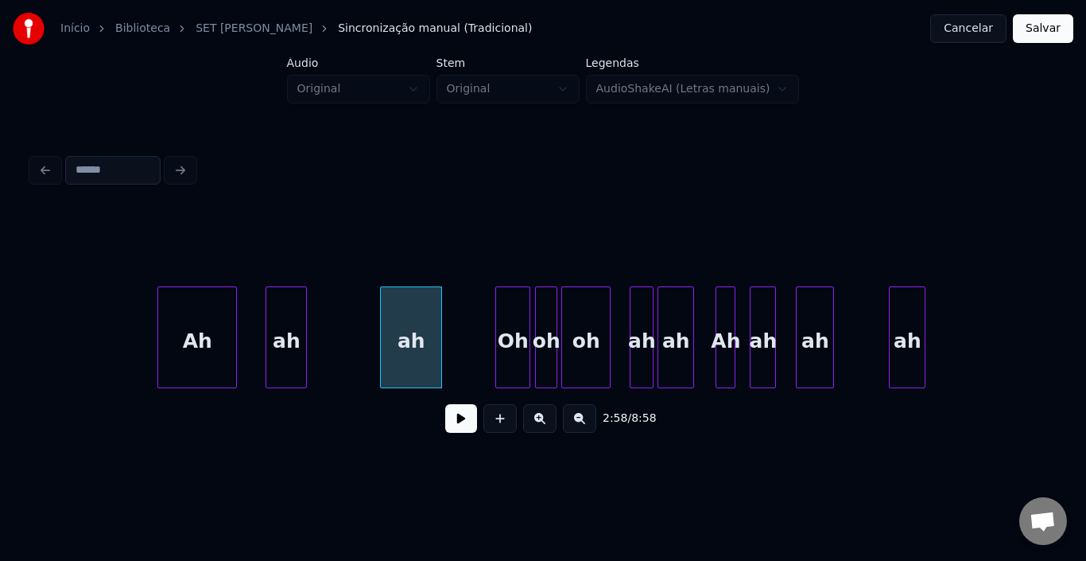
click at [397, 311] on div "ah" at bounding box center [411, 341] width 60 height 108
click at [349, 318] on div at bounding box center [349, 337] width 5 height 100
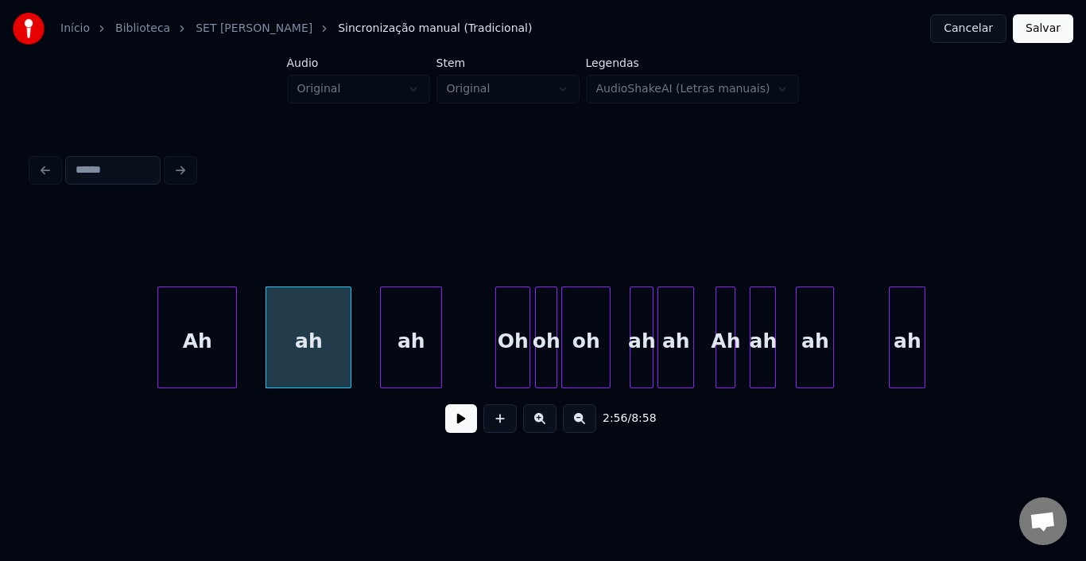
click at [195, 322] on div "Ah" at bounding box center [197, 341] width 78 height 108
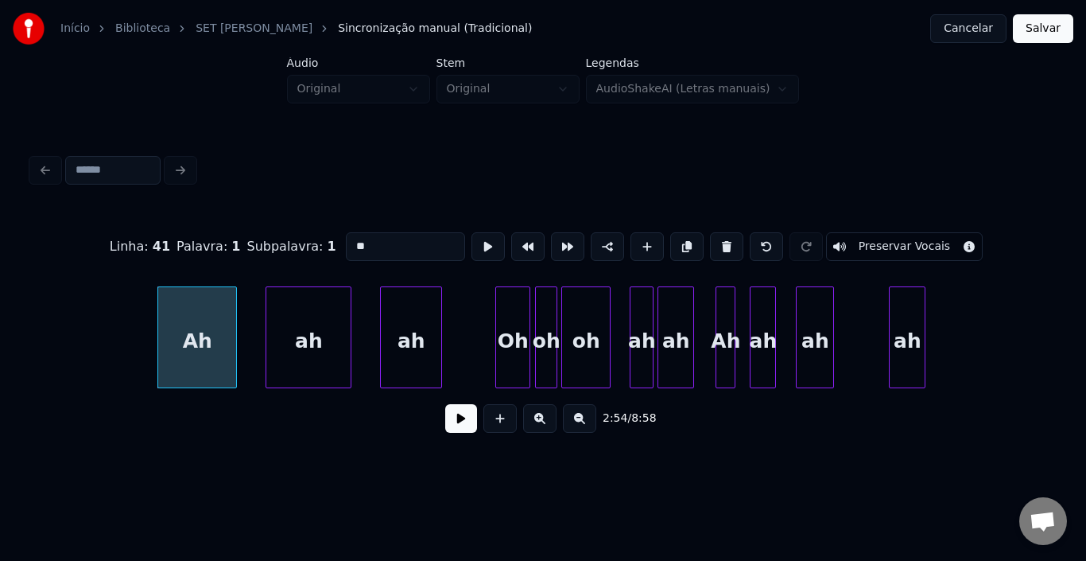
click at [464, 427] on button at bounding box center [461, 418] width 32 height 29
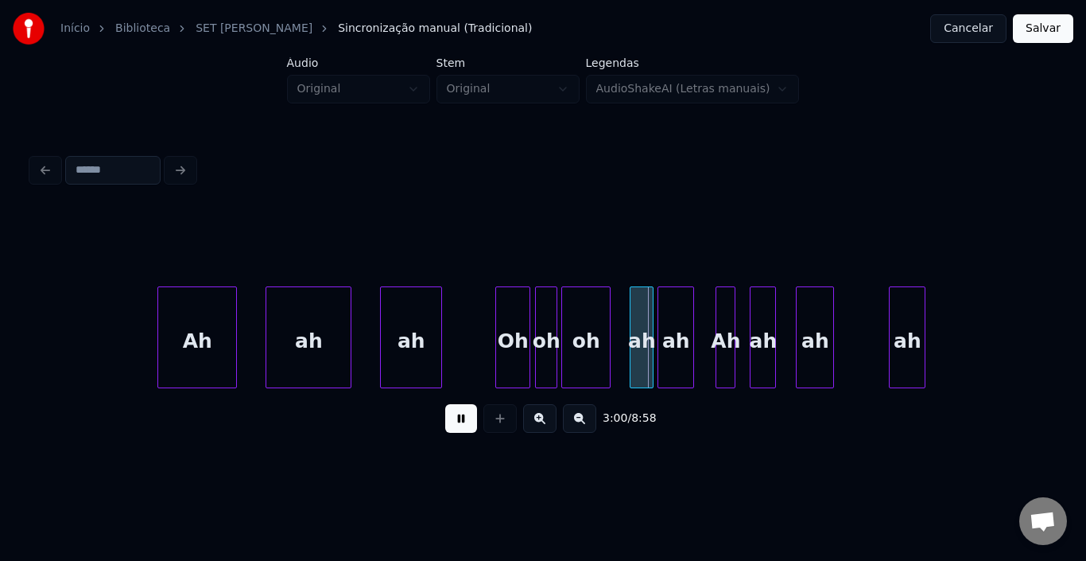
click at [464, 427] on button at bounding box center [461, 418] width 32 height 29
click at [452, 325] on div at bounding box center [452, 337] width 5 height 100
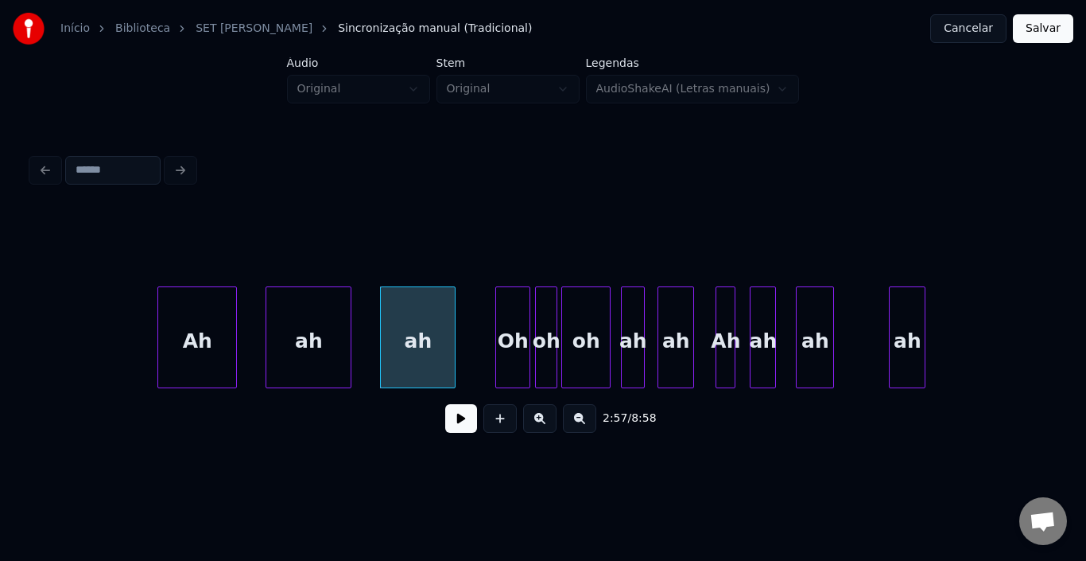
click at [632, 320] on div "ah" at bounding box center [633, 341] width 22 height 108
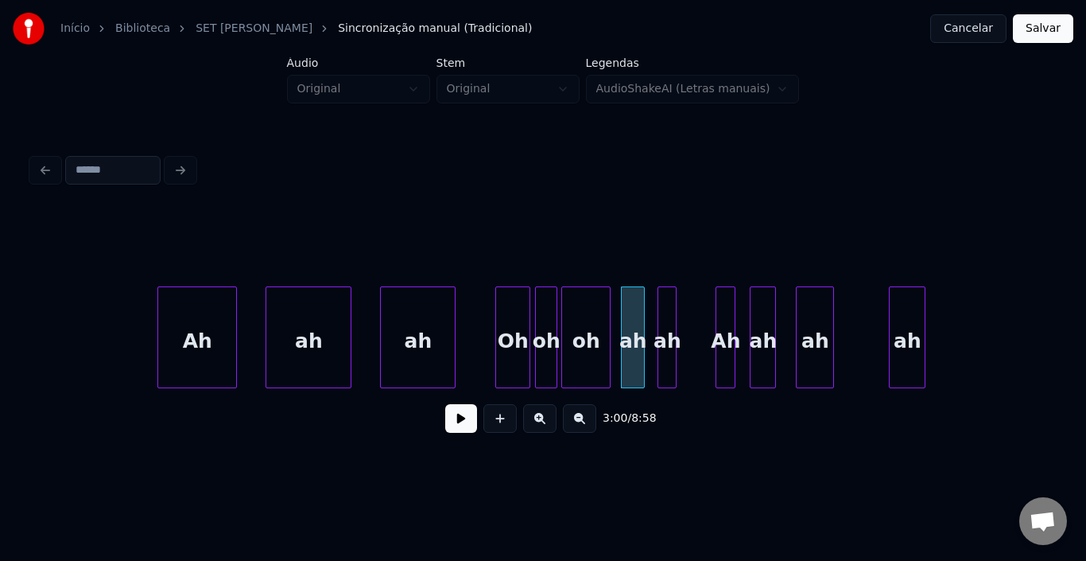
click at [672, 317] on div at bounding box center [673, 337] width 5 height 100
click at [656, 311] on div "ah" at bounding box center [658, 341] width 17 height 108
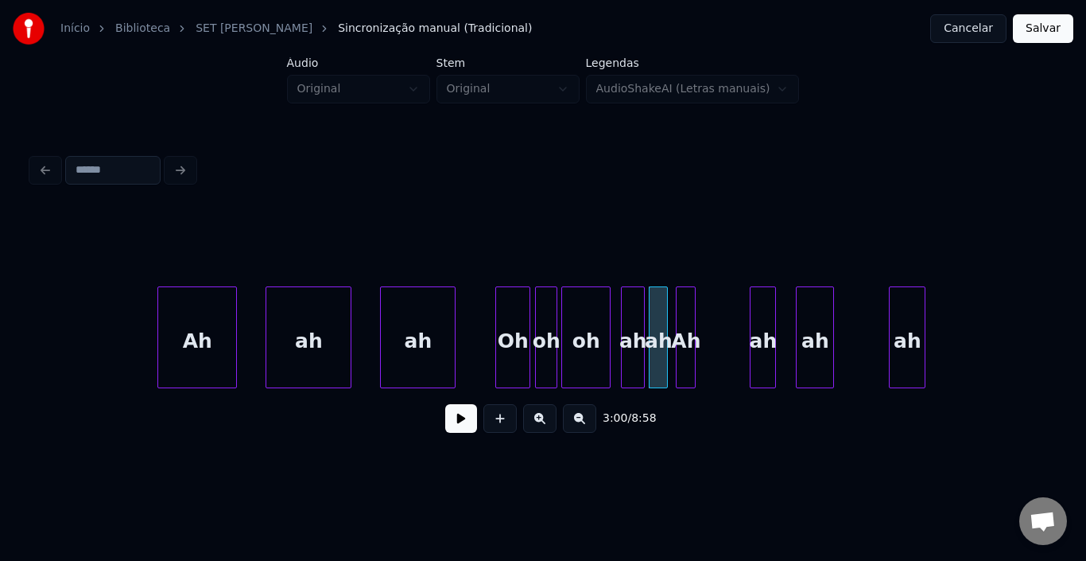
click at [684, 308] on div "Ah" at bounding box center [686, 341] width 18 height 108
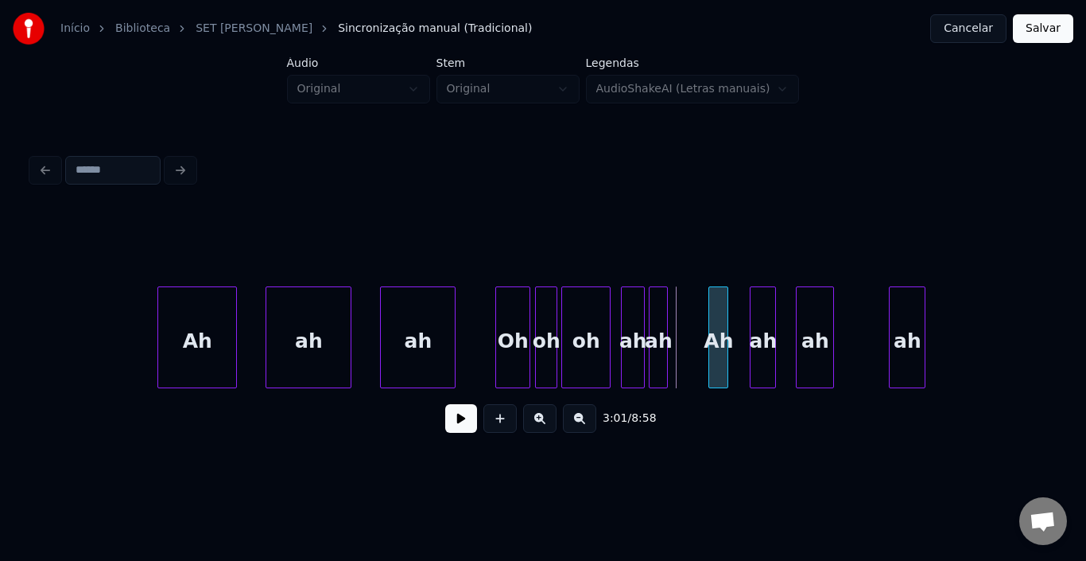
click at [722, 317] on div "Ah" at bounding box center [718, 341] width 18 height 108
click at [689, 317] on div "ah" at bounding box center [685, 341] width 25 height 108
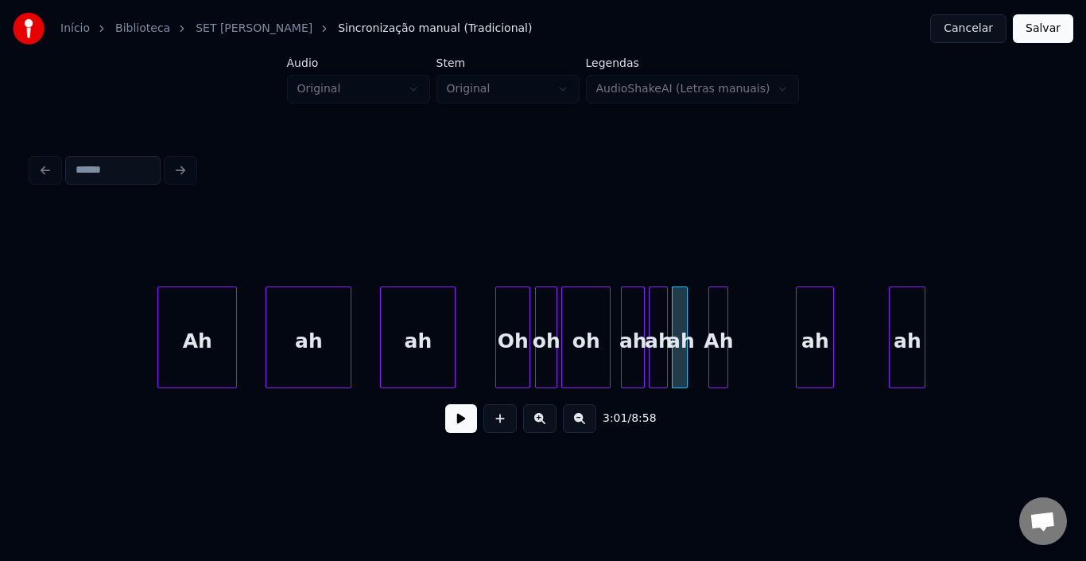
click at [686, 318] on div at bounding box center [684, 337] width 5 height 100
click at [636, 319] on div at bounding box center [638, 337] width 5 height 100
click at [635, 326] on div "ah" at bounding box center [631, 341] width 19 height 108
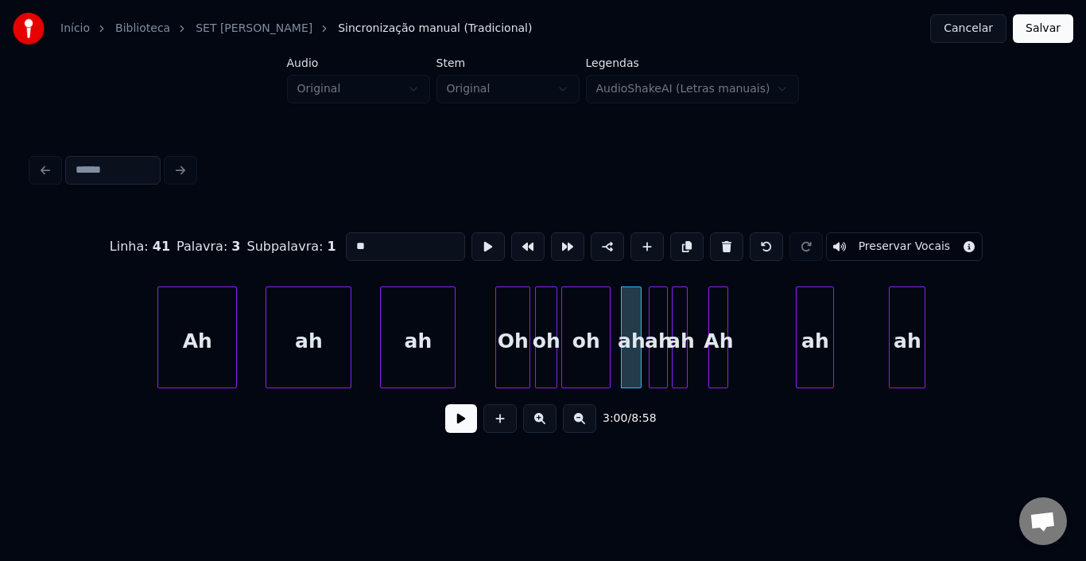
click at [635, 326] on div "ah" at bounding box center [631, 341] width 19 height 108
click at [358, 241] on input "**" at bounding box center [405, 246] width 119 height 29
click at [351, 241] on input "**" at bounding box center [405, 246] width 119 height 29
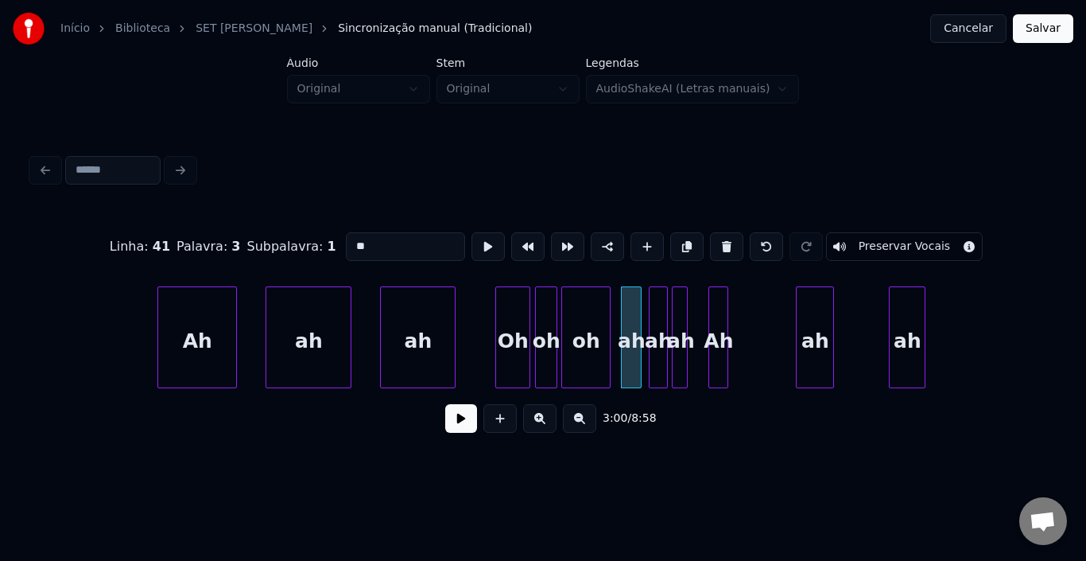
click at [346, 241] on input "**" at bounding box center [405, 246] width 119 height 29
click at [657, 323] on div "ah" at bounding box center [658, 341] width 17 height 108
drag, startPoint x: 348, startPoint y: 241, endPoint x: 275, endPoint y: 240, distance: 73.2
click at [275, 240] on div "Linha : 42 [GEOGRAPHIC_DATA] : 2 Subpalavra : 1 ** Preservar Vocais" at bounding box center [543, 247] width 1023 height 80
click at [678, 315] on div "ah" at bounding box center [681, 341] width 16 height 108
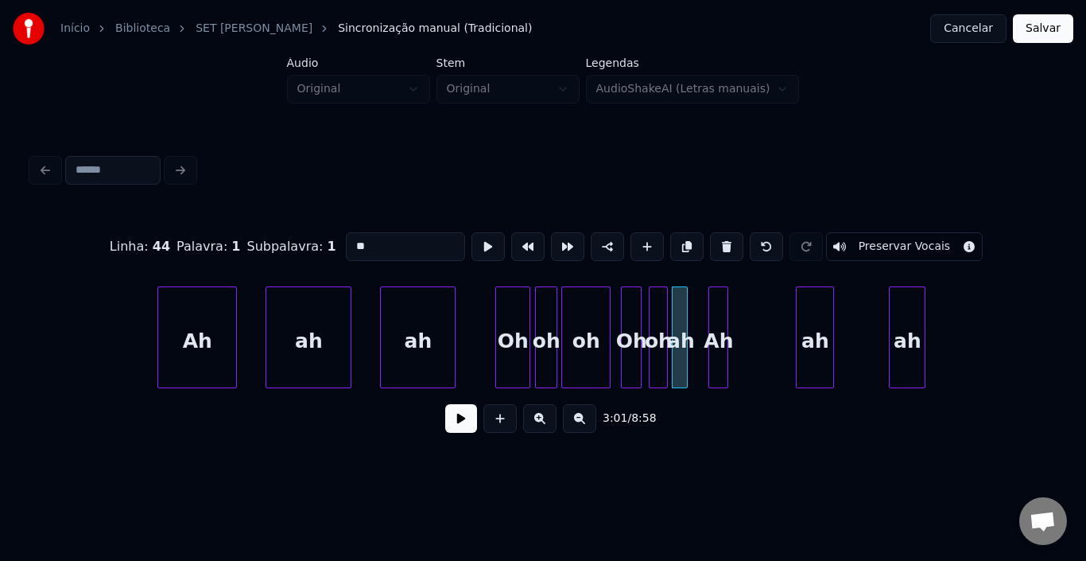
drag, startPoint x: 347, startPoint y: 239, endPoint x: 193, endPoint y: 239, distance: 153.5
click at [215, 239] on div "Linha : 44 [GEOGRAPHIC_DATA] : 1 Subpalavra : 1 ** Preservar Vocais" at bounding box center [543, 247] width 1023 height 80
click at [173, 328] on div "Ah" at bounding box center [197, 341] width 78 height 108
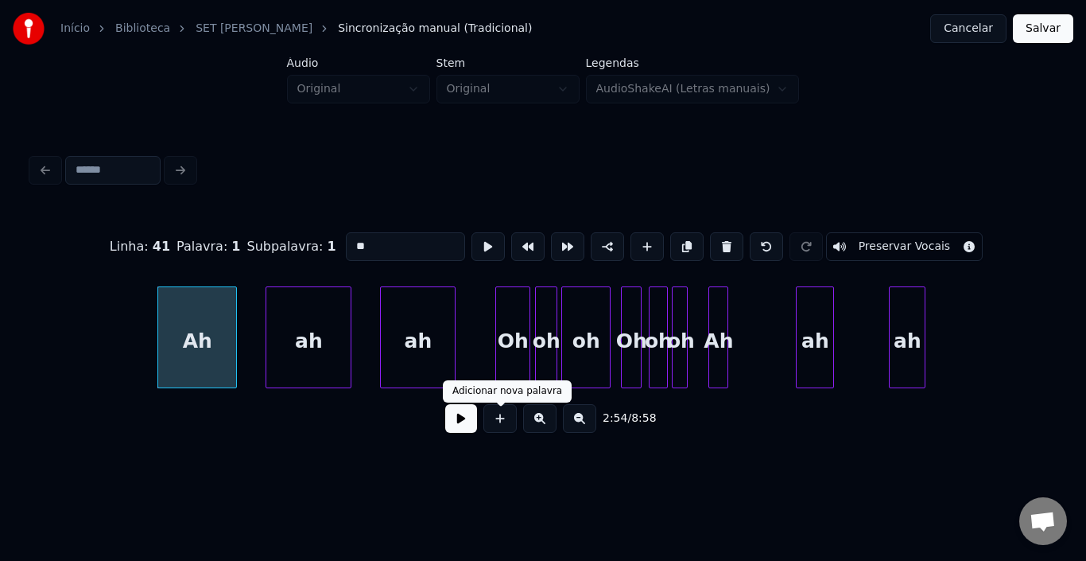
type input "**"
click at [454, 427] on button at bounding box center [461, 418] width 32 height 29
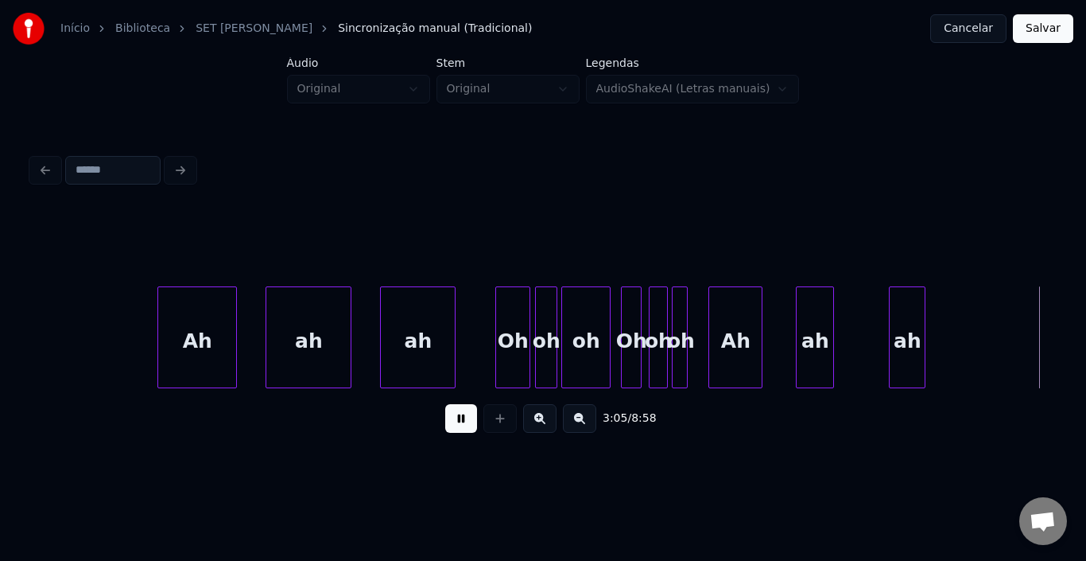
click at [759, 314] on div at bounding box center [759, 337] width 5 height 100
click at [847, 315] on div at bounding box center [845, 337] width 5 height 100
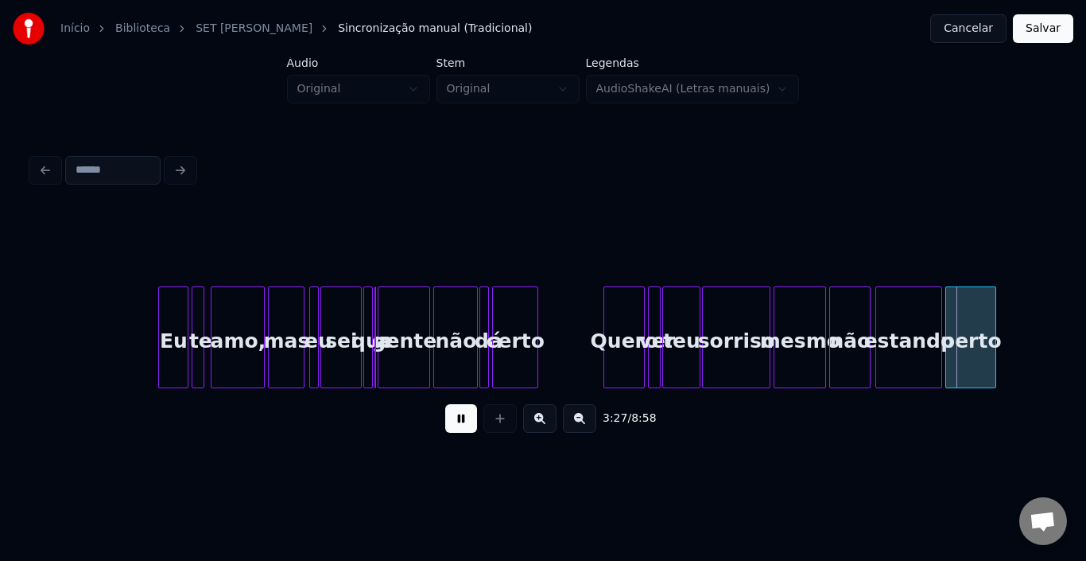
scroll to position [0, 15549]
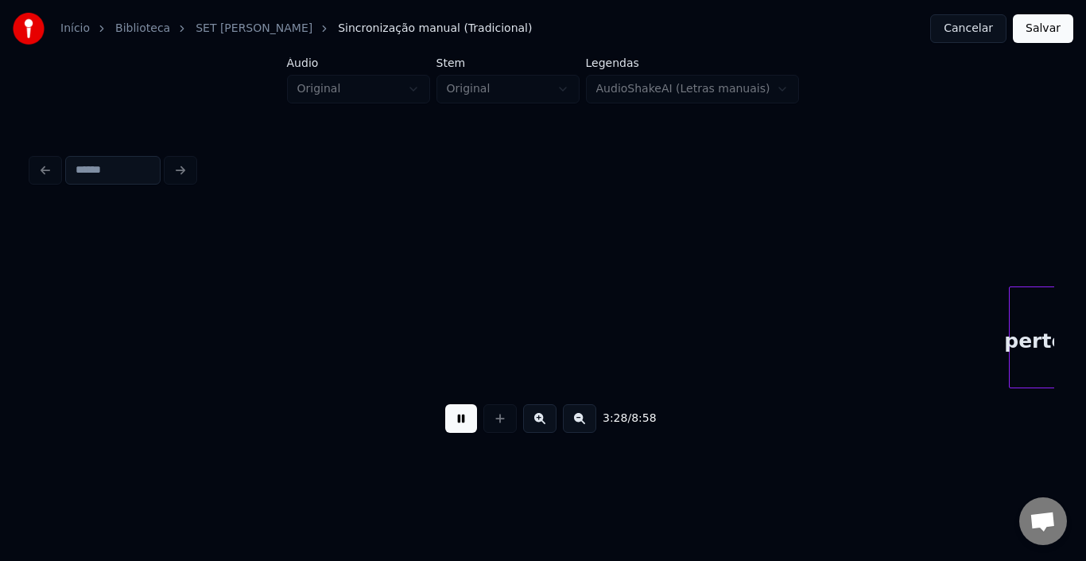
scroll to position [0, 16574]
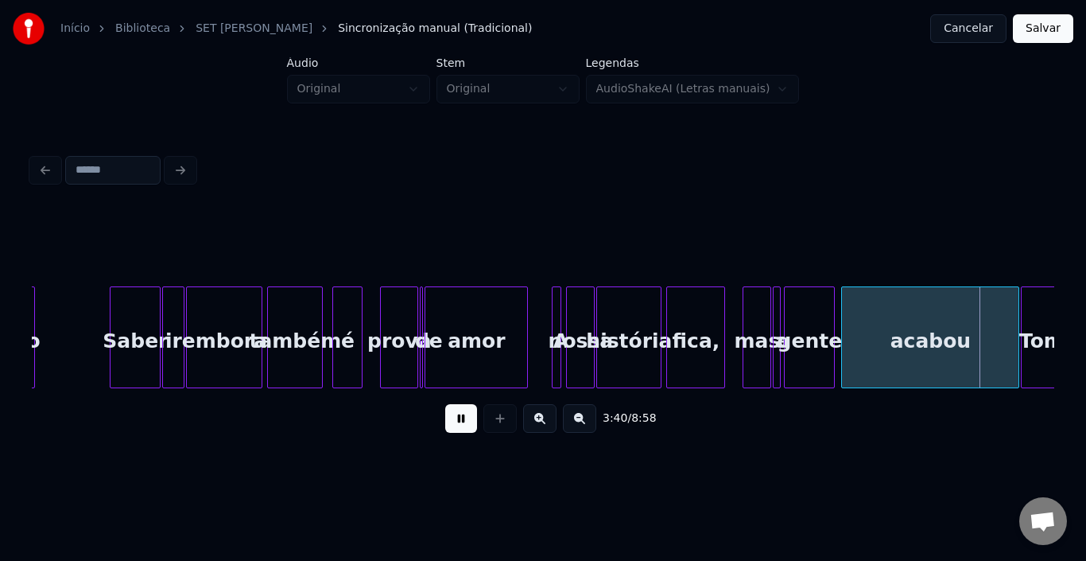
click at [468, 425] on button at bounding box center [461, 418] width 32 height 29
click at [981, 340] on div at bounding box center [982, 337] width 5 height 100
click at [458, 425] on button at bounding box center [461, 418] width 32 height 29
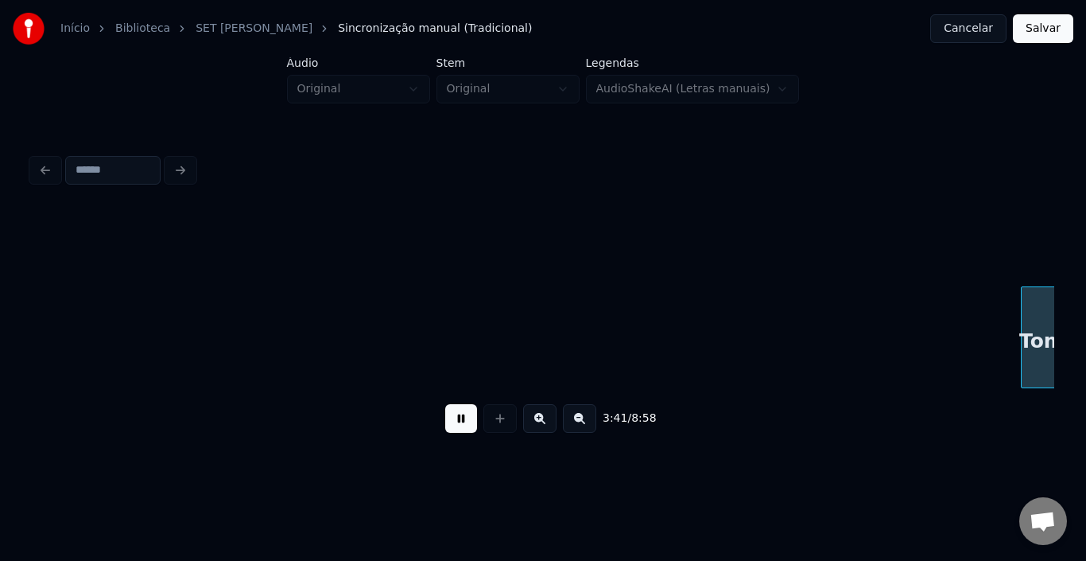
scroll to position [0, 17597]
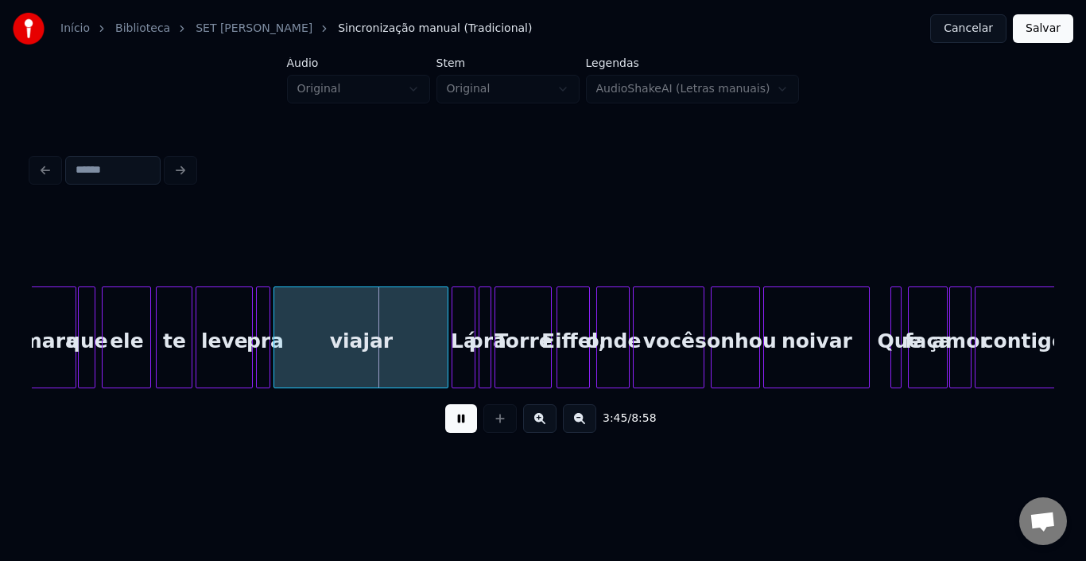
click at [472, 426] on button at bounding box center [461, 418] width 32 height 29
click at [404, 331] on div at bounding box center [405, 337] width 5 height 100
click at [455, 429] on button at bounding box center [461, 418] width 32 height 29
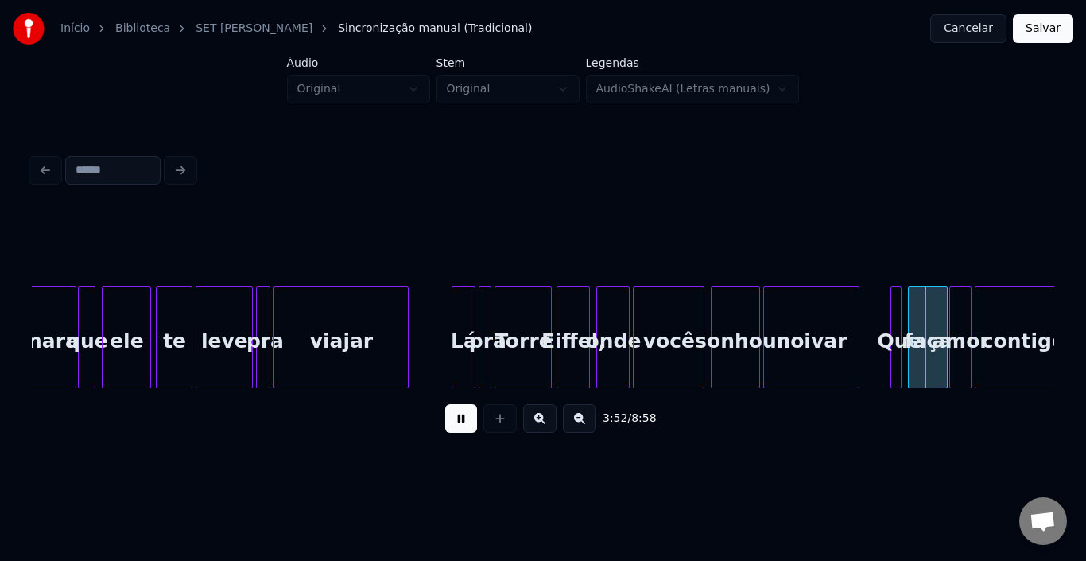
click at [857, 335] on div at bounding box center [856, 337] width 5 height 100
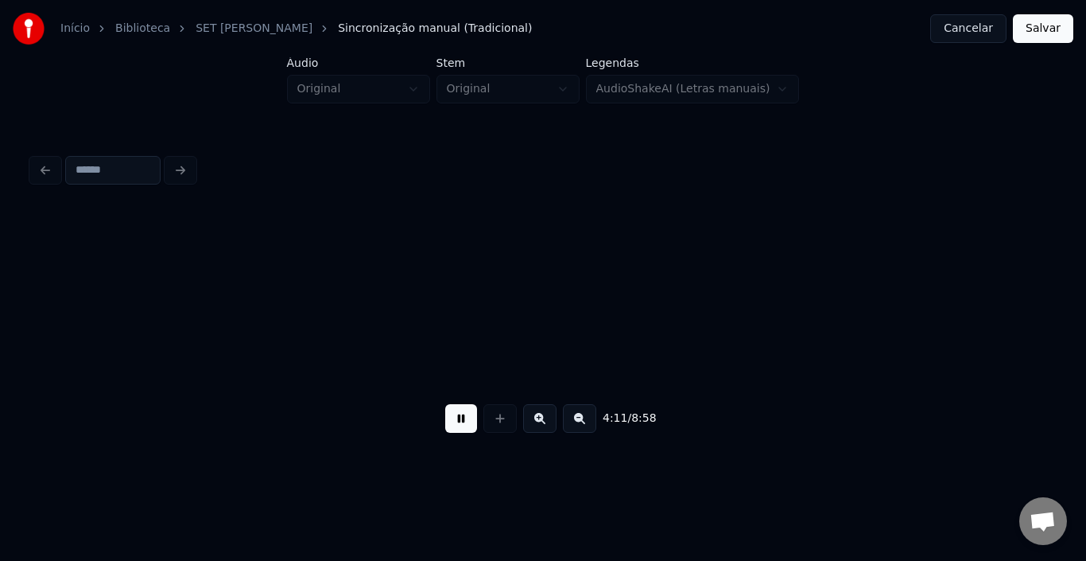
scroll to position [0, 19662]
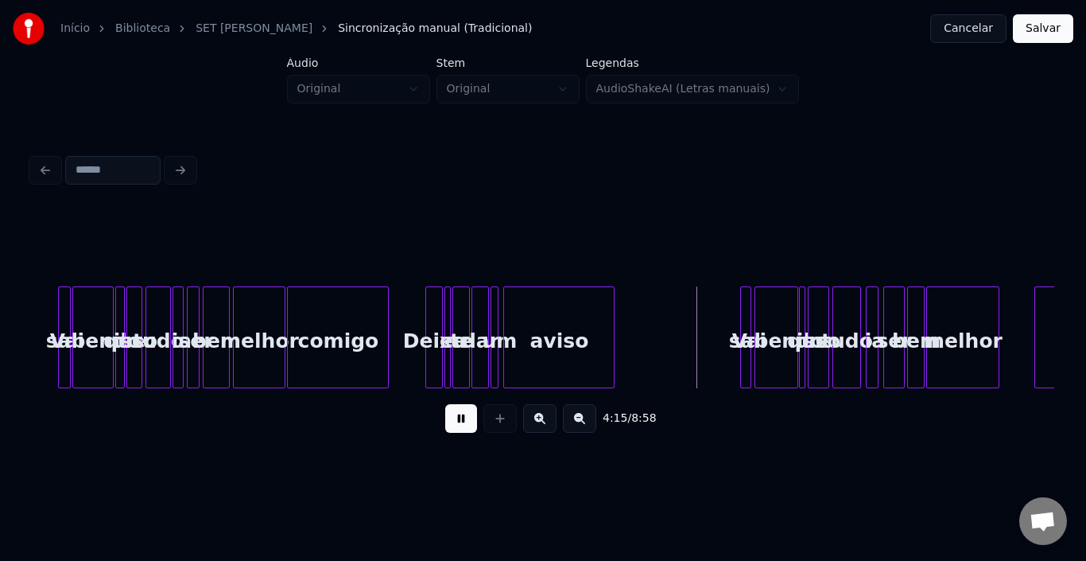
click at [614, 330] on div at bounding box center [611, 337] width 5 height 100
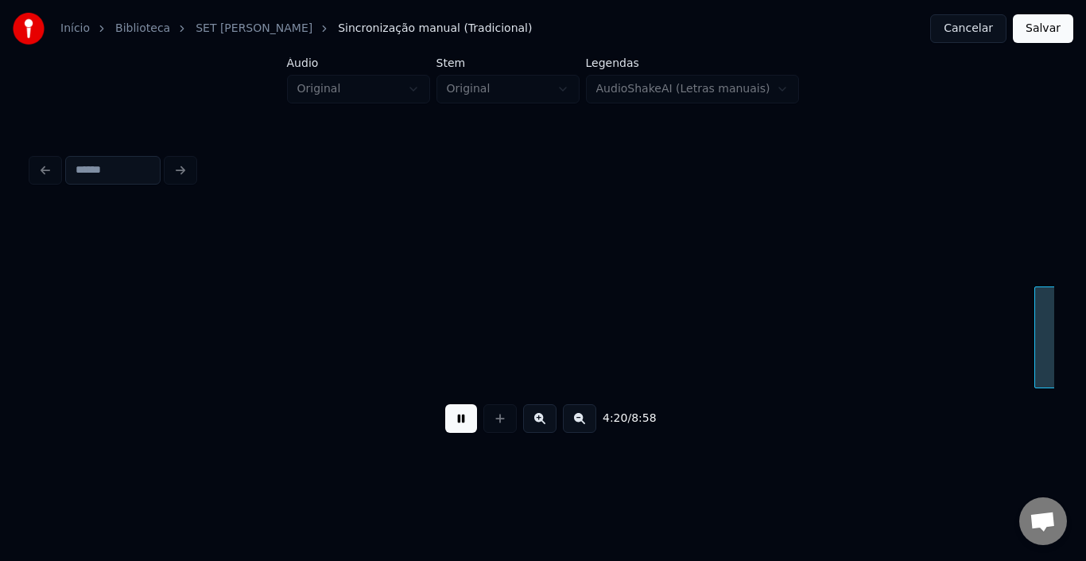
scroll to position [0, 20686]
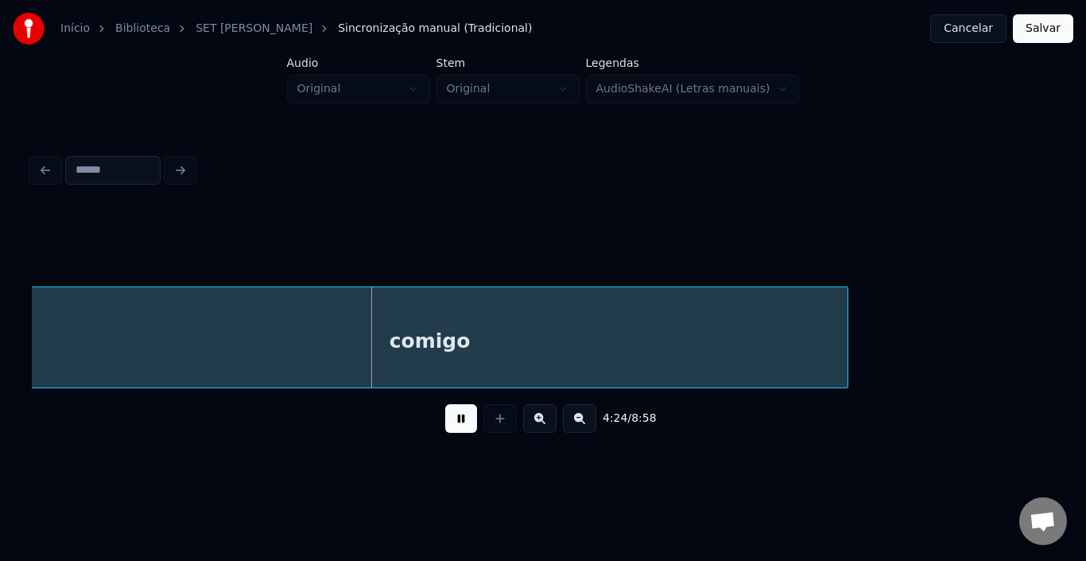
click at [456, 419] on button at bounding box center [461, 418] width 32 height 29
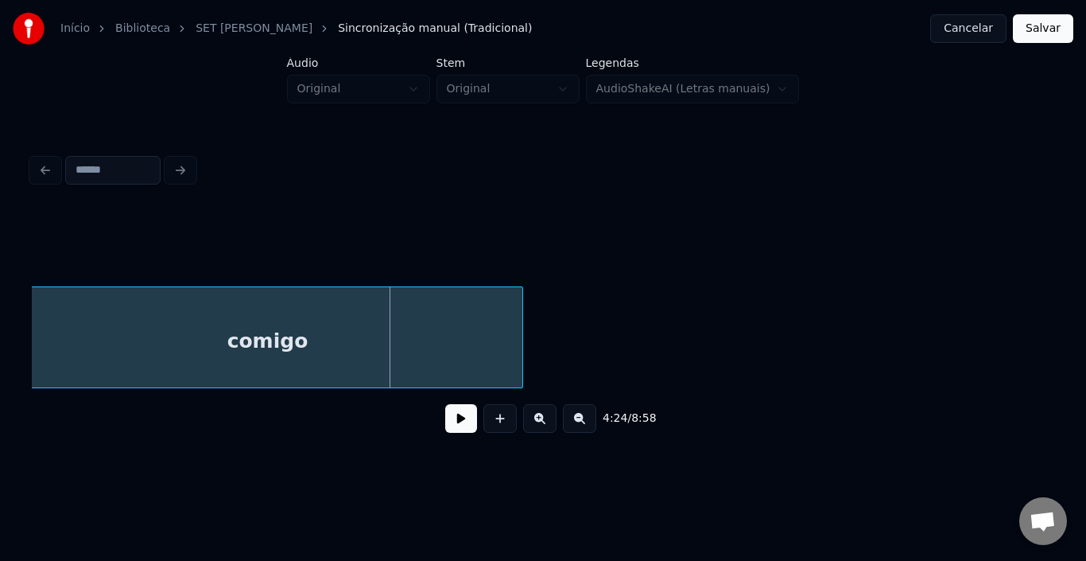
click at [521, 324] on div at bounding box center [520, 337] width 5 height 100
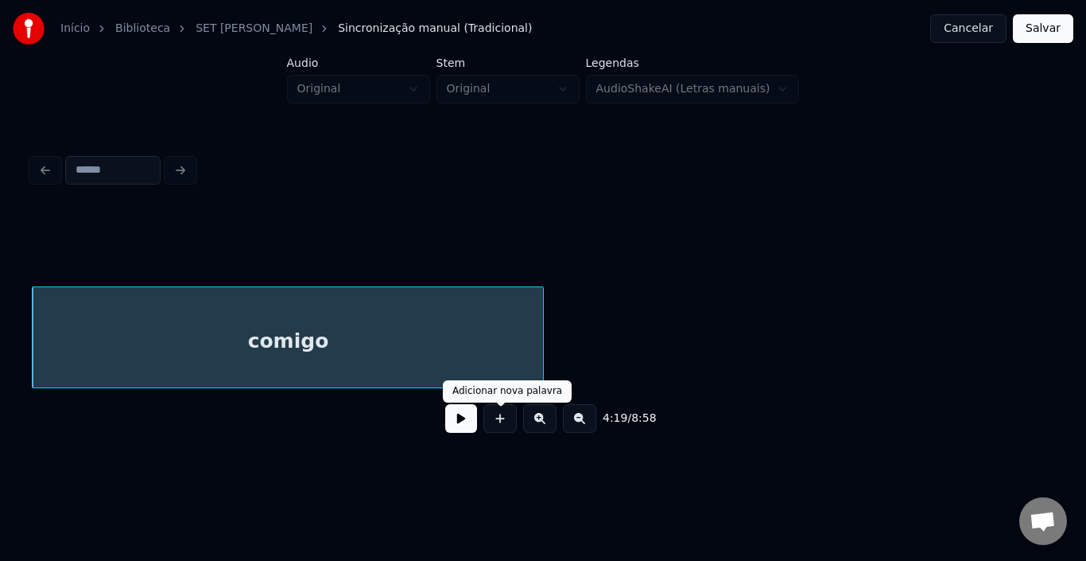
click at [466, 425] on button at bounding box center [461, 418] width 32 height 29
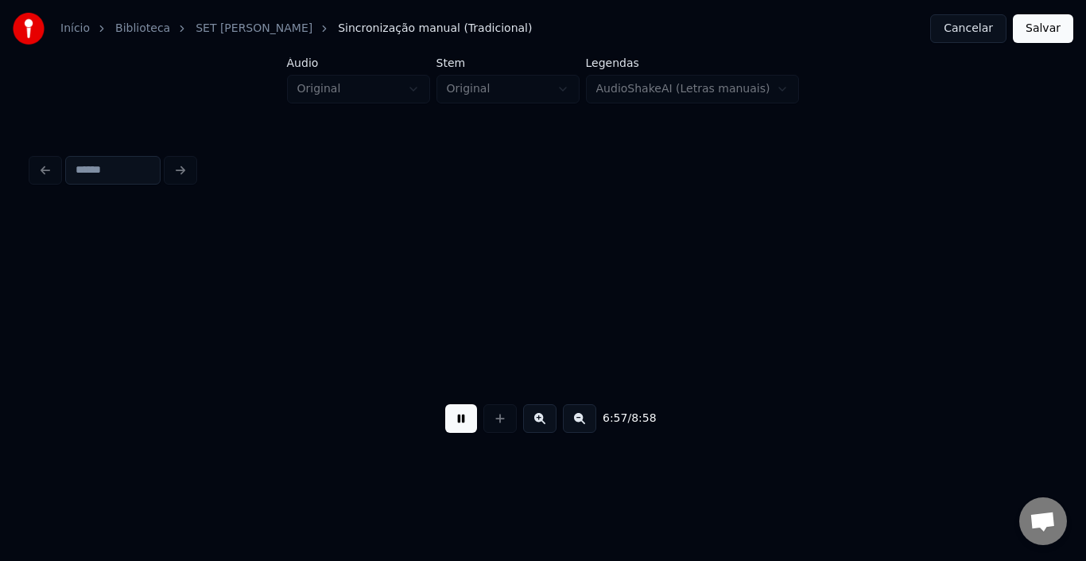
scroll to position [0, 33177]
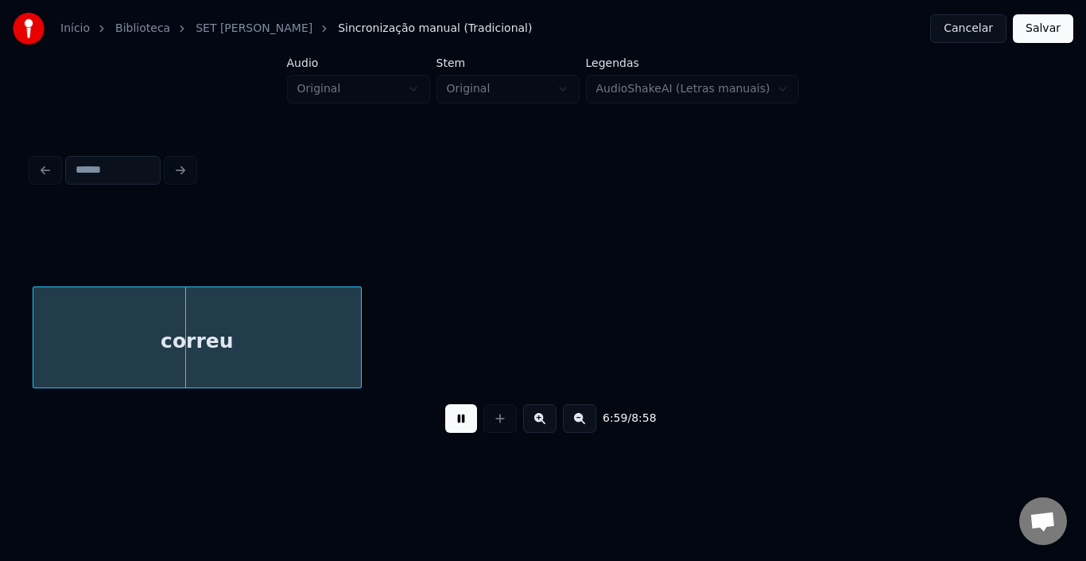
click at [359, 336] on div at bounding box center [358, 337] width 5 height 100
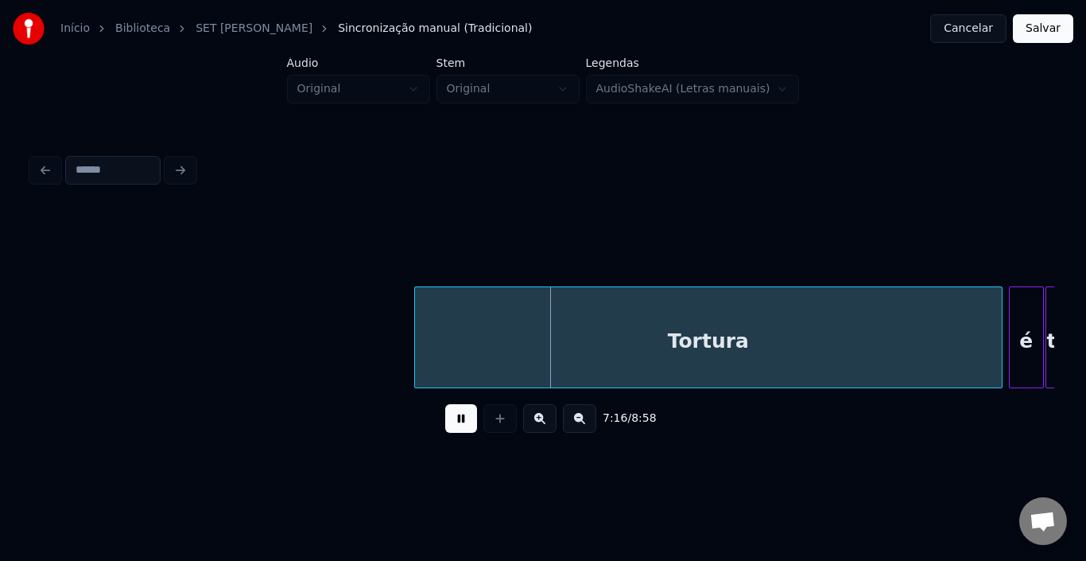
scroll to position [0, 34227]
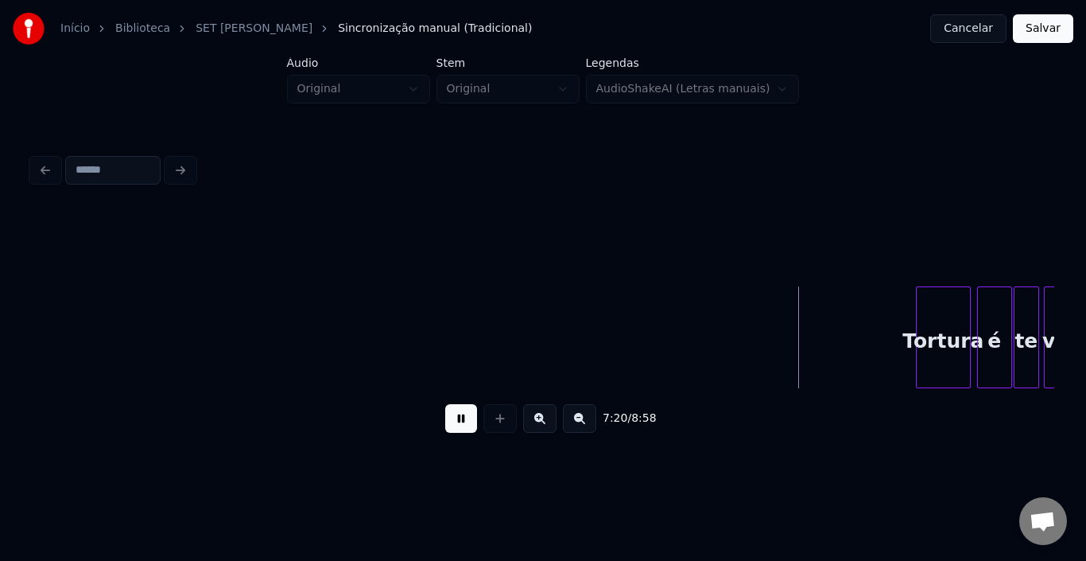
click at [921, 330] on div at bounding box center [919, 337] width 5 height 100
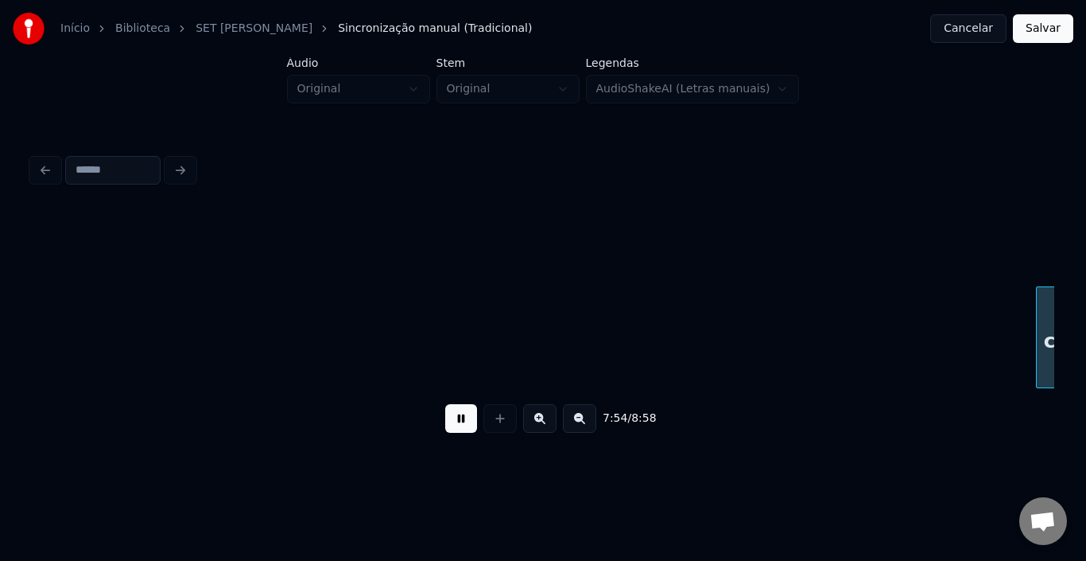
scroll to position [0, 37727]
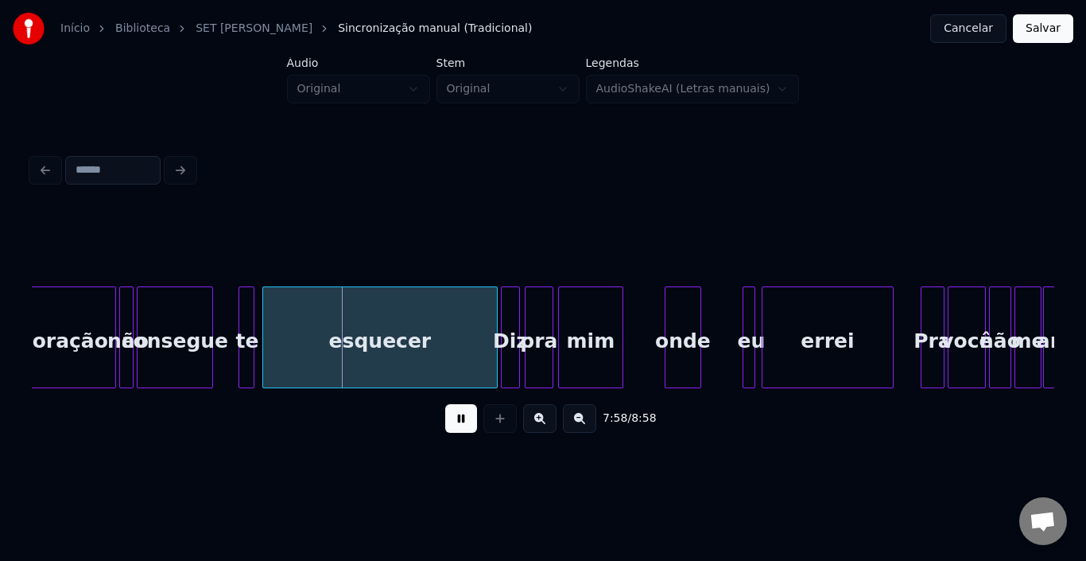
click at [454, 340] on div "esquecer" at bounding box center [380, 341] width 234 height 108
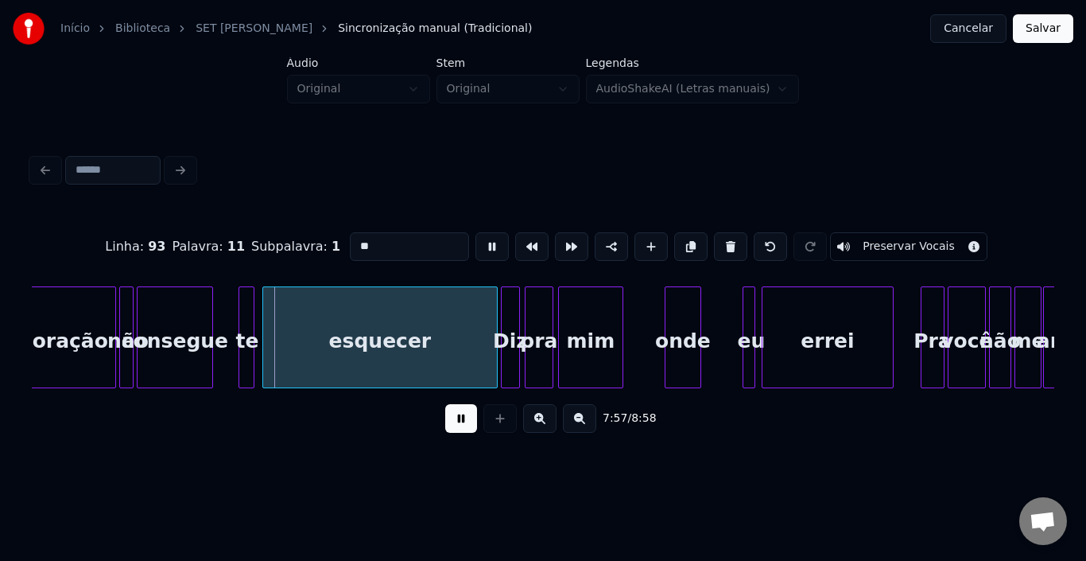
type input "********"
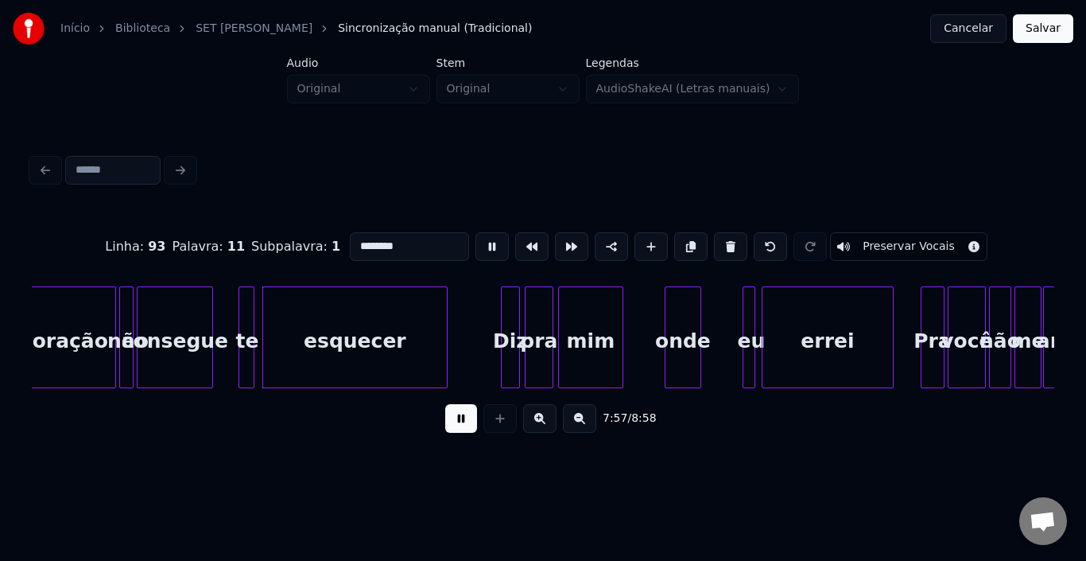
click at [446, 329] on div at bounding box center [444, 337] width 5 height 100
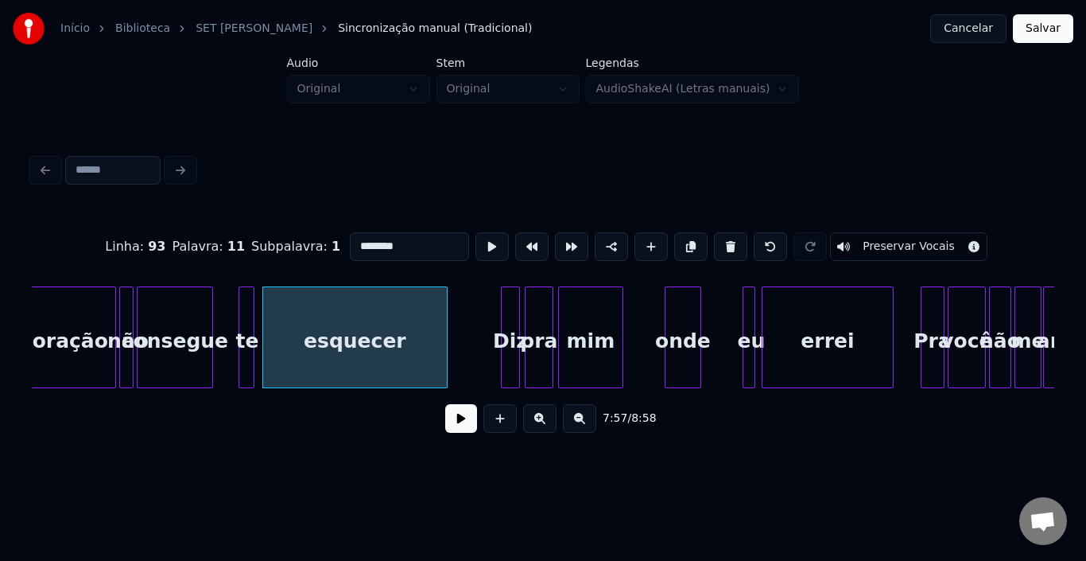
click at [464, 421] on button at bounding box center [461, 418] width 32 height 29
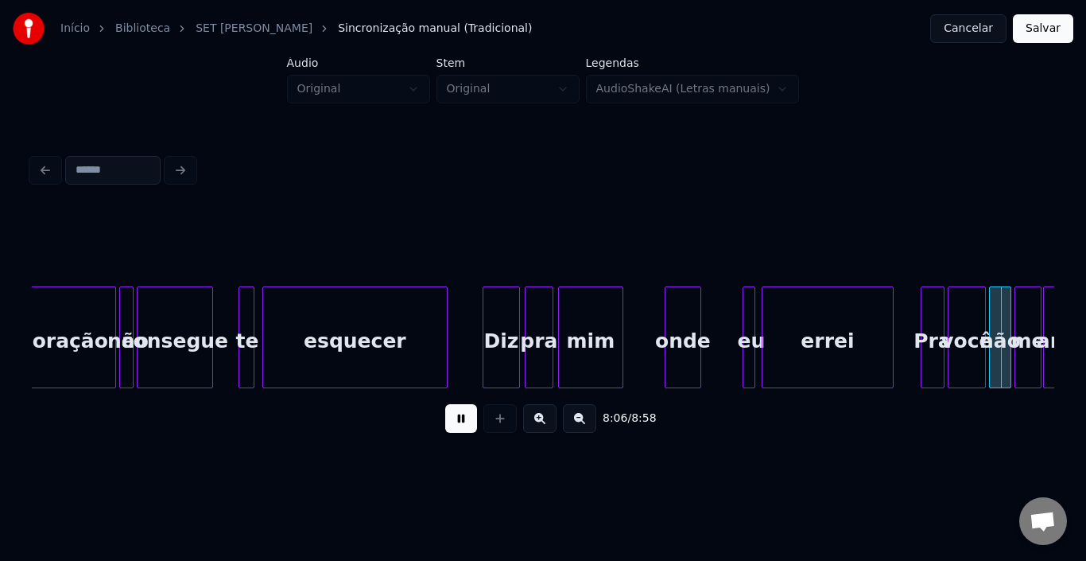
click at [484, 315] on div at bounding box center [486, 337] width 5 height 100
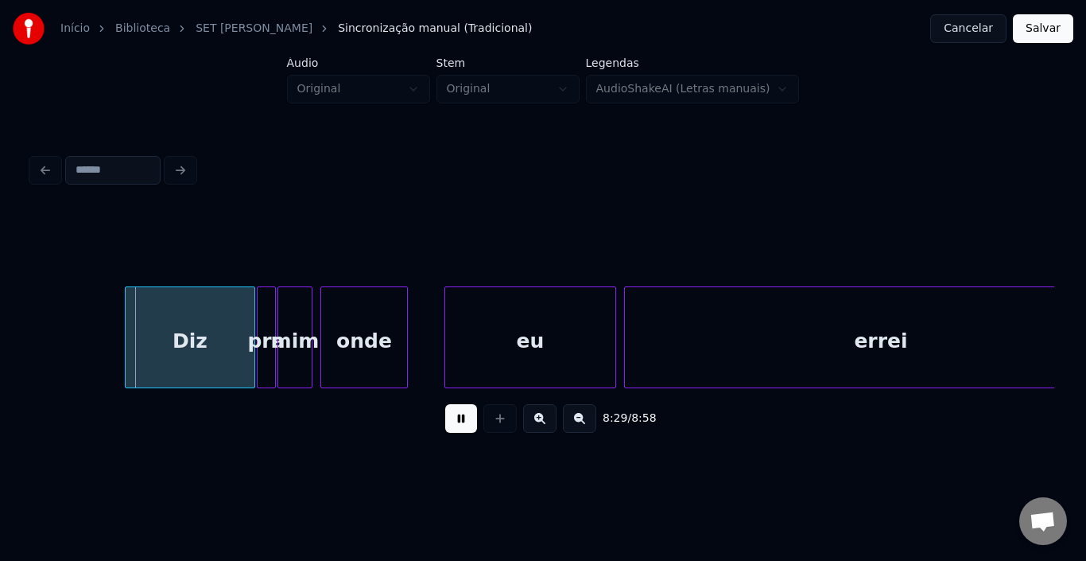
scroll to position [0, 40407]
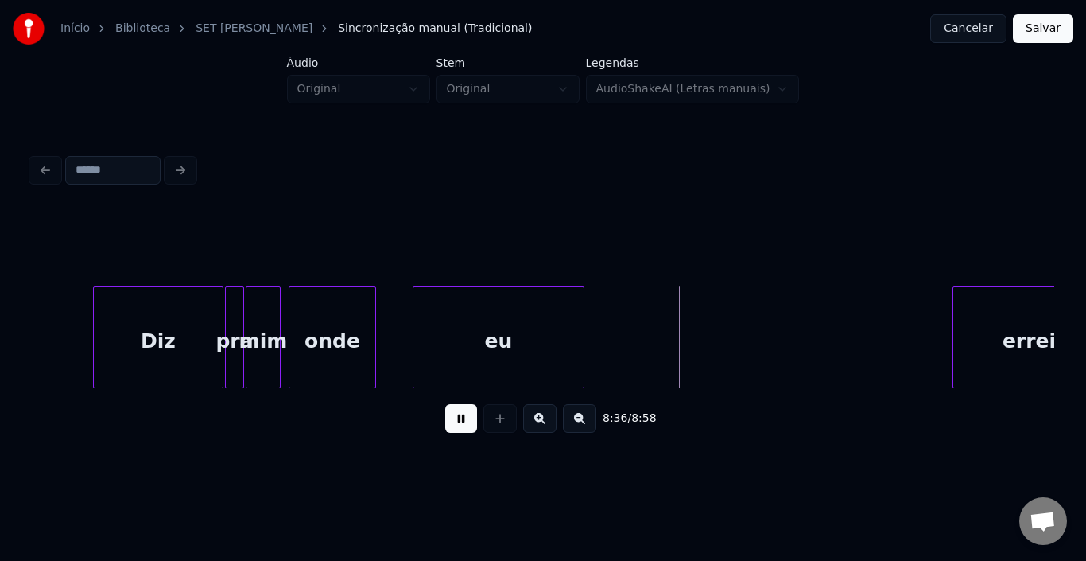
click at [953, 324] on div at bounding box center [955, 337] width 5 height 100
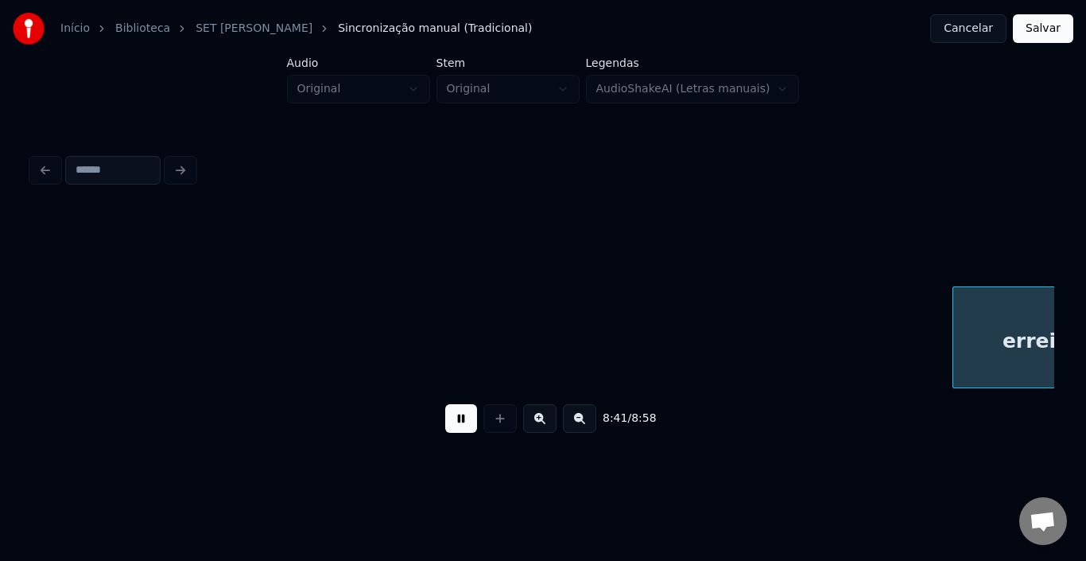
scroll to position [0, 41430]
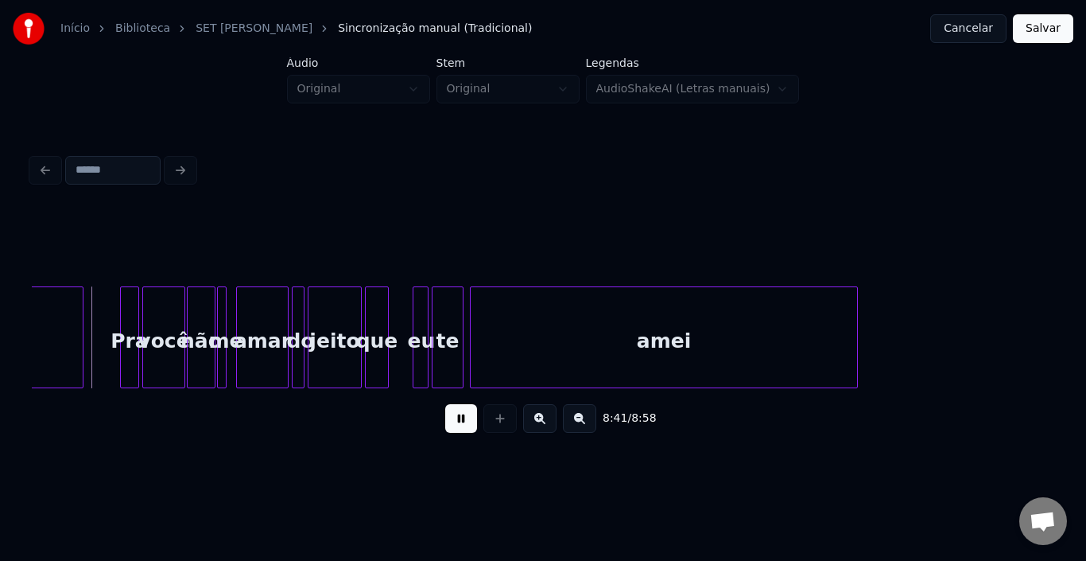
click at [449, 429] on button at bounding box center [461, 418] width 32 height 29
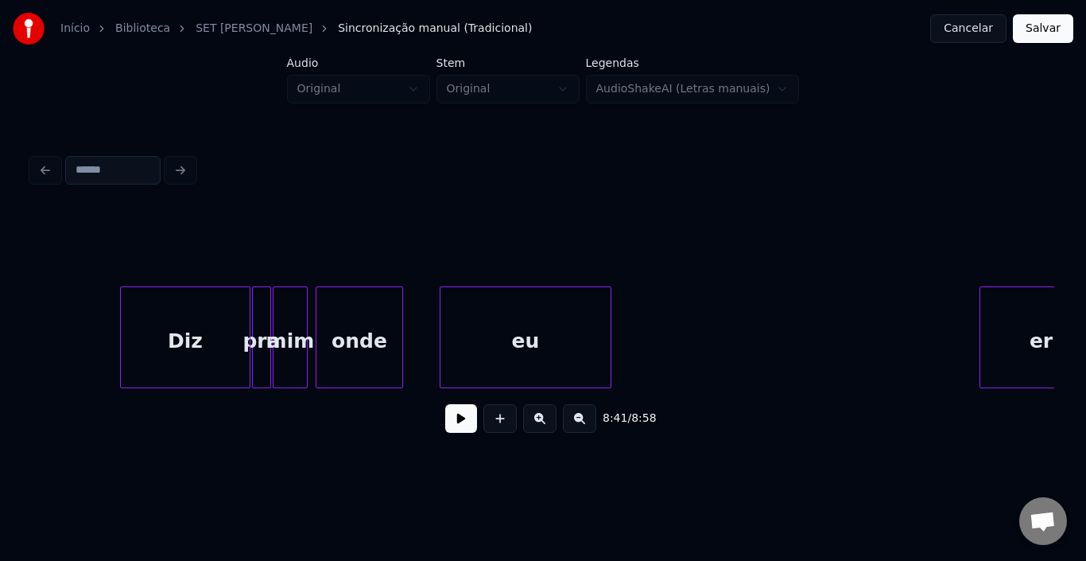
scroll to position [0, 40317]
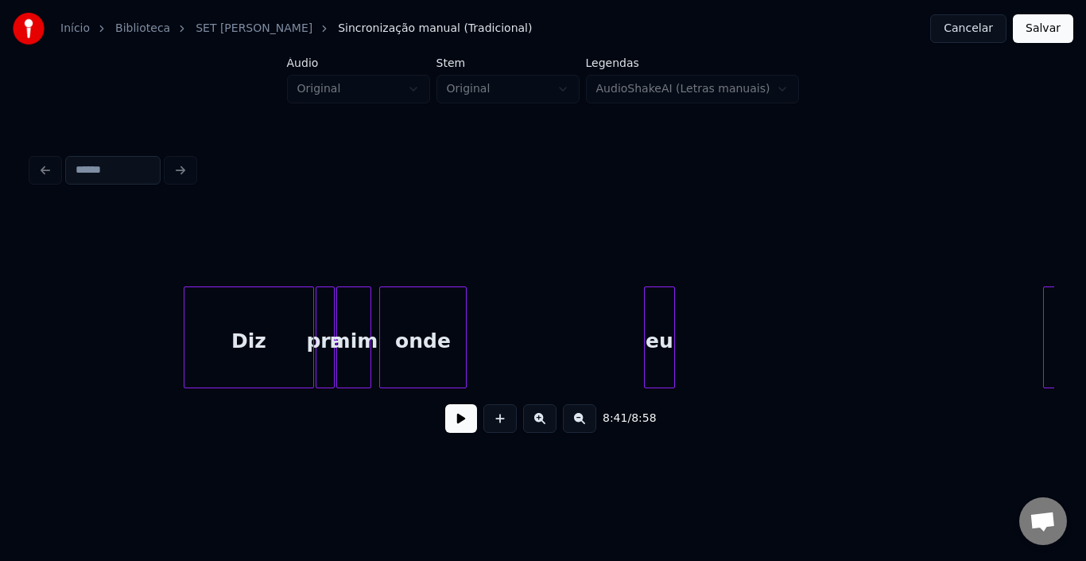
click at [647, 321] on div at bounding box center [647, 337] width 5 height 100
click at [997, 289] on div "eu" at bounding box center [1006, 341] width 29 height 108
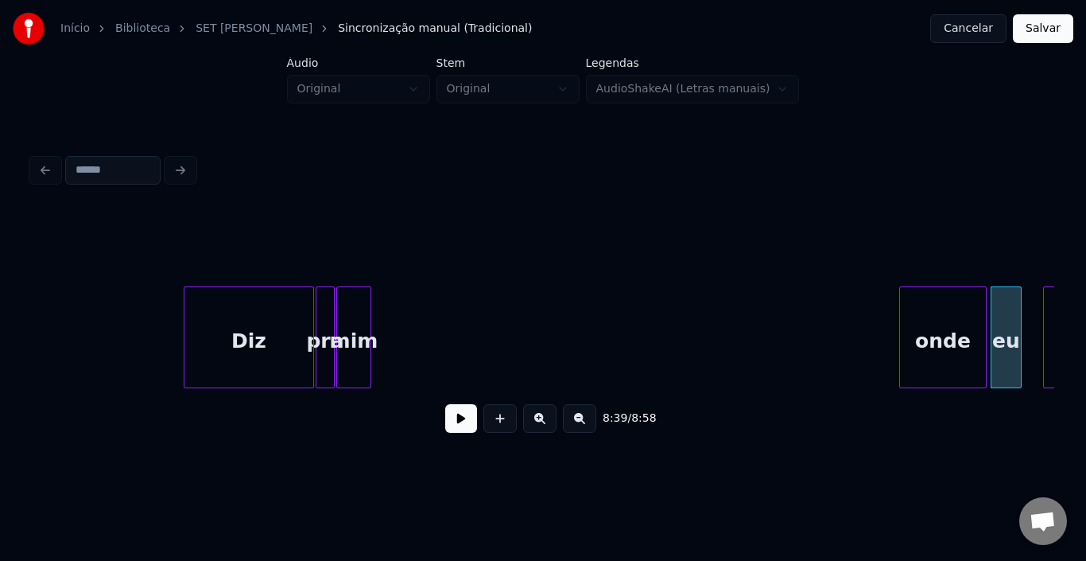
click at [951, 312] on div "onde" at bounding box center [943, 341] width 86 height 108
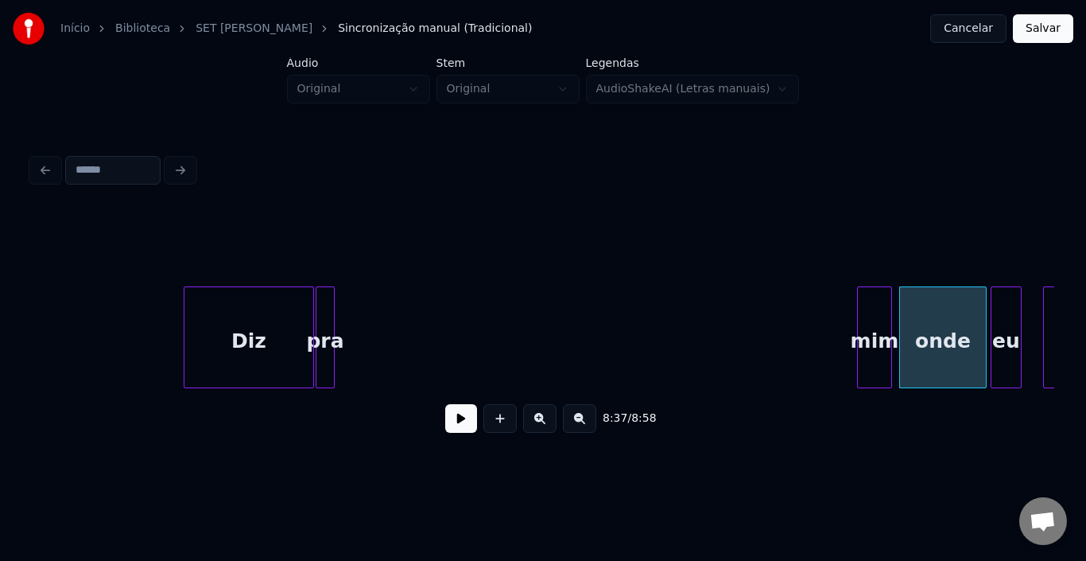
click at [876, 342] on div "mim" at bounding box center [874, 341] width 33 height 108
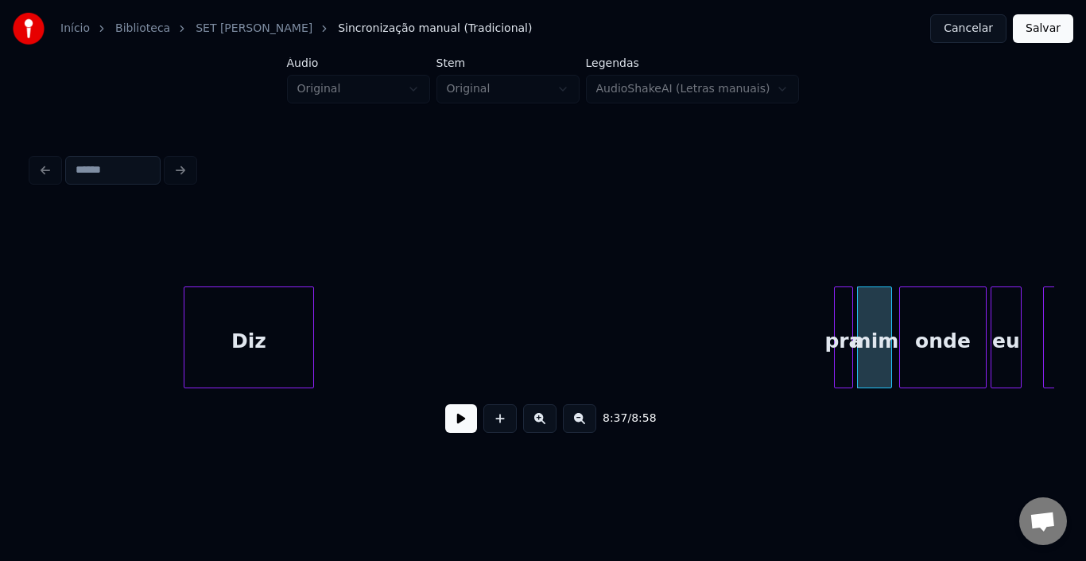
click at [841, 317] on div "pra" at bounding box center [843, 341] width 17 height 108
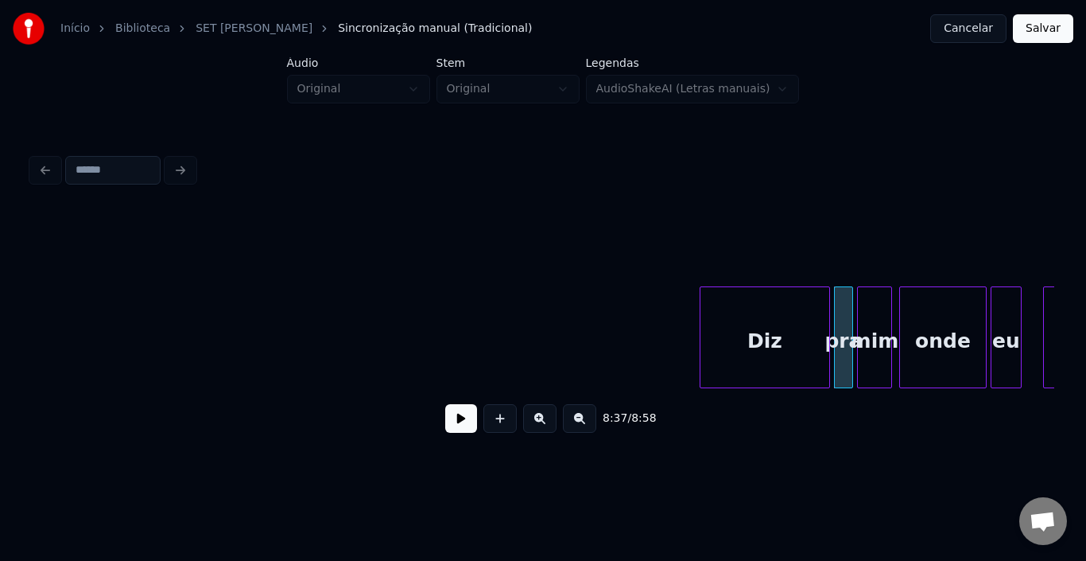
click at [750, 319] on div "Diz" at bounding box center [765, 341] width 129 height 108
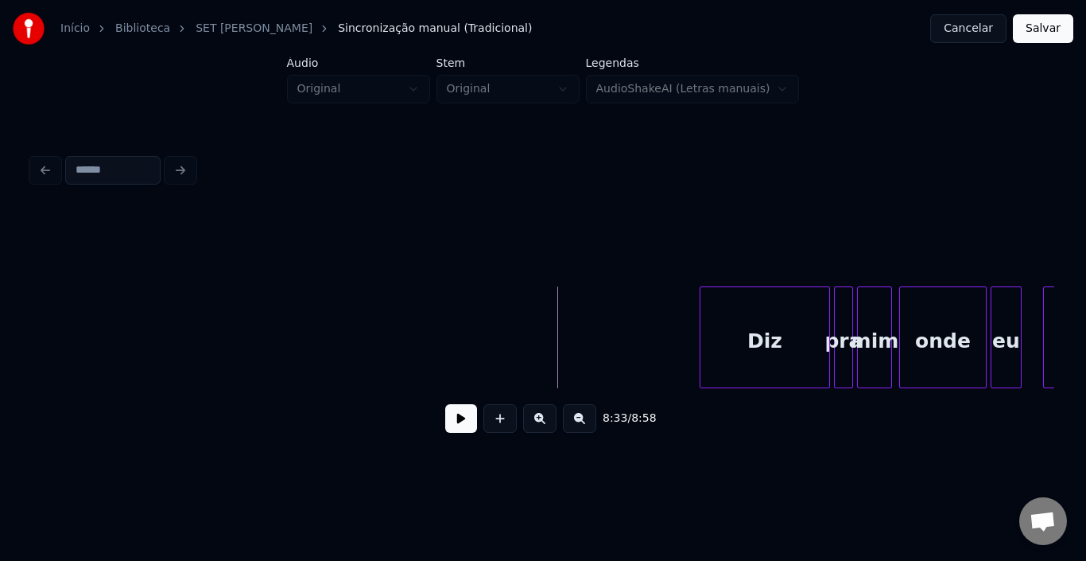
click at [456, 426] on button at bounding box center [461, 418] width 32 height 29
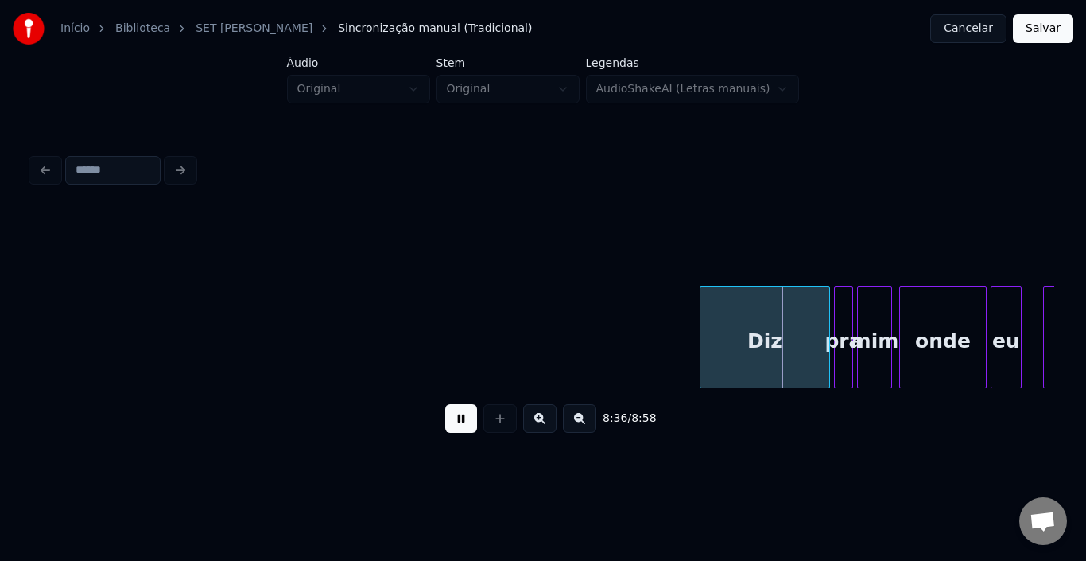
click at [462, 449] on div "8:36 / 8:58" at bounding box center [543, 418] width 1023 height 60
click at [464, 442] on div "8:36 / 8:58" at bounding box center [543, 418] width 1023 height 60
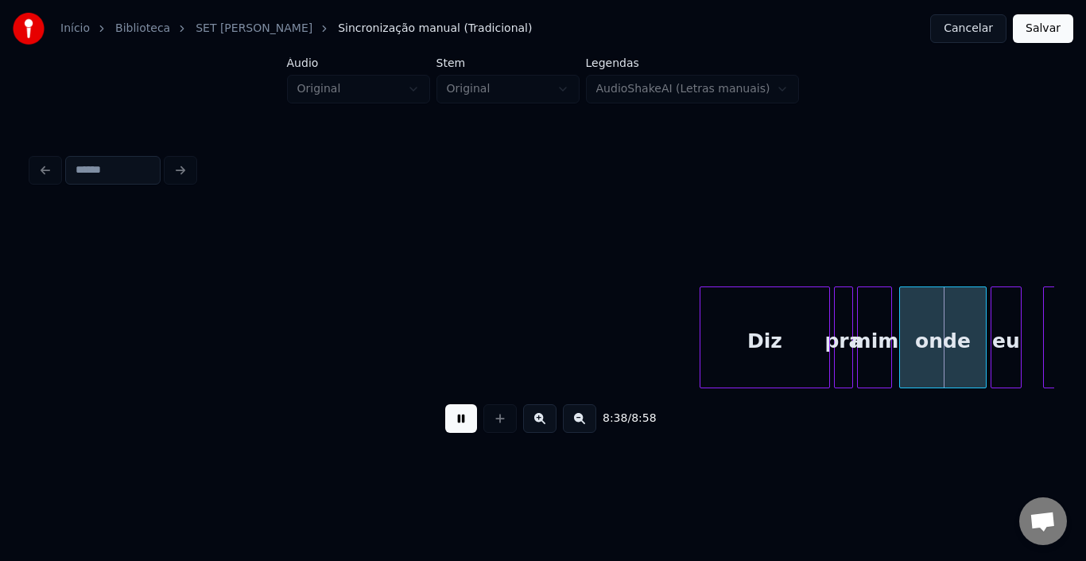
click at [463, 423] on button at bounding box center [461, 418] width 32 height 29
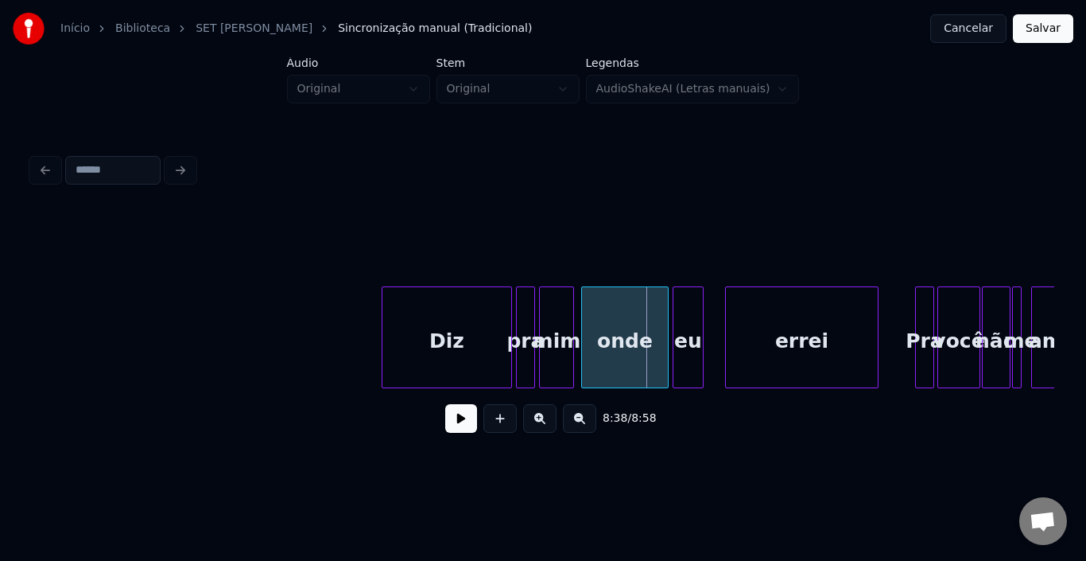
scroll to position [0, 40667]
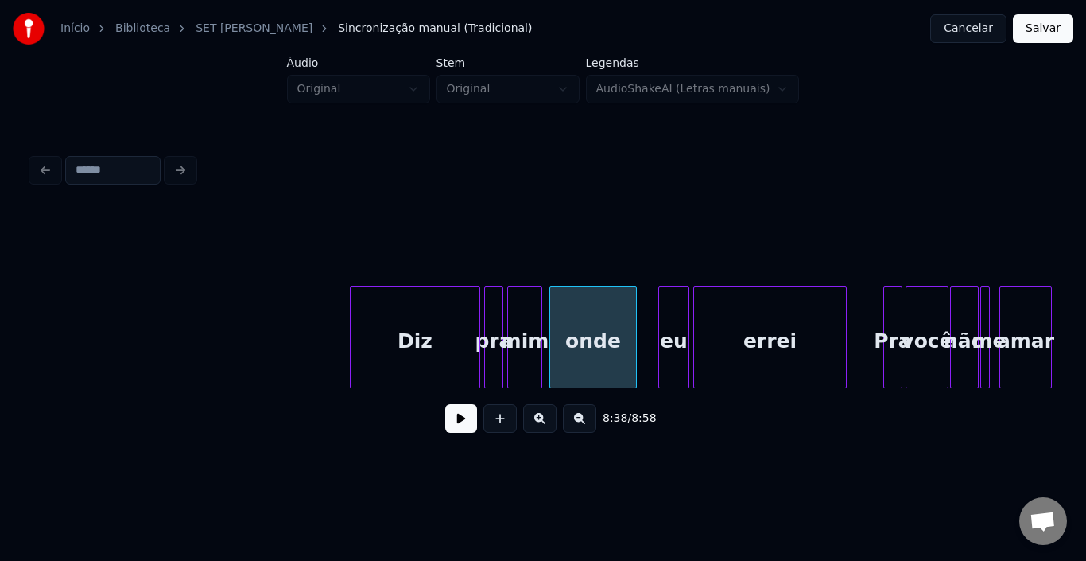
click at [674, 309] on div "eu" at bounding box center [673, 341] width 29 height 108
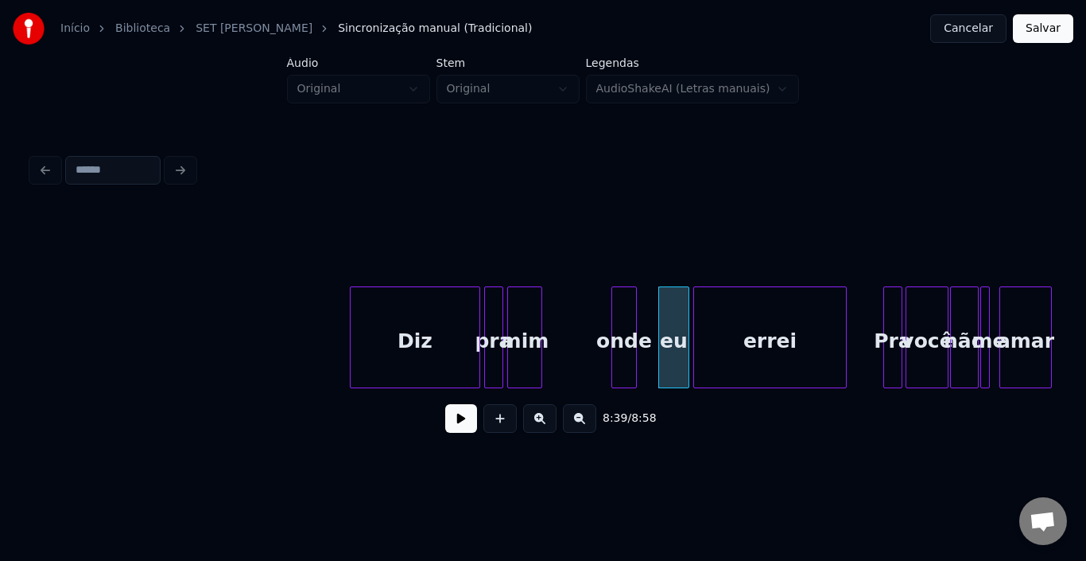
click at [616, 317] on div at bounding box center [614, 337] width 5 height 100
click at [637, 302] on div "onde" at bounding box center [637, 341] width 24 height 108
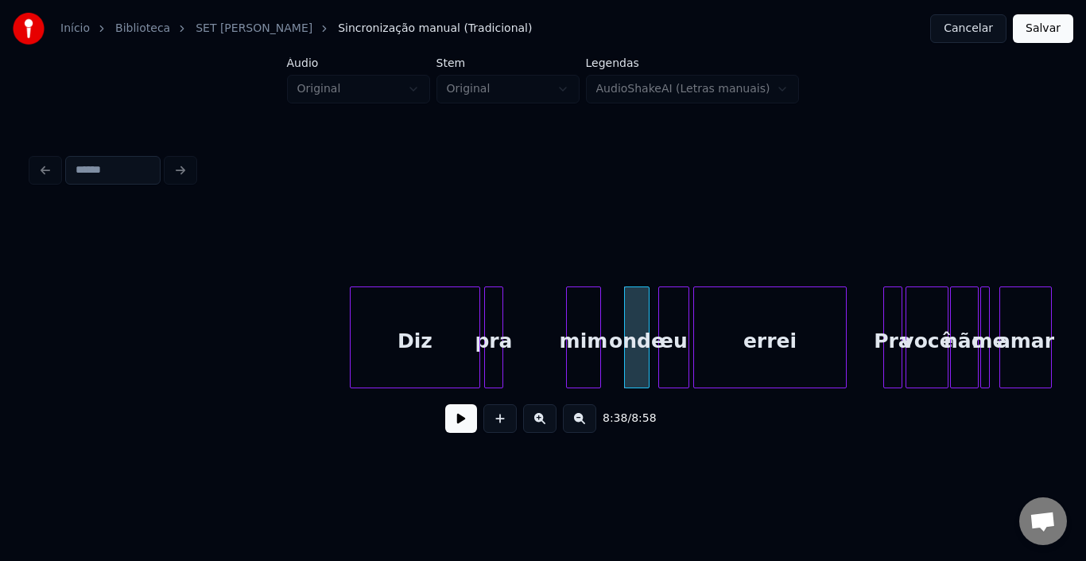
click at [585, 308] on div "mim" at bounding box center [583, 341] width 33 height 108
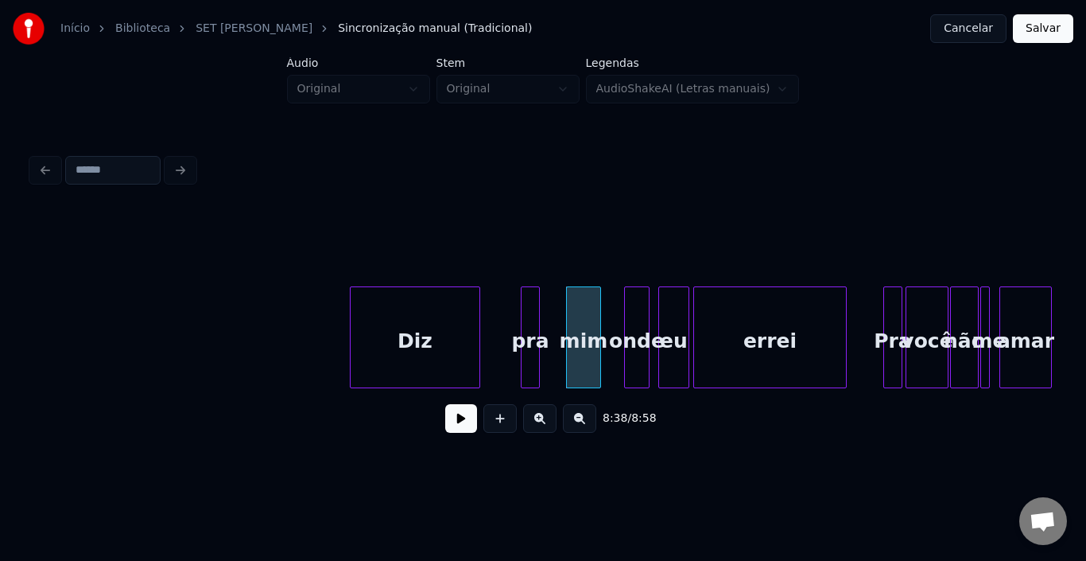
click at [530, 308] on div "pra" at bounding box center [530, 341] width 17 height 108
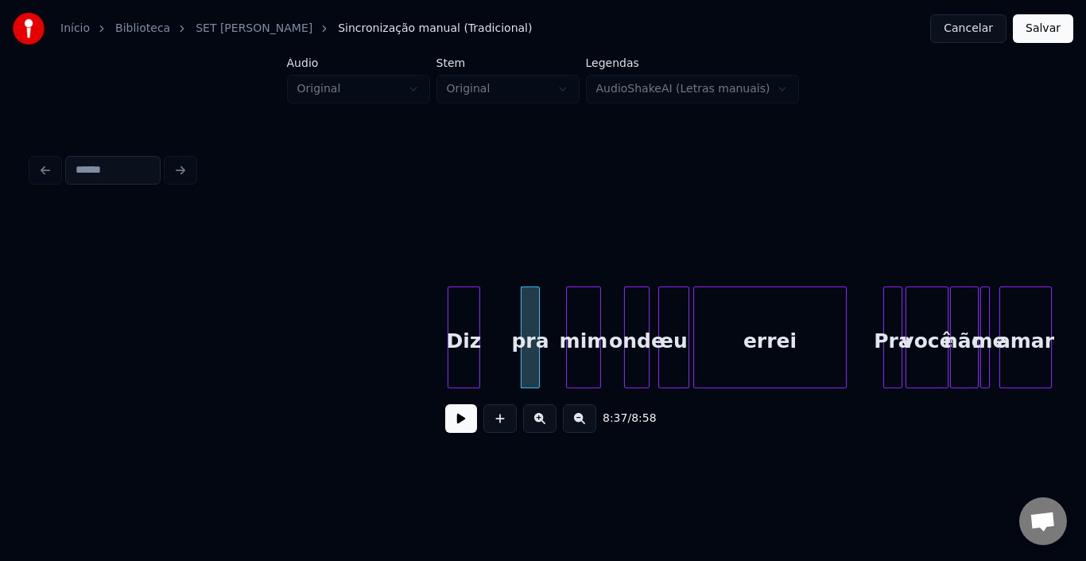
click at [450, 318] on div at bounding box center [451, 337] width 5 height 100
click at [474, 316] on div "Diz" at bounding box center [463, 341] width 31 height 108
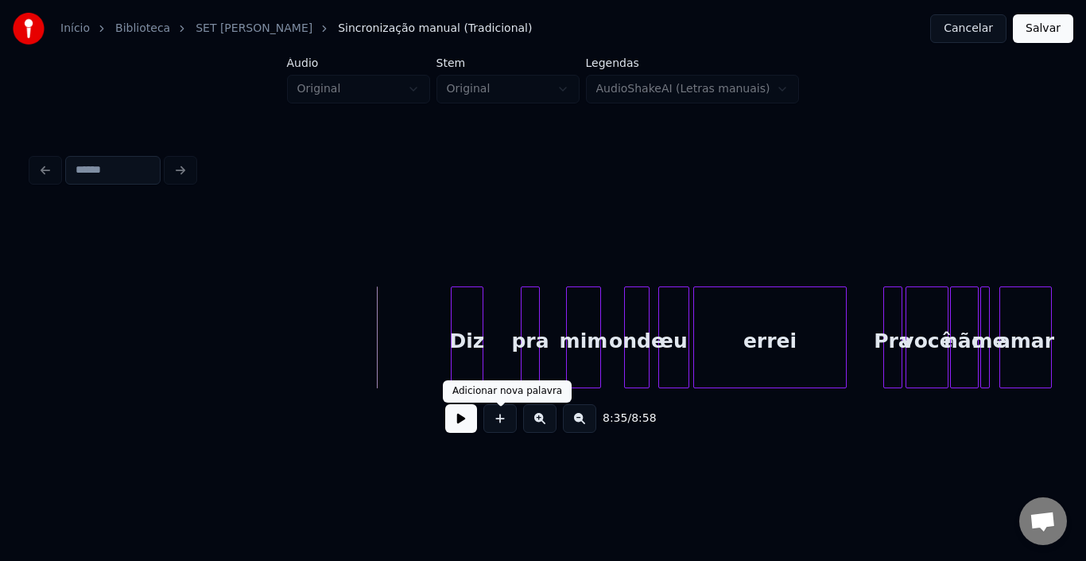
click at [465, 418] on button at bounding box center [461, 418] width 32 height 29
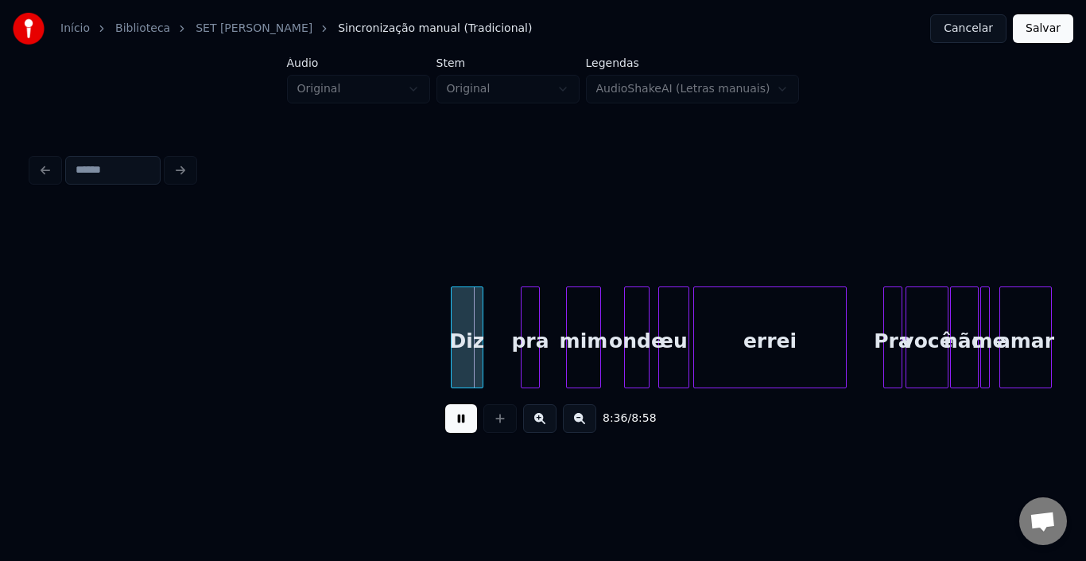
click at [465, 418] on button at bounding box center [461, 418] width 32 height 29
click at [414, 314] on div at bounding box center [416, 337] width 5 height 100
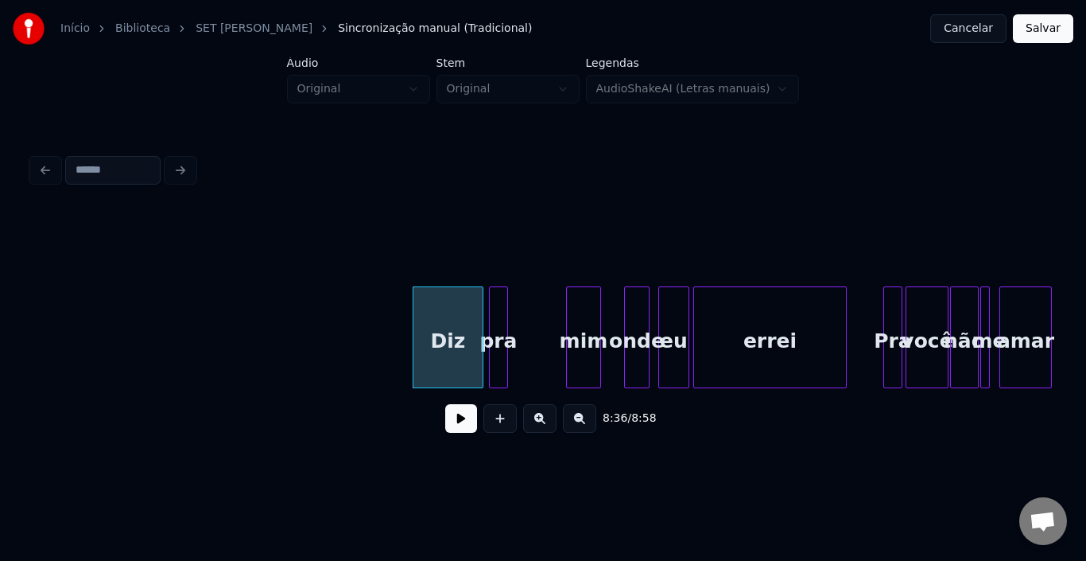
click at [498, 306] on div "pra" at bounding box center [498, 341] width 17 height 108
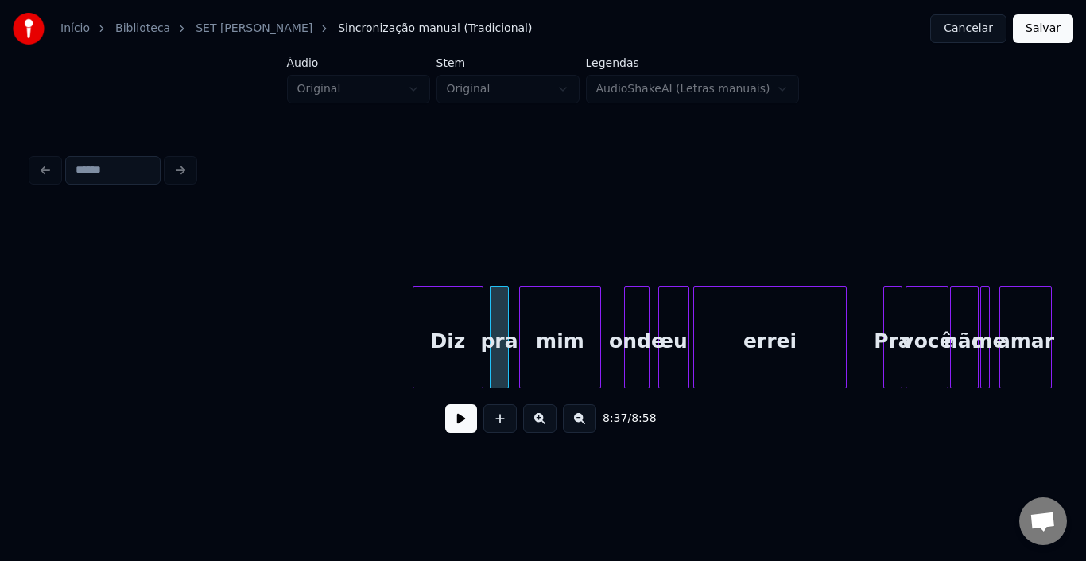
click at [520, 305] on div at bounding box center [522, 337] width 5 height 100
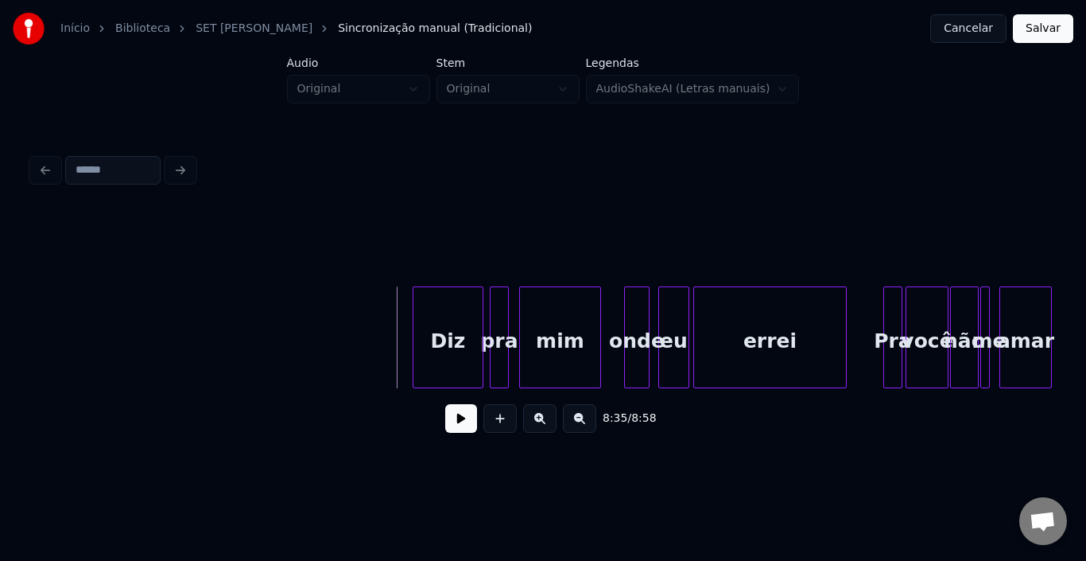
click at [472, 418] on button at bounding box center [461, 418] width 32 height 29
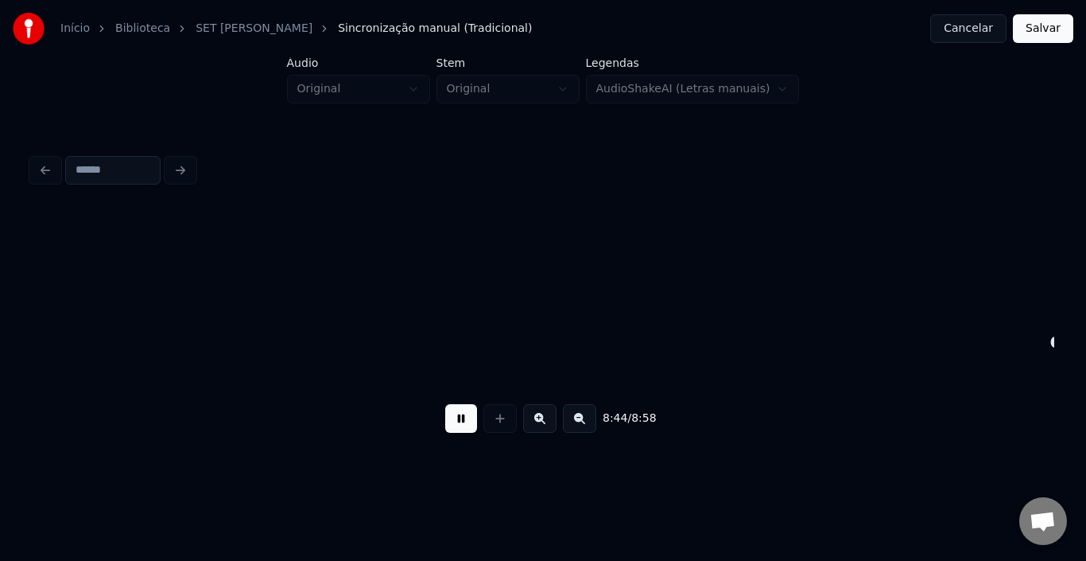
scroll to position [0, 41690]
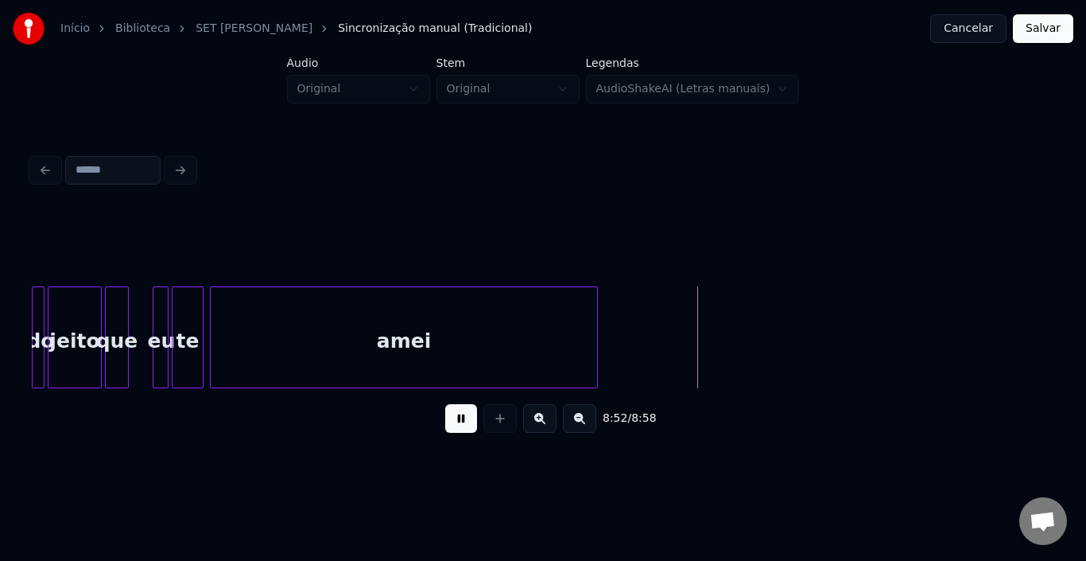
click at [1043, 31] on button "Salvar" at bounding box center [1043, 28] width 60 height 29
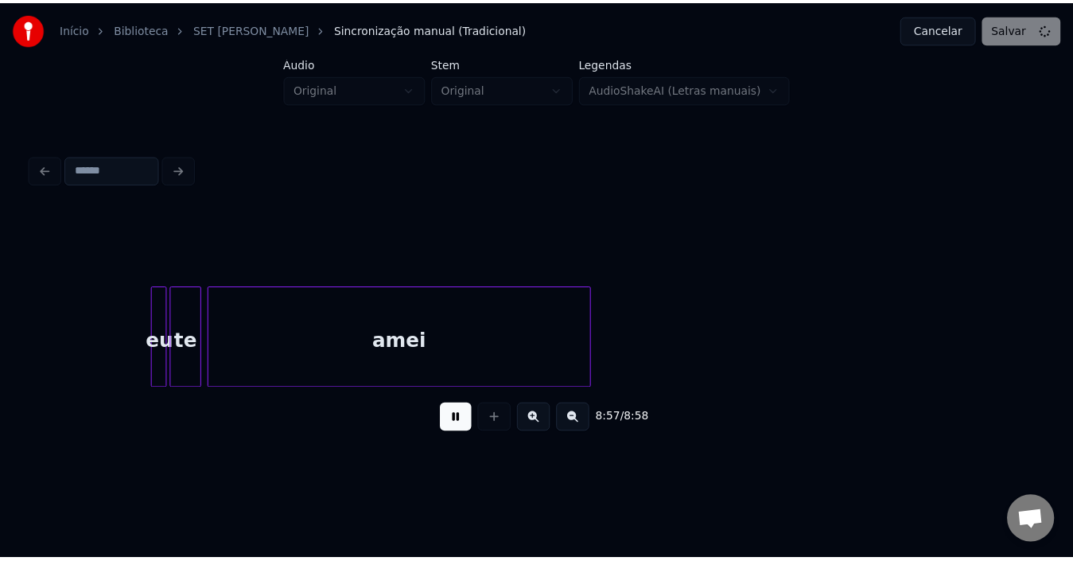
scroll to position [0, 41812]
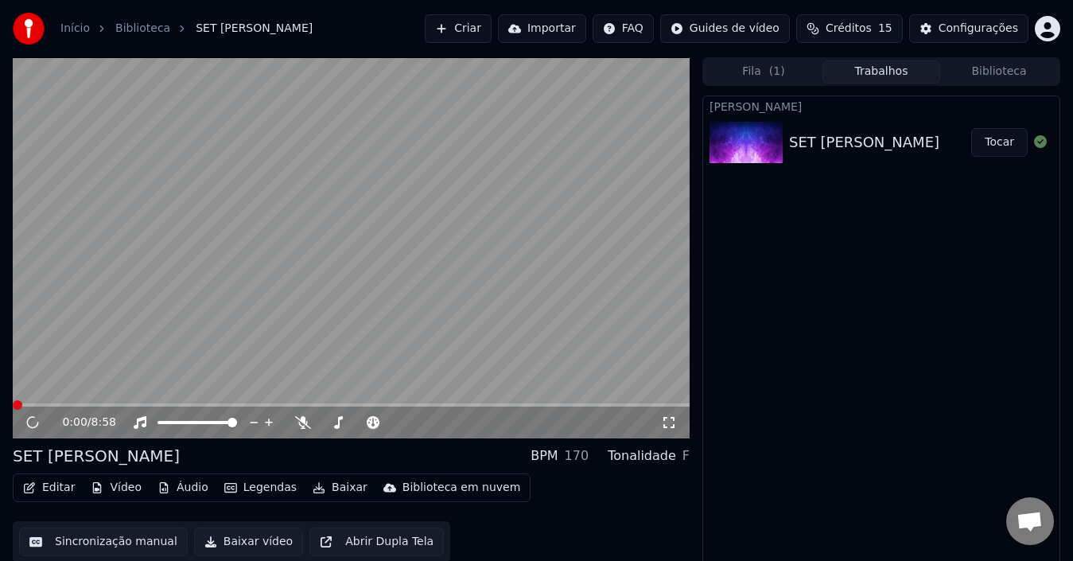
click at [113, 490] on button "Vídeo" at bounding box center [116, 487] width 64 height 22
click at [243, 491] on button "Legendas" at bounding box center [260, 487] width 85 height 22
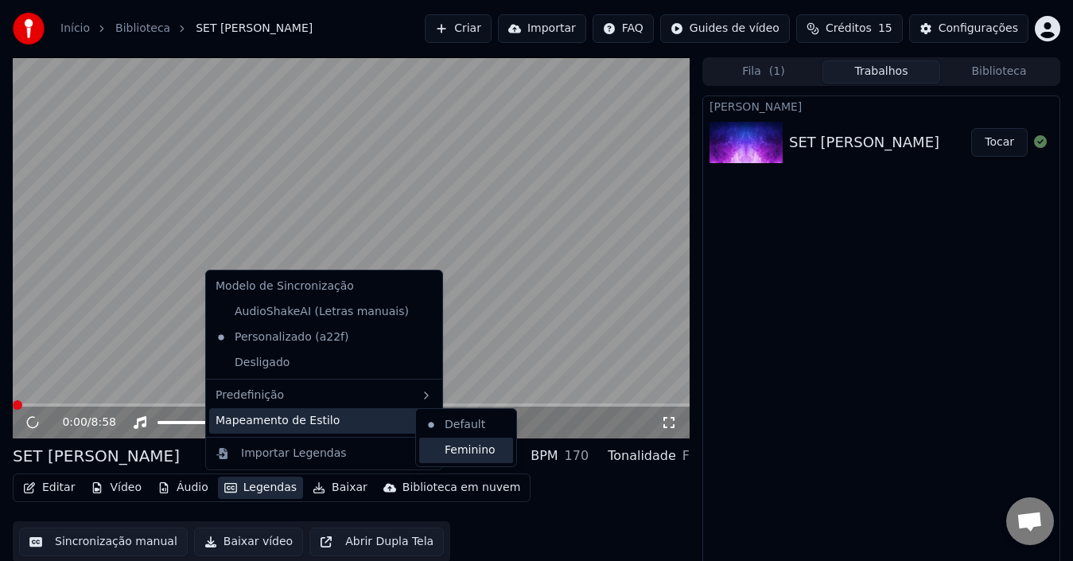
click at [469, 452] on div "Feminino" at bounding box center [466, 449] width 94 height 25
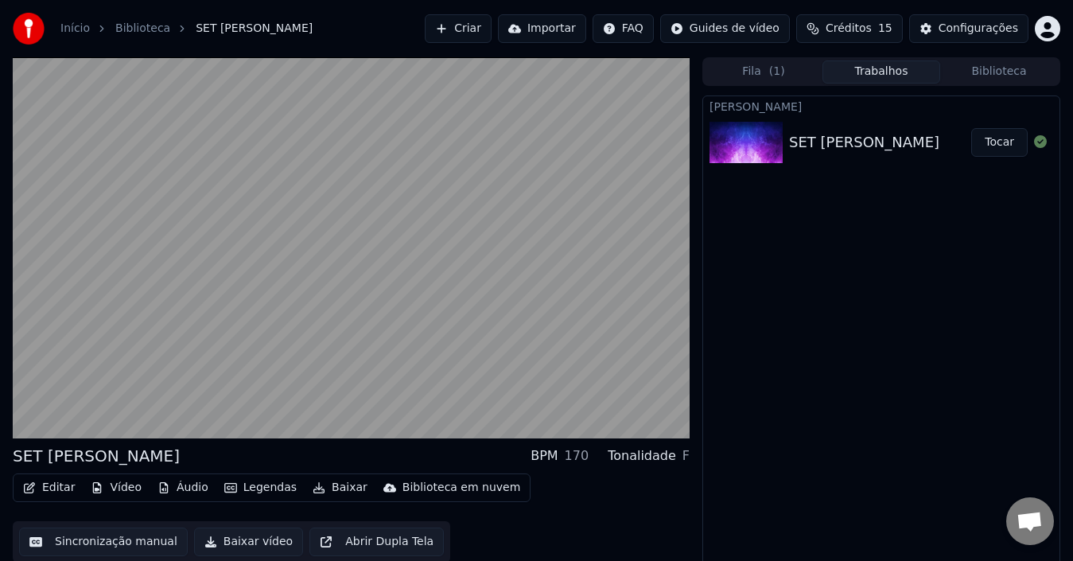
click at [62, 488] on button "Editar" at bounding box center [49, 487] width 64 height 22
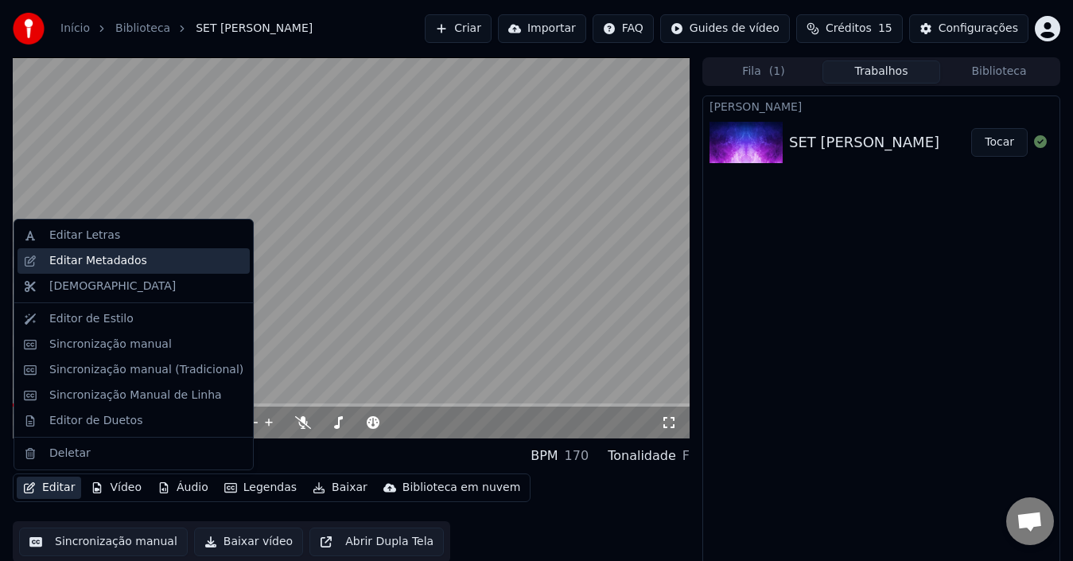
click at [106, 265] on div "Editar Metadados" at bounding box center [98, 261] width 98 height 16
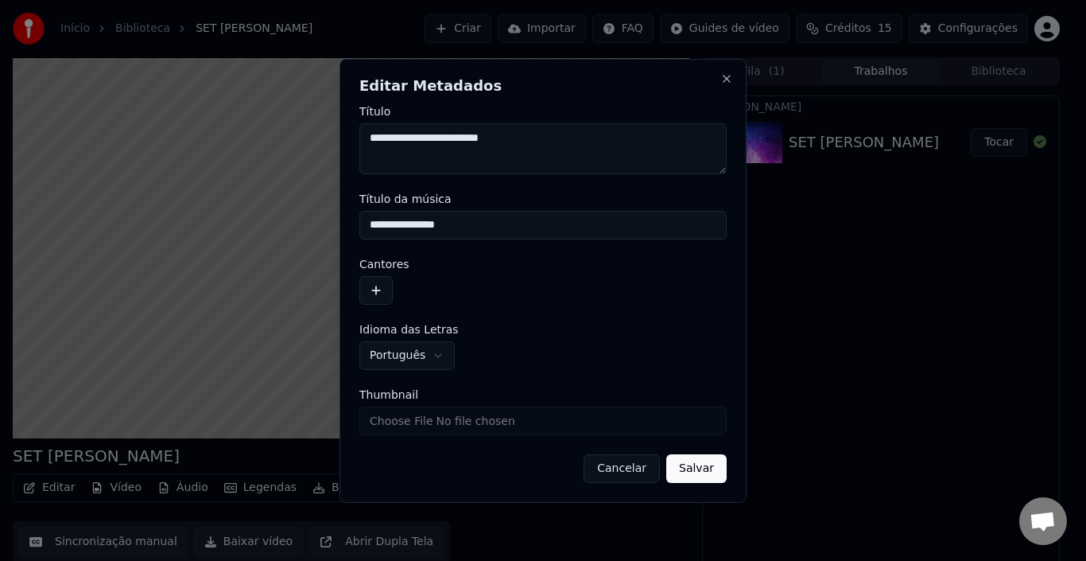
drag, startPoint x: 389, startPoint y: 224, endPoint x: 713, endPoint y: 222, distance: 324.5
click at [713, 222] on input "**********" at bounding box center [542, 225] width 367 height 29
type input "**********"
click at [366, 289] on button "button" at bounding box center [375, 290] width 33 height 29
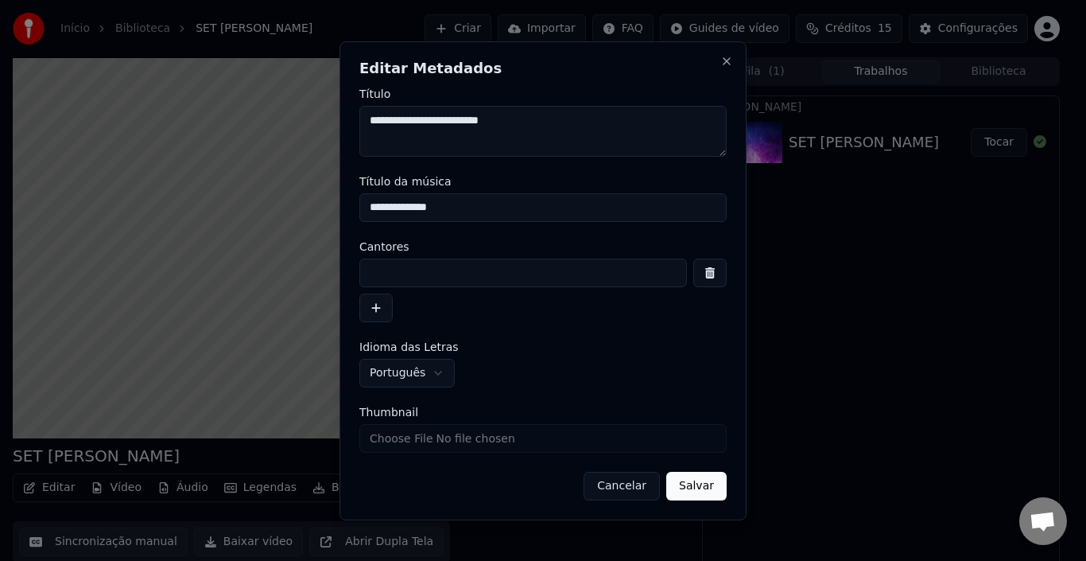
click at [401, 281] on input at bounding box center [523, 272] width 328 height 29
type input "**********"
click at [692, 484] on button "Salvar" at bounding box center [696, 486] width 60 height 29
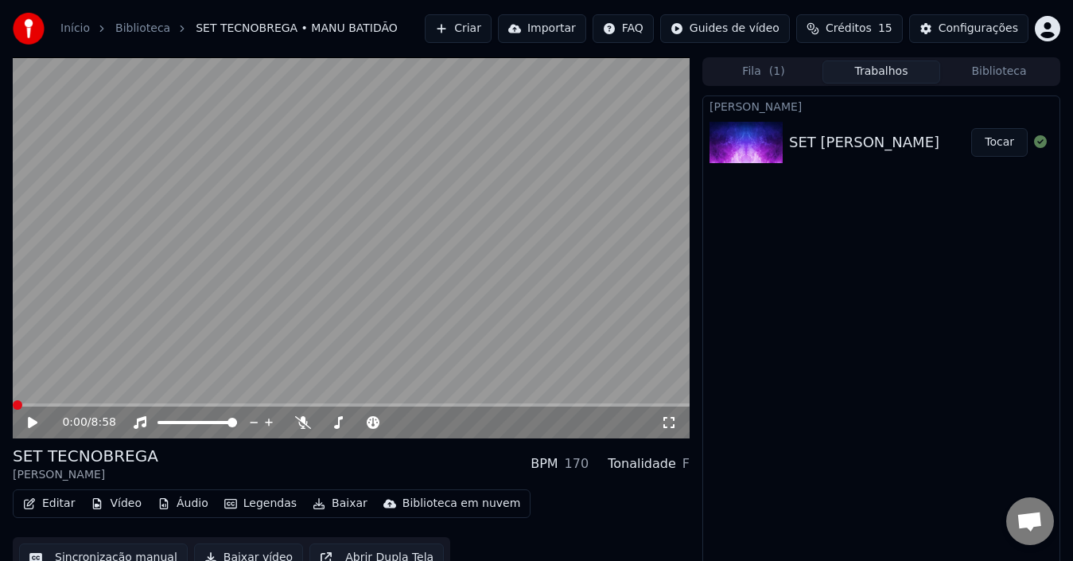
click at [13, 402] on span at bounding box center [18, 405] width 10 height 10
click at [29, 424] on icon at bounding box center [33, 422] width 10 height 11
click at [24, 403] on span at bounding box center [29, 405] width 10 height 10
click at [45, 499] on button "Editar" at bounding box center [49, 503] width 64 height 22
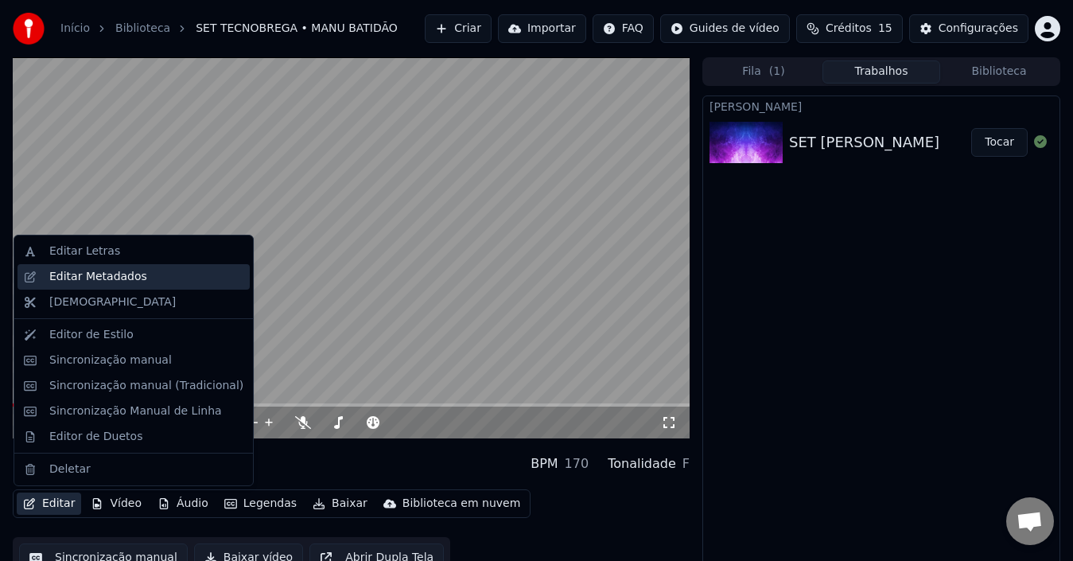
click at [108, 274] on div "Editar Metadados" at bounding box center [98, 277] width 98 height 16
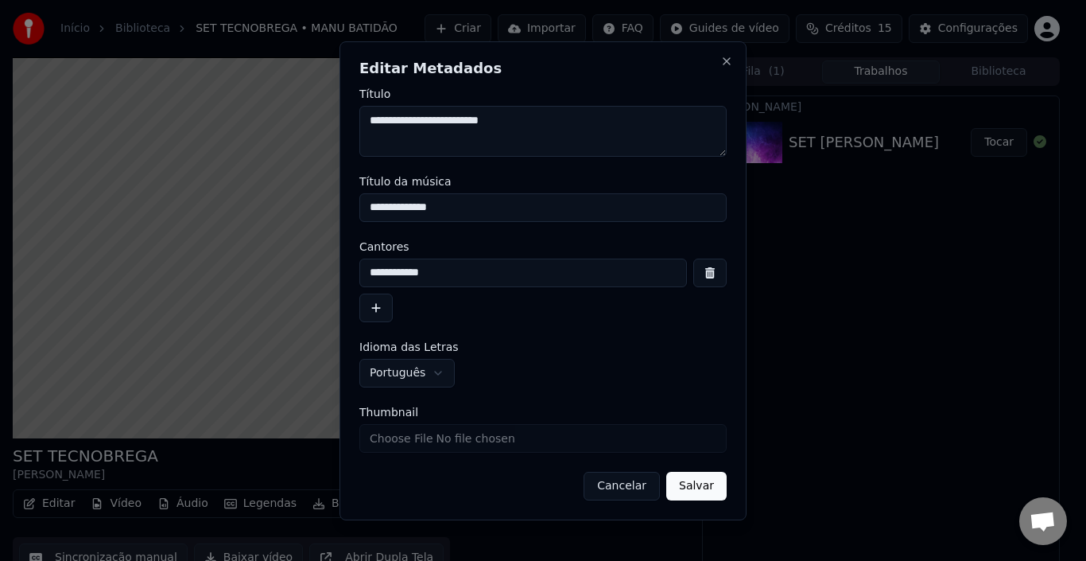
click at [421, 206] on input "**********" at bounding box center [542, 207] width 367 height 29
type input "**********"
click at [709, 495] on button "Salvar" at bounding box center [696, 486] width 60 height 29
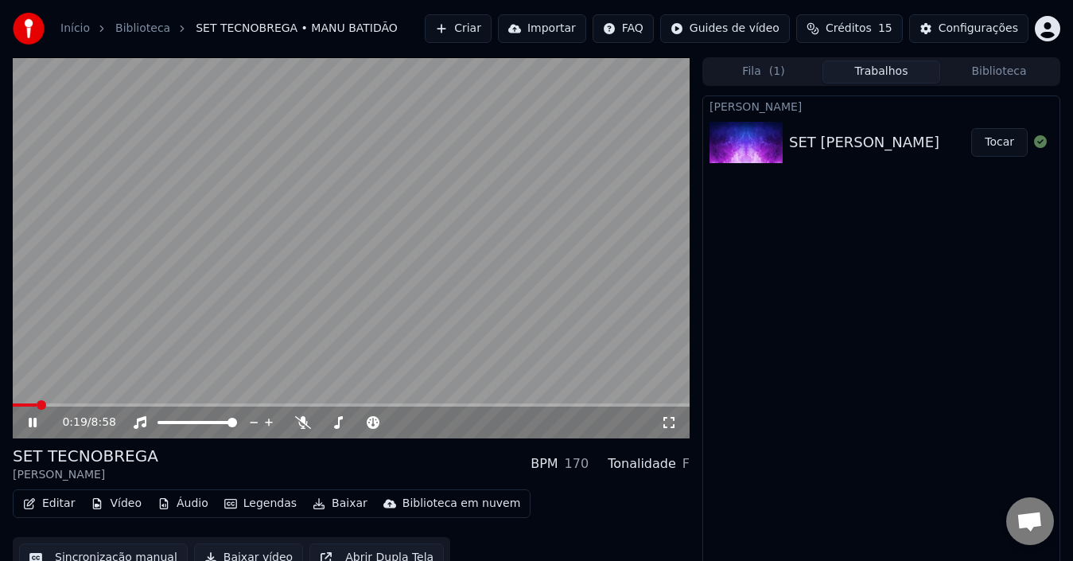
click at [37, 402] on span at bounding box center [42, 405] width 10 height 10
click at [31, 422] on icon at bounding box center [33, 422] width 8 height 10
click at [242, 555] on button "Baixar vídeo" at bounding box center [248, 557] width 109 height 29
